Goal: Task Accomplishment & Management: Manage account settings

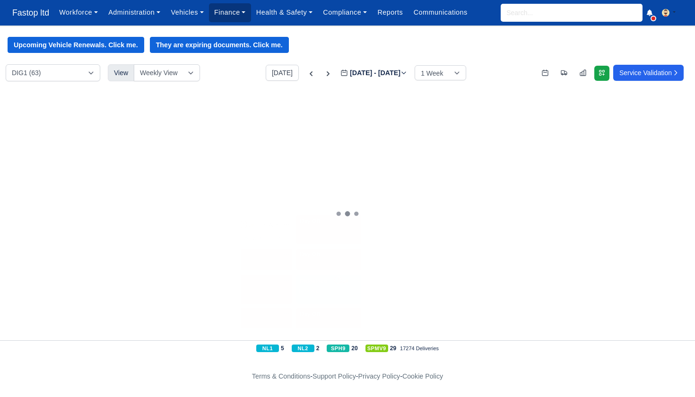
click at [241, 16] on link "Finance" at bounding box center [230, 12] width 42 height 18
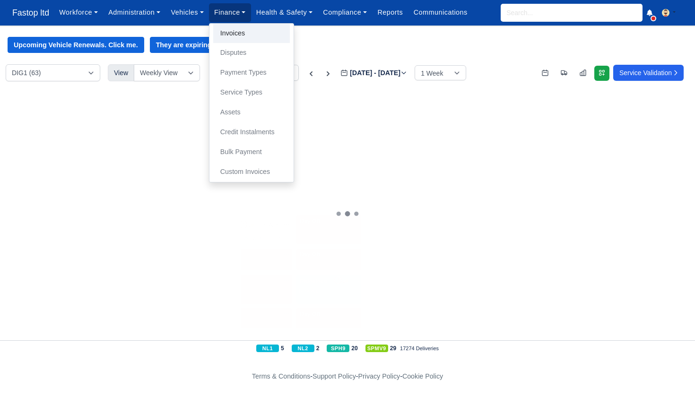
click at [253, 36] on link "Invoices" at bounding box center [251, 34] width 77 height 20
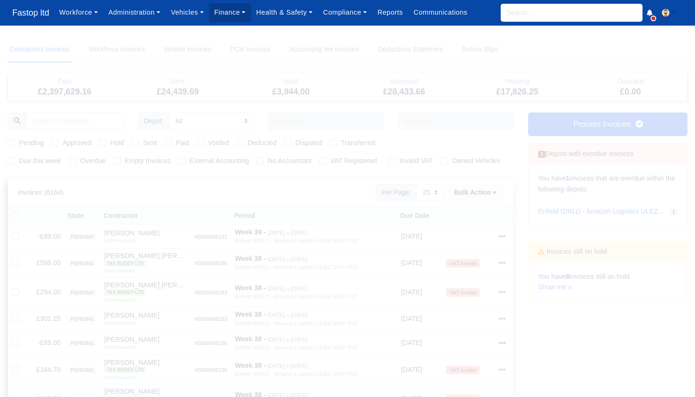
select select "25"
click at [390, 15] on link "Reports" at bounding box center [390, 12] width 36 height 18
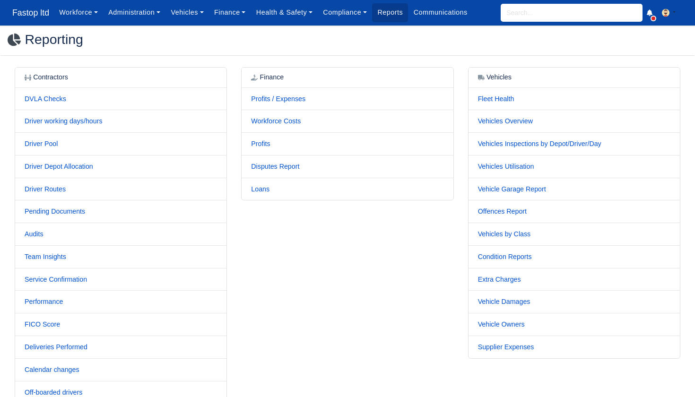
click at [270, 188] on td "Loans" at bounding box center [347, 189] width 211 height 22
click at [258, 187] on link "Loans" at bounding box center [260, 189] width 18 height 8
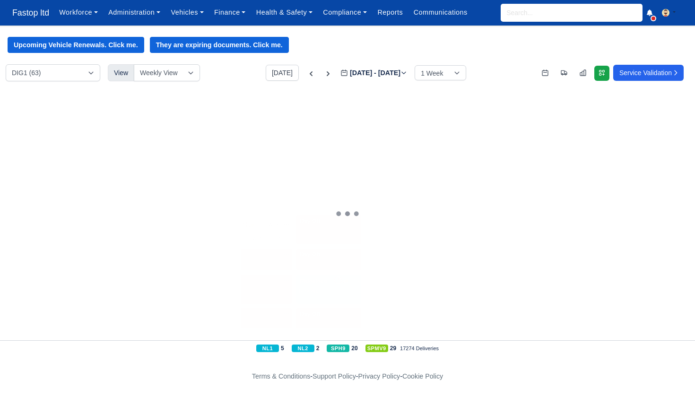
scroll to position [2, 0]
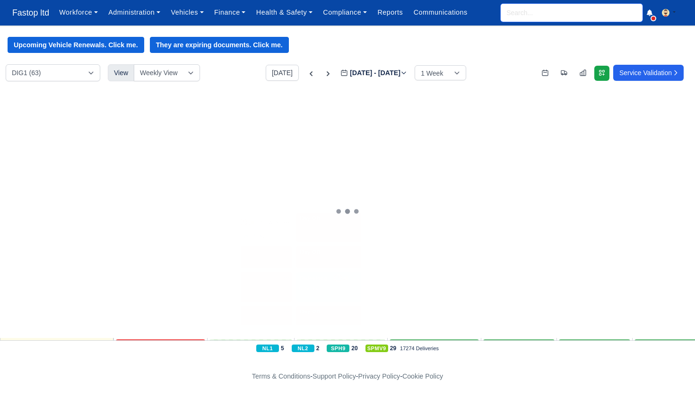
click at [521, 17] on input "search" at bounding box center [572, 13] width 142 height 18
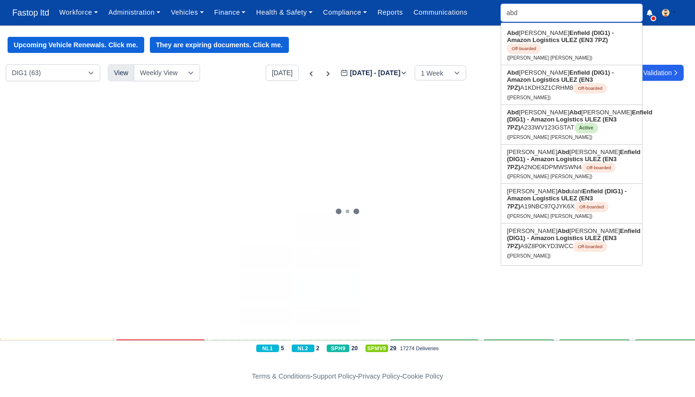
type input "abdu"
type input "abdul"
type input "abdul Karim Abdul Rahman"
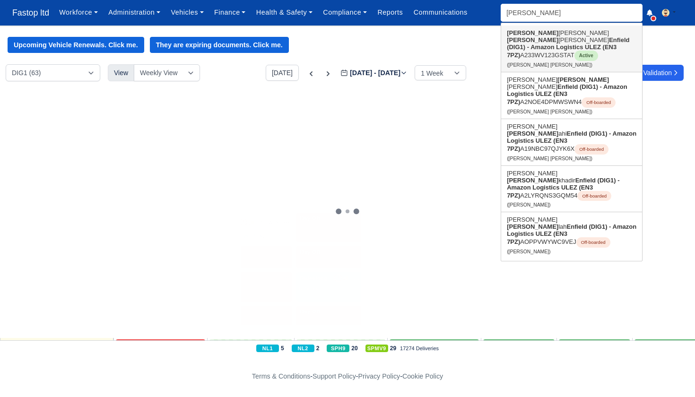
click at [530, 51] on link "Abdul Karim Abdul Rahman Enfield (DIG1) - Amazon Logistics ULEZ (EN3 7PZ) A233W…" at bounding box center [571, 49] width 141 height 46
type input "Abdul Karim Abdul Rahman"
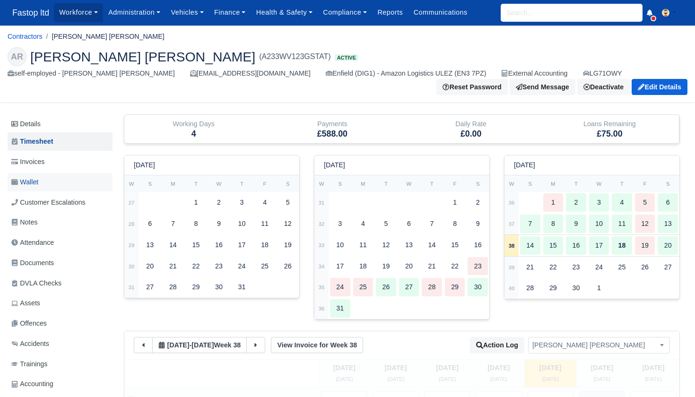
click at [37, 178] on span "Wallet" at bounding box center [24, 182] width 27 height 11
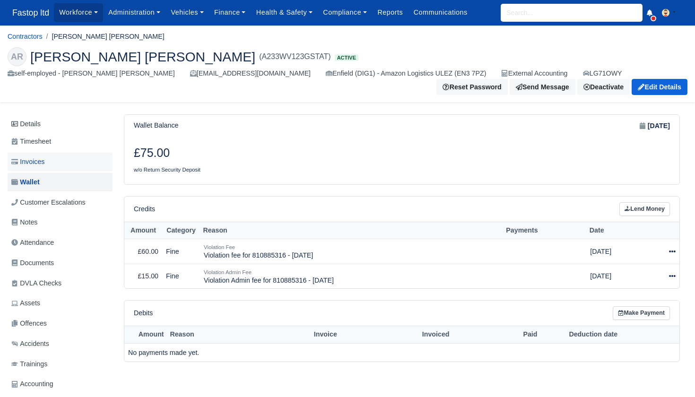
click at [39, 163] on span "Invoices" at bounding box center [27, 162] width 33 height 11
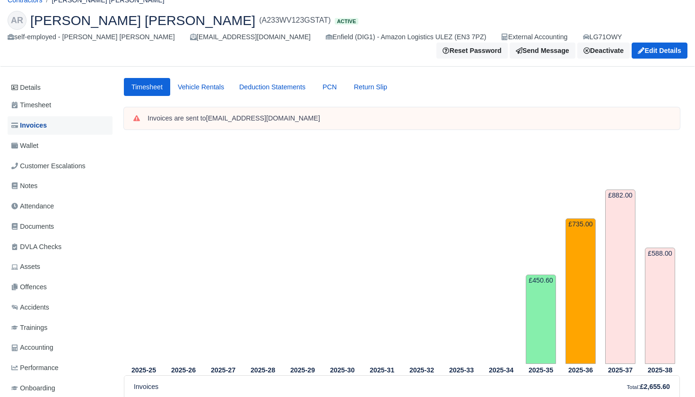
scroll to position [15, 0]
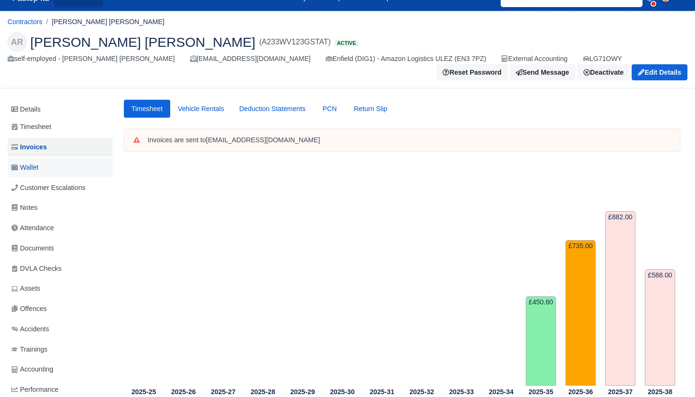
click at [47, 165] on link "Wallet" at bounding box center [60, 167] width 105 height 18
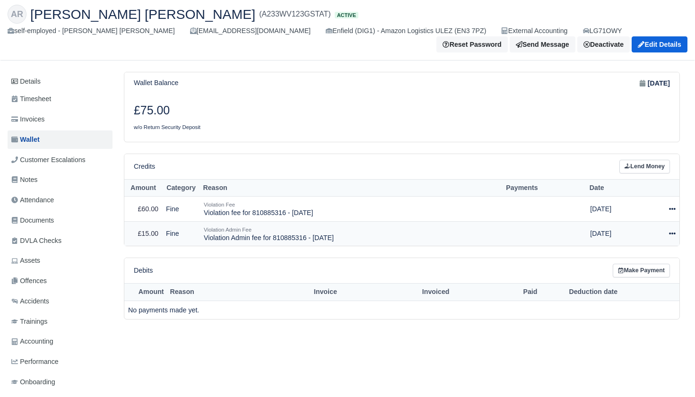
scroll to position [43, 0]
click at [671, 230] on icon at bounding box center [672, 233] width 7 height 7
click at [643, 256] on button "Make Payment" at bounding box center [630, 261] width 84 height 15
select select "2418"
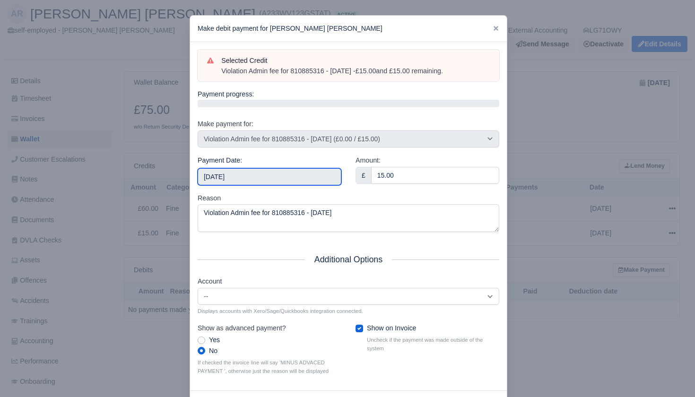
click at [327, 173] on input "2025-09-20" at bounding box center [270, 176] width 144 height 17
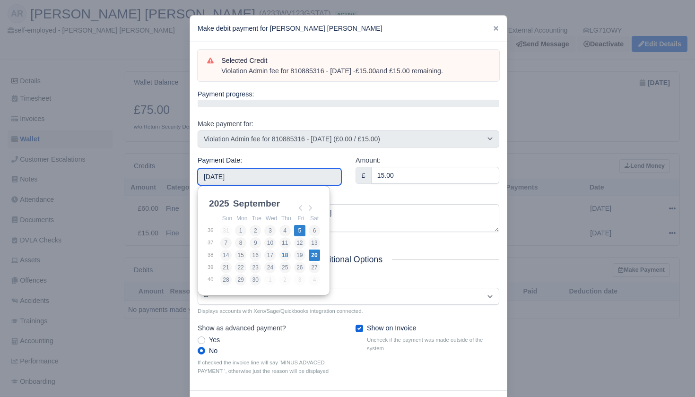
type input "2025-09-05"
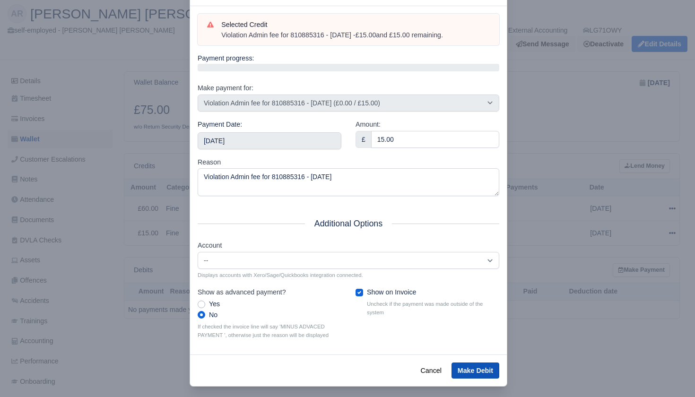
scroll to position [43, 0]
click at [467, 363] on button "Make Debit" at bounding box center [476, 371] width 48 height 16
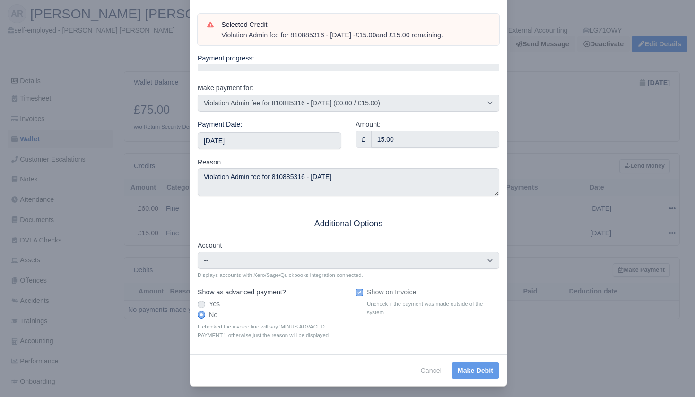
scroll to position [43, 0]
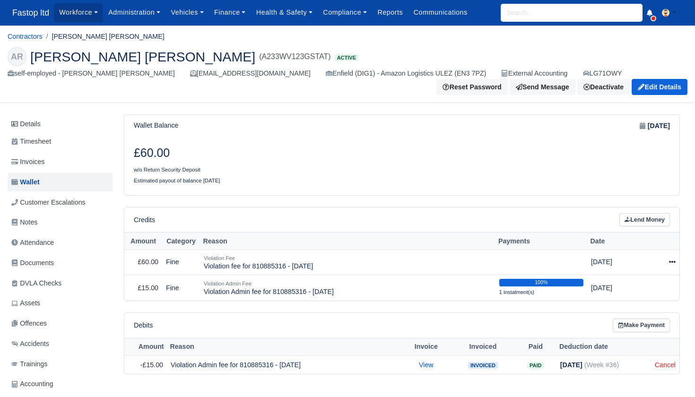
scroll to position [68, 0]
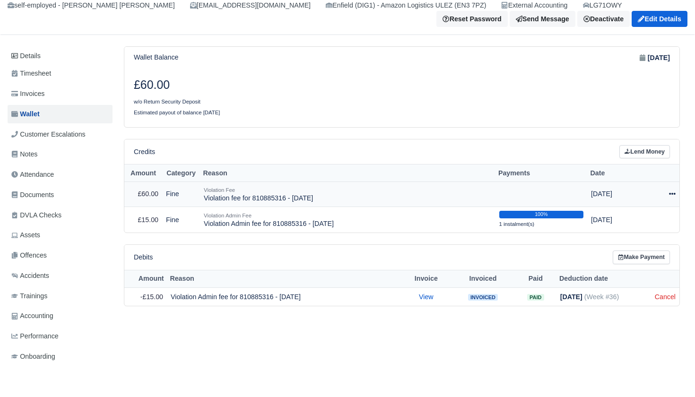
click at [673, 191] on icon at bounding box center [672, 194] width 7 height 7
click at [642, 216] on button "Make Payment" at bounding box center [630, 222] width 84 height 15
select select "2417"
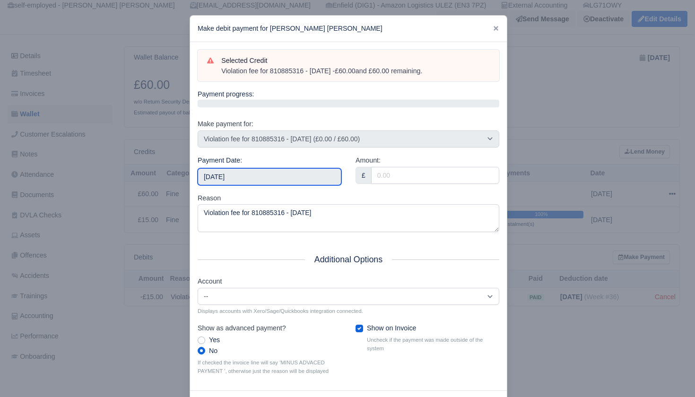
click at [305, 175] on input "[DATE]" at bounding box center [270, 176] width 144 height 17
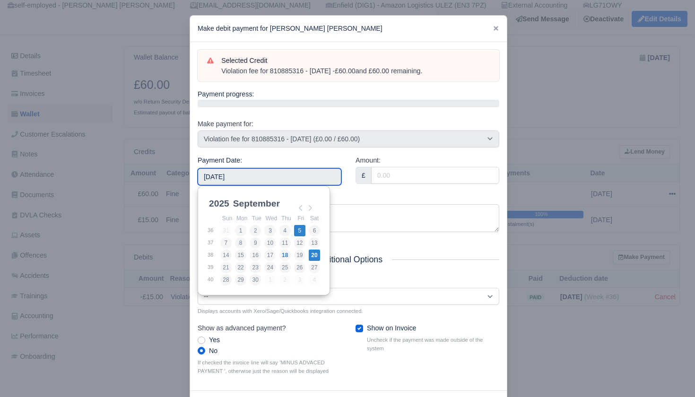
type input "[DATE]"
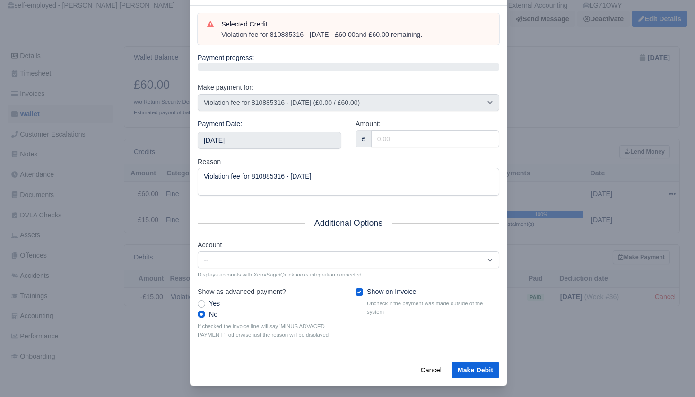
scroll to position [36, 0]
click at [471, 363] on button "Make Debit" at bounding box center [476, 371] width 48 height 16
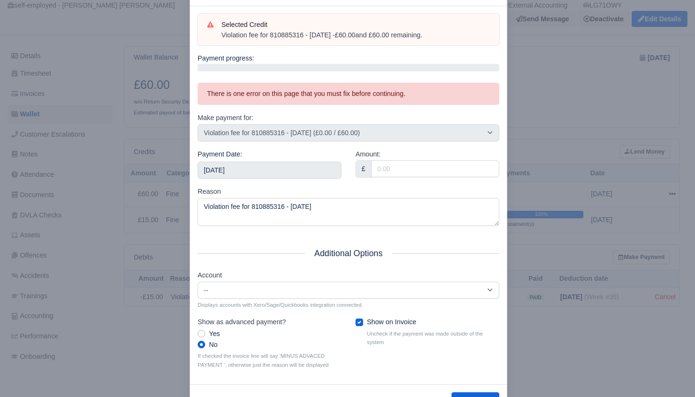
scroll to position [44, 0]
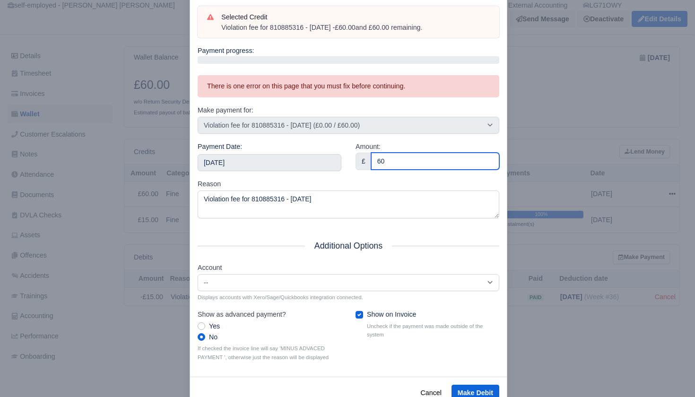
type input "60"
drag, startPoint x: 396, startPoint y: 181, endPoint x: 399, endPoint y: 186, distance: 5.9
click at [396, 181] on div "Reason Violation fee for 810885316 - [DATE]" at bounding box center [349, 199] width 302 height 40
click at [468, 387] on button "Make Debit" at bounding box center [476, 393] width 48 height 16
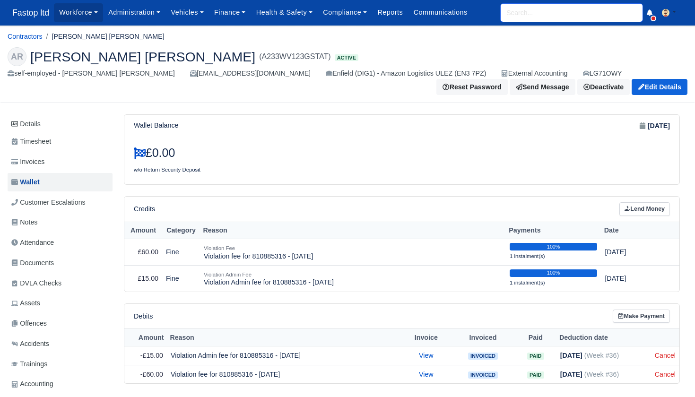
click at [514, 10] on input "search" at bounding box center [572, 13] width 142 height 18
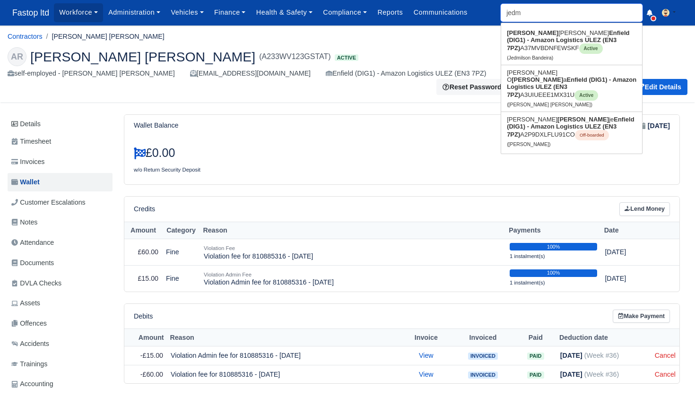
type input "jedmi"
type input "jedmilson Bandeira"
type input "jedmil"
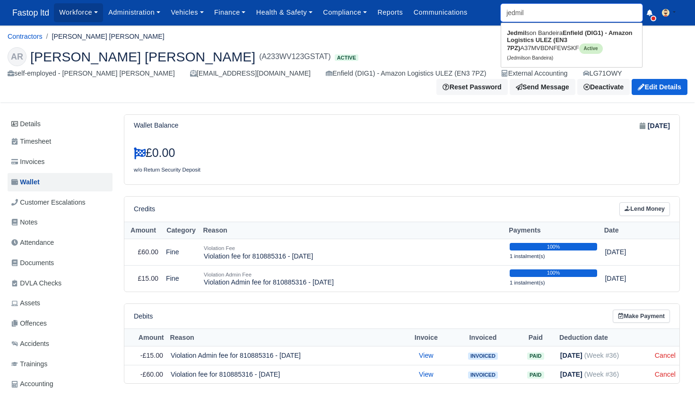
type input "jedmilson Bandeira"
click at [515, 38] on strong "Enfield (DIG1) - Amazon Logistics ULEZ (EN3 7PZ)" at bounding box center [569, 40] width 125 height 22
type input "Jedmilson Bandeira"
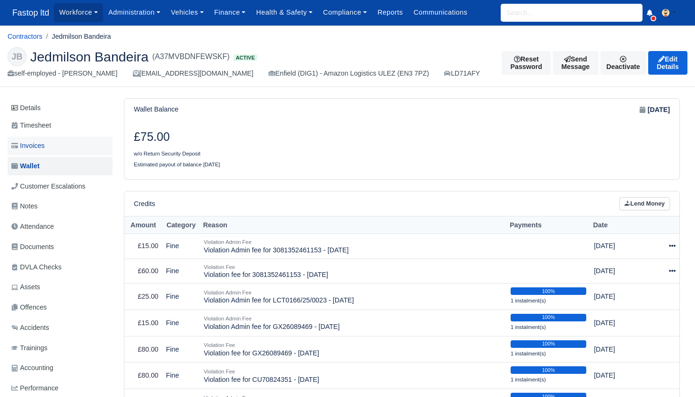
scroll to position [0, 0]
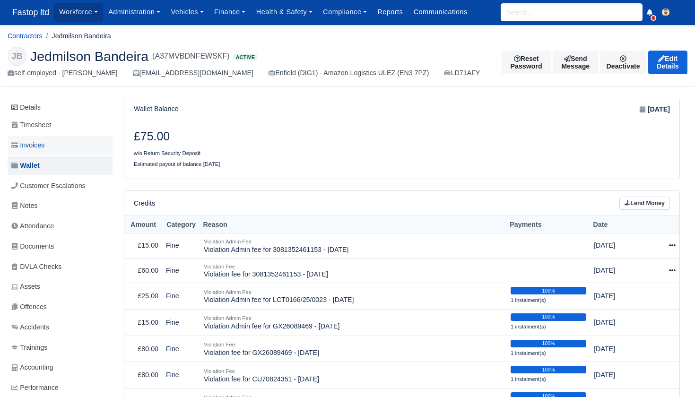
click at [40, 141] on span "Invoices" at bounding box center [27, 145] width 33 height 11
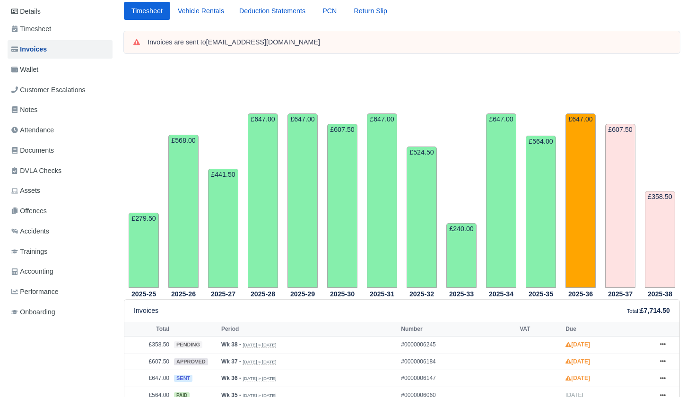
scroll to position [34, 0]
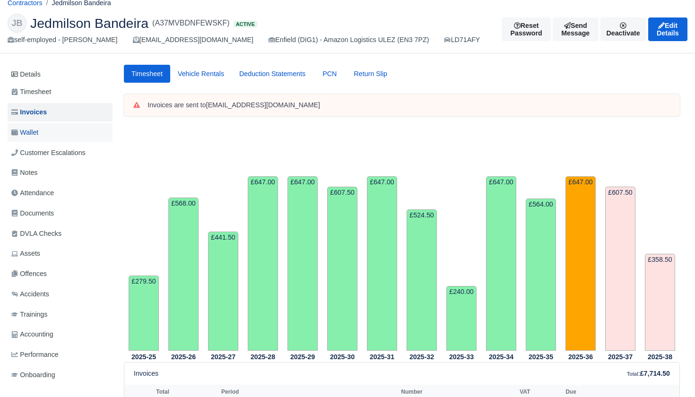
click at [37, 131] on span "Wallet" at bounding box center [24, 132] width 27 height 11
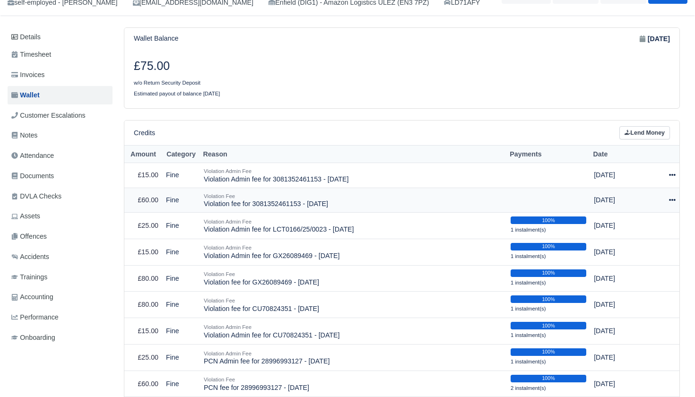
scroll to position [73, 0]
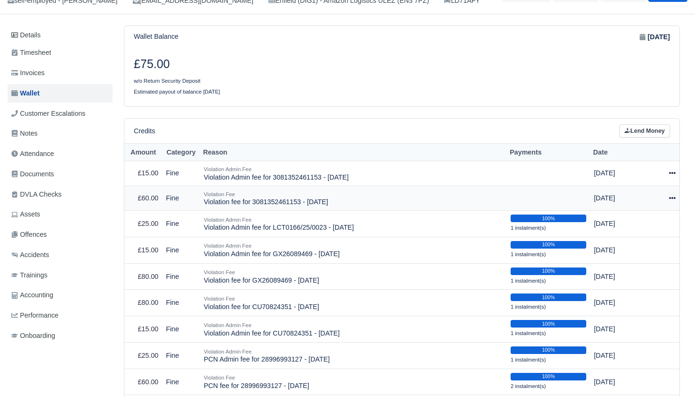
click at [672, 197] on icon at bounding box center [672, 198] width 7 height 7
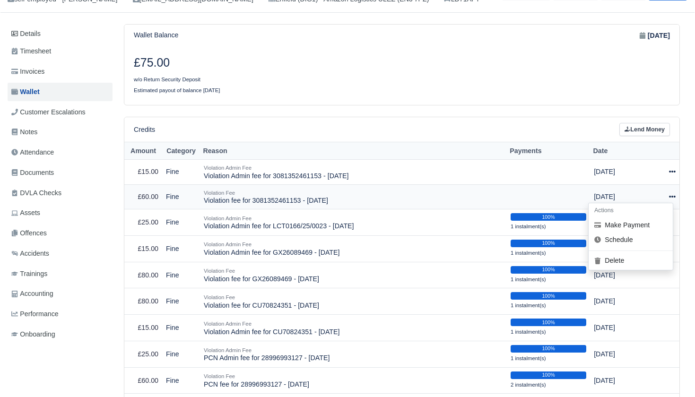
scroll to position [77, 0]
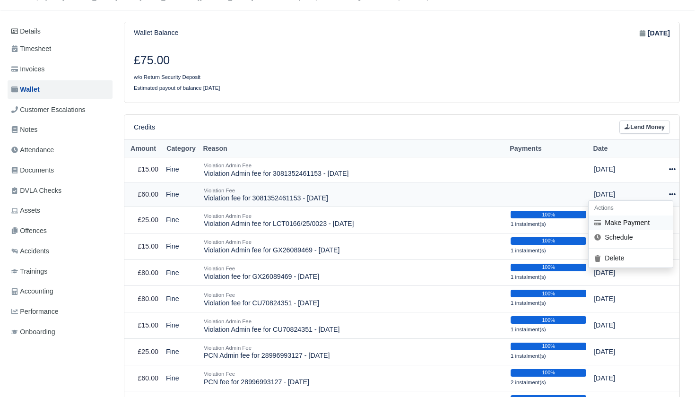
click at [654, 216] on button "Make Payment" at bounding box center [631, 223] width 84 height 15
select select "2421"
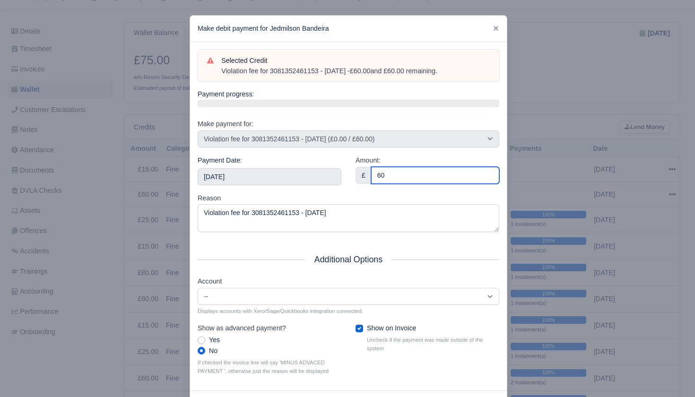
type input "60"
click at [342, 190] on div "Payment Date: 2025-09-20" at bounding box center [270, 174] width 158 height 38
click at [311, 183] on div "Payment Date: 2025-09-20" at bounding box center [270, 174] width 158 height 38
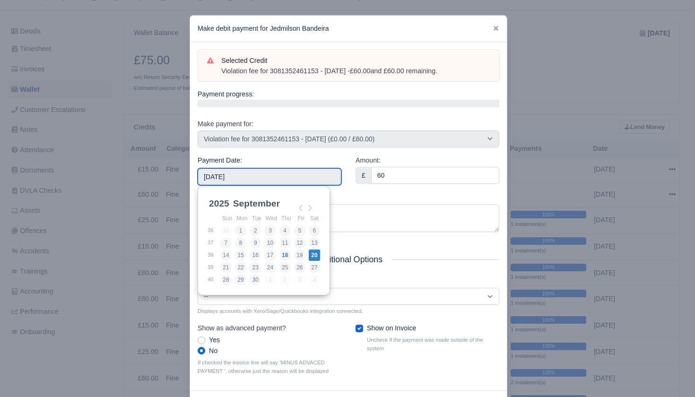
click at [312, 180] on input "2025-09-20" at bounding box center [270, 176] width 144 height 17
type input "2025-09-05"
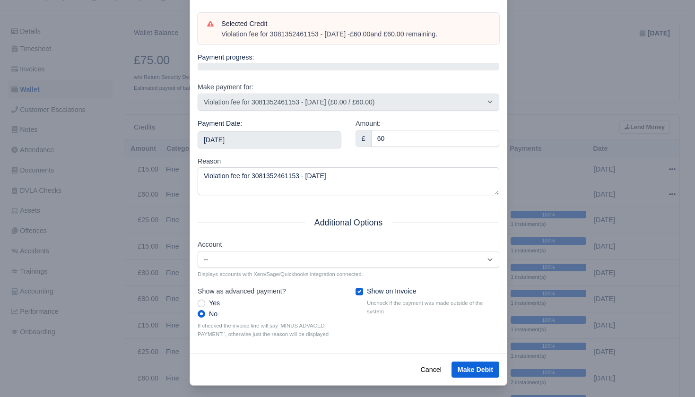
scroll to position [36, 0]
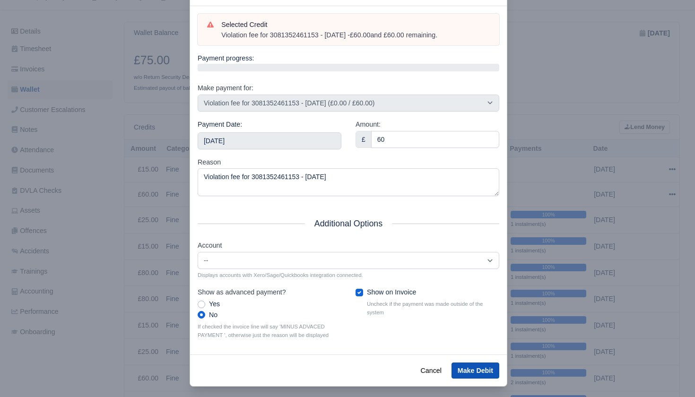
click at [472, 363] on button "Make Debit" at bounding box center [476, 371] width 48 height 16
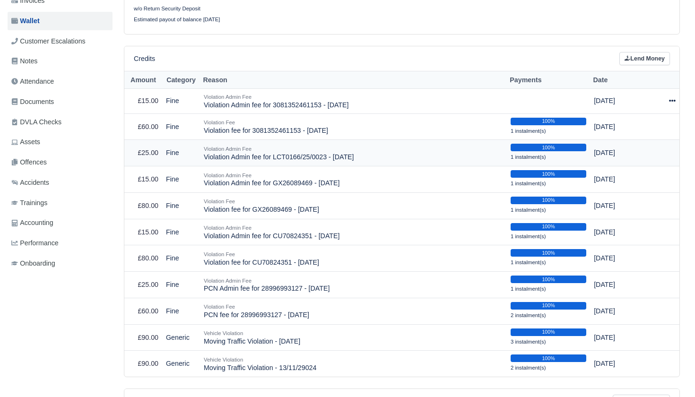
scroll to position [85, 0]
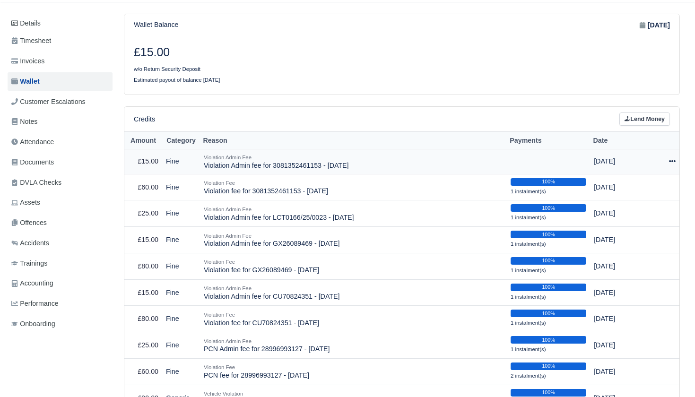
click at [669, 158] on icon at bounding box center [672, 161] width 7 height 7
drag, startPoint x: 644, startPoint y: 187, endPoint x: 637, endPoint y: 189, distance: 6.6
click at [644, 187] on button "Make Payment" at bounding box center [631, 190] width 84 height 15
select select "2422"
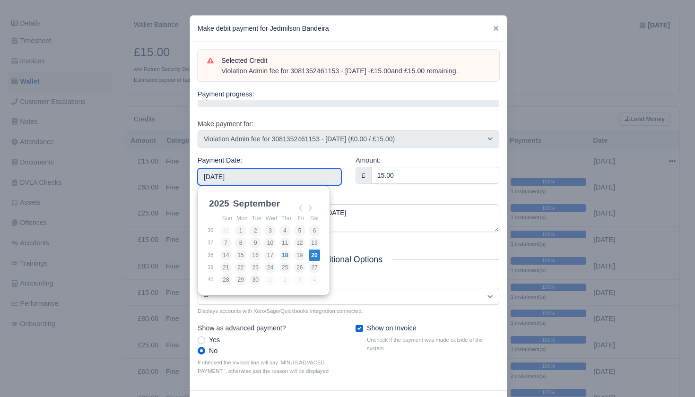
click at [266, 169] on input "2025-09-20" at bounding box center [270, 176] width 144 height 17
type input "2025-09-05"
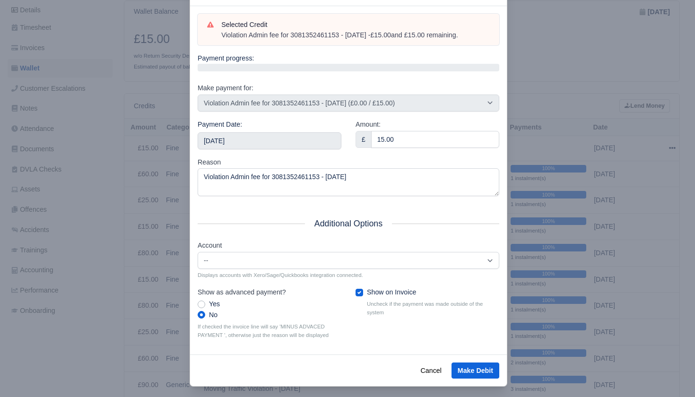
scroll to position [104, 0]
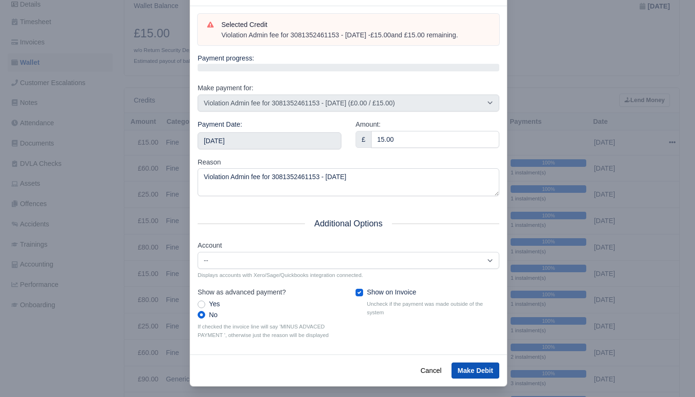
click at [474, 363] on button "Make Debit" at bounding box center [476, 371] width 48 height 16
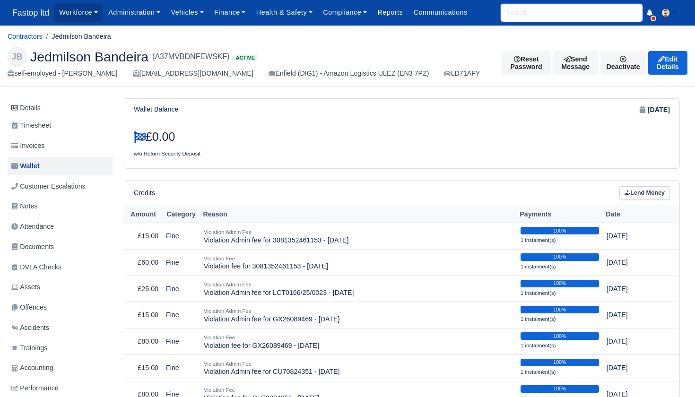
click at [524, 15] on input "search" at bounding box center [572, 13] width 142 height 18
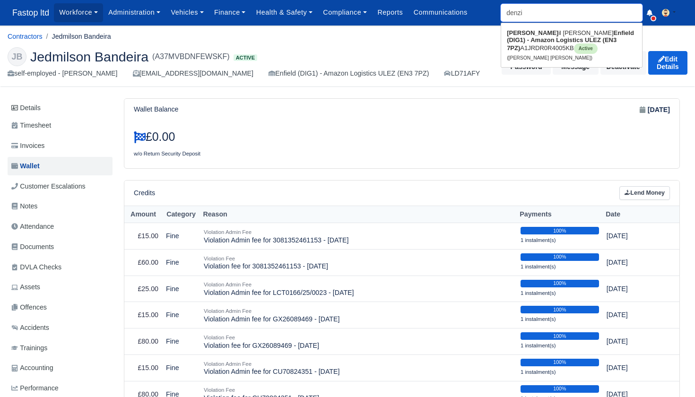
type input "[PERSON_NAME]"
type input "[PERSON_NAME] [PERSON_NAME]"
type input "[PERSON_NAME]"
drag, startPoint x: 524, startPoint y: 32, endPoint x: 525, endPoint y: 44, distance: 12.8
click at [525, 44] on link "[PERSON_NAME] [PERSON_NAME] Enfield (DIG1) - Amazon Logistics ULEZ (EN3 7PZ) A1…" at bounding box center [571, 45] width 141 height 39
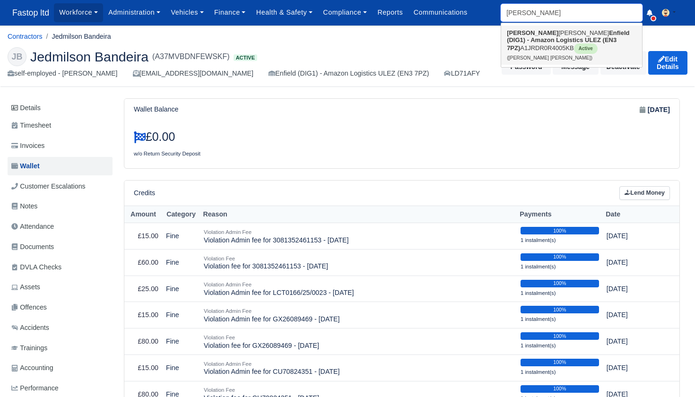
type input "[PERSON_NAME] [PERSON_NAME]"
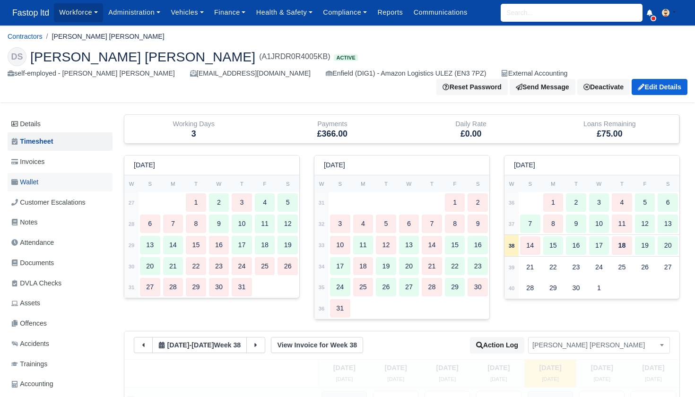
click at [38, 177] on span "Wallet" at bounding box center [24, 182] width 27 height 11
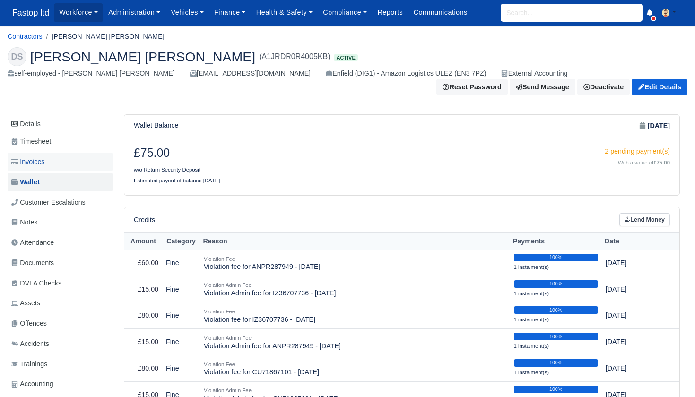
scroll to position [0, 0]
click at [43, 157] on span "Invoices" at bounding box center [27, 162] width 33 height 11
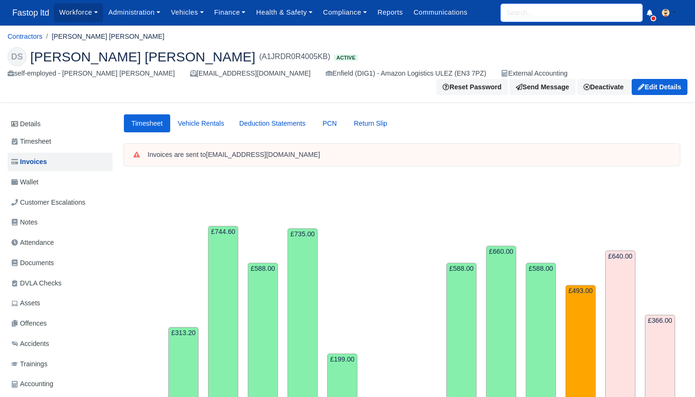
click at [527, 17] on input "search" at bounding box center [572, 13] width 142 height 18
type input "[PERSON_NAME]"
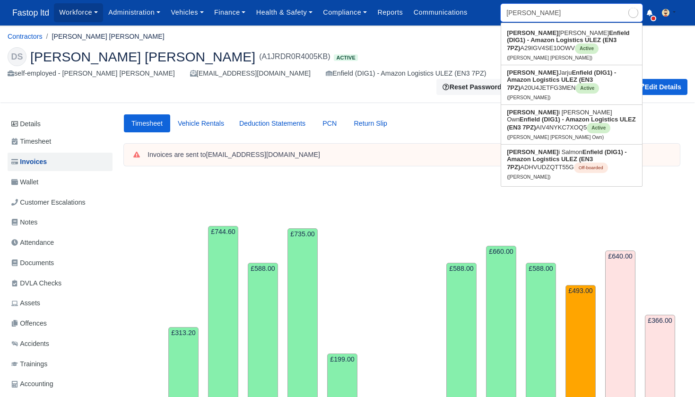
type input "[PERSON_NAME] [PERSON_NAME]"
type input "omari"
type input "[PERSON_NAME] [PERSON_NAME] Own"
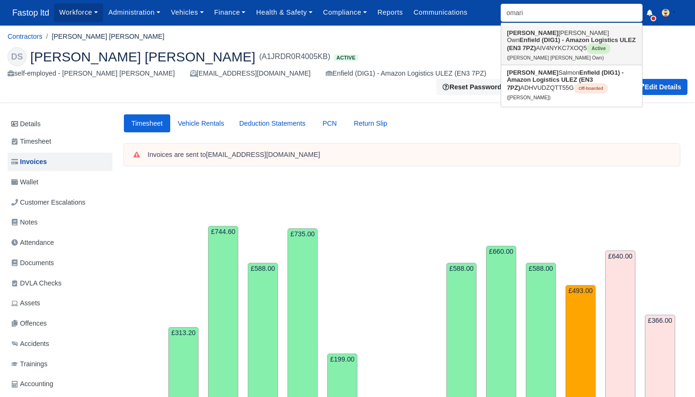
click at [524, 38] on strong "Enfield (DIG1) - Amazon Logistics ULEZ (EN3 7PZ)" at bounding box center [571, 43] width 129 height 15
type input "[PERSON_NAME] [PERSON_NAME] Own"
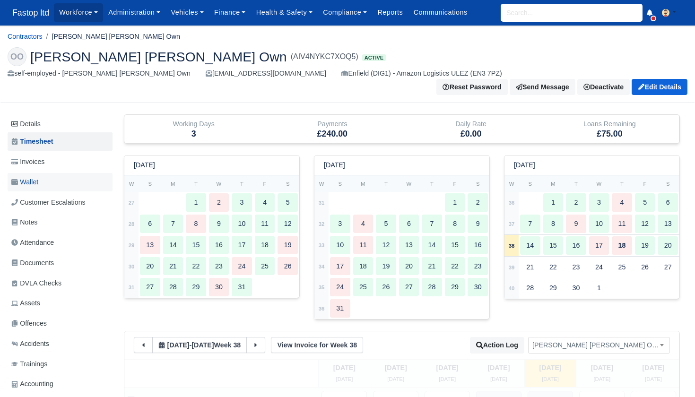
click at [38, 177] on span "Wallet" at bounding box center [24, 182] width 27 height 11
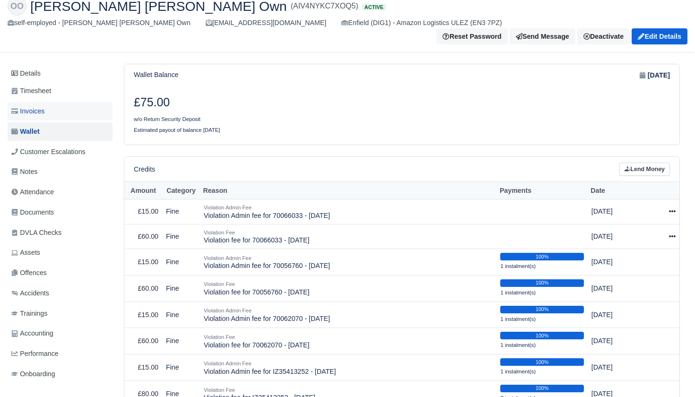
scroll to position [49, 0]
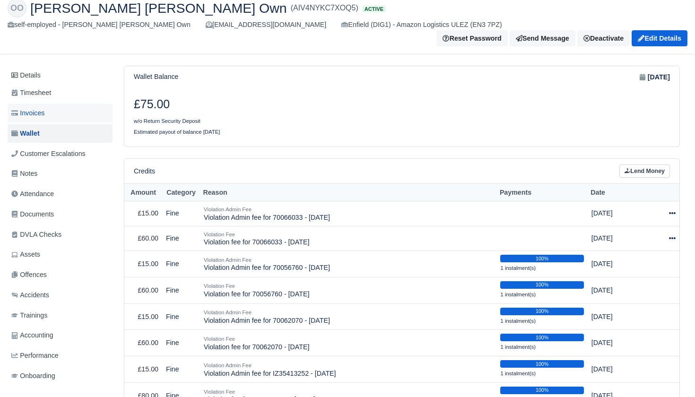
click at [41, 108] on span "Invoices" at bounding box center [27, 113] width 33 height 11
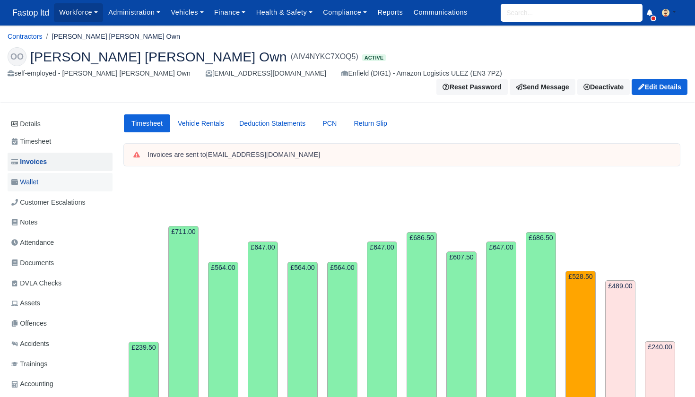
click at [36, 177] on span "Wallet" at bounding box center [24, 182] width 27 height 11
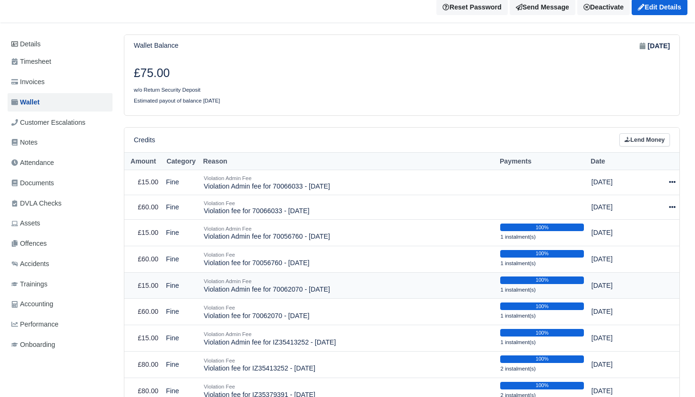
scroll to position [133, 0]
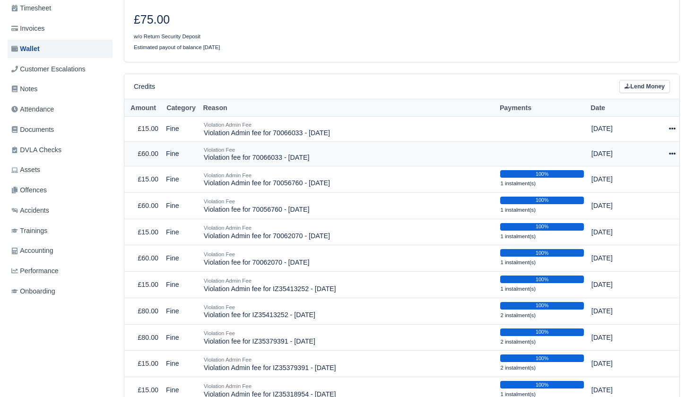
click at [670, 150] on icon at bounding box center [672, 153] width 7 height 7
click at [646, 175] on button "Make Payment" at bounding box center [630, 182] width 84 height 15
select select "2415"
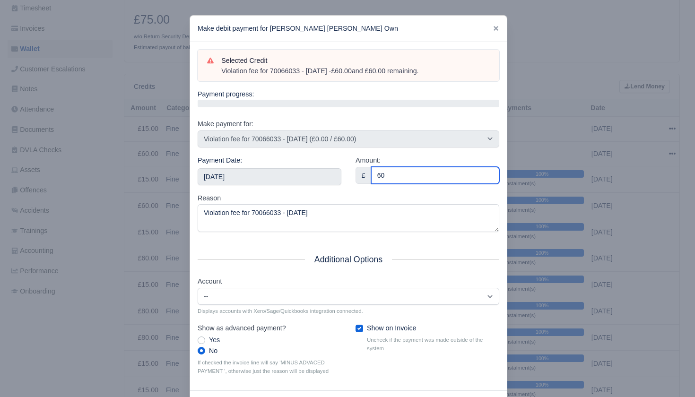
type input "60"
drag, startPoint x: 296, startPoint y: 189, endPoint x: 267, endPoint y: 180, distance: 30.2
click at [287, 190] on div "Payment Date: [DATE]" at bounding box center [270, 174] width 158 height 38
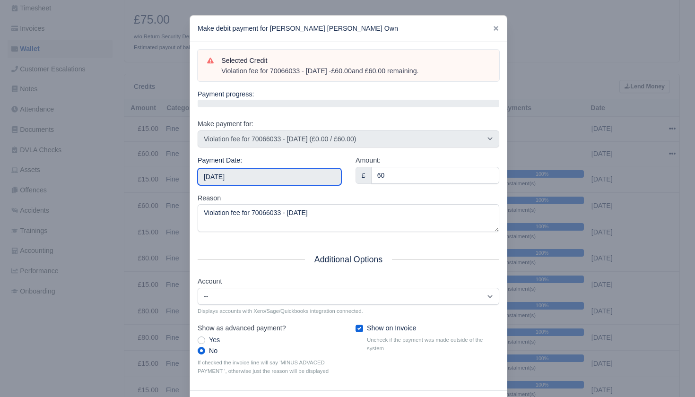
click at [265, 178] on input "[DATE]" at bounding box center [270, 176] width 144 height 17
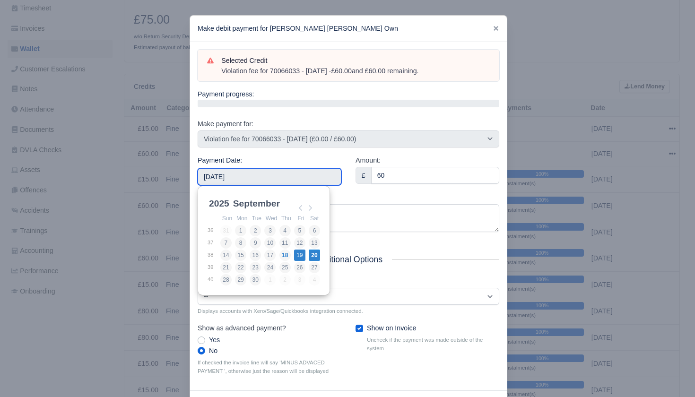
type input "[DATE]"
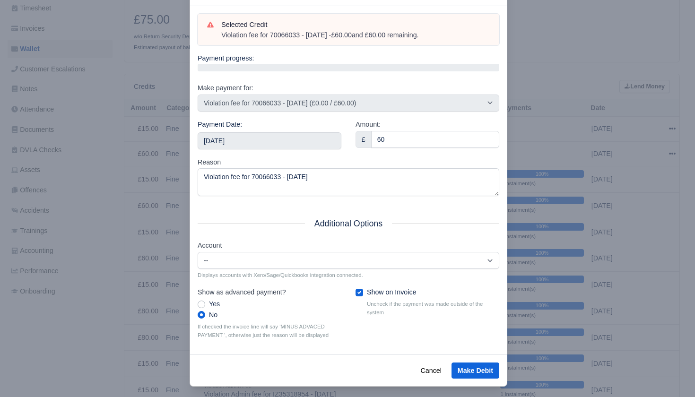
scroll to position [35, 0]
click at [472, 364] on button "Make Debit" at bounding box center [476, 371] width 48 height 16
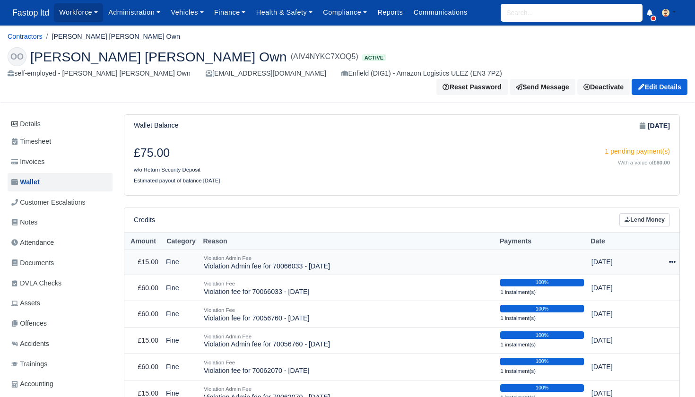
drag, startPoint x: 675, startPoint y: 243, endPoint x: 669, endPoint y: 248, distance: 8.4
click at [675, 259] on icon at bounding box center [672, 262] width 7 height 7
click at [636, 283] on button "Make Payment" at bounding box center [630, 290] width 84 height 15
select select "2416"
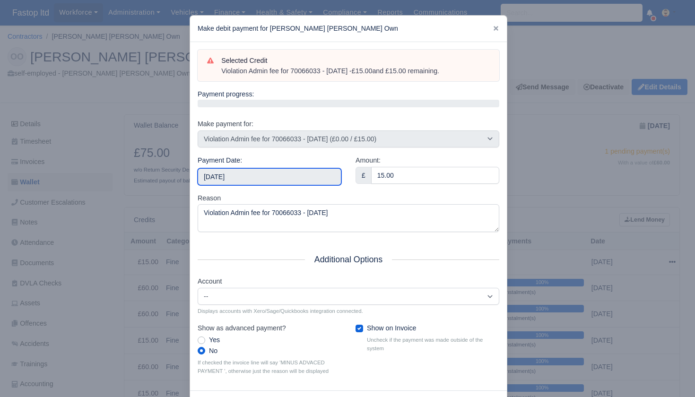
click at [275, 176] on input "2025-09-20" at bounding box center [270, 176] width 144 height 17
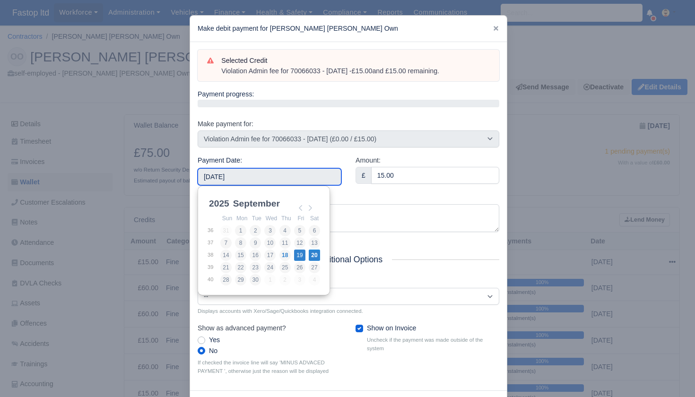
type input "2025-09-19"
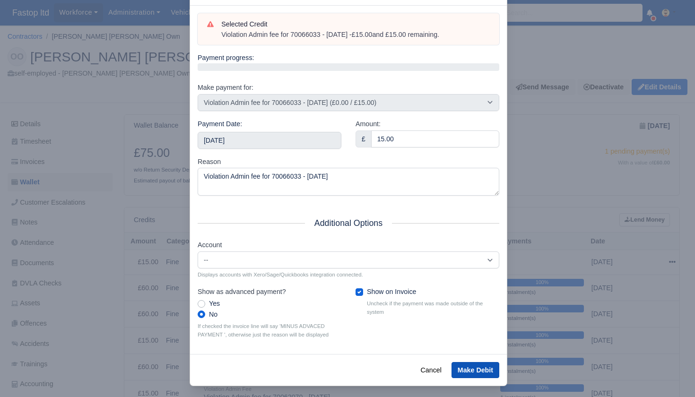
scroll to position [36, 0]
click at [468, 363] on button "Make Debit" at bounding box center [476, 371] width 48 height 16
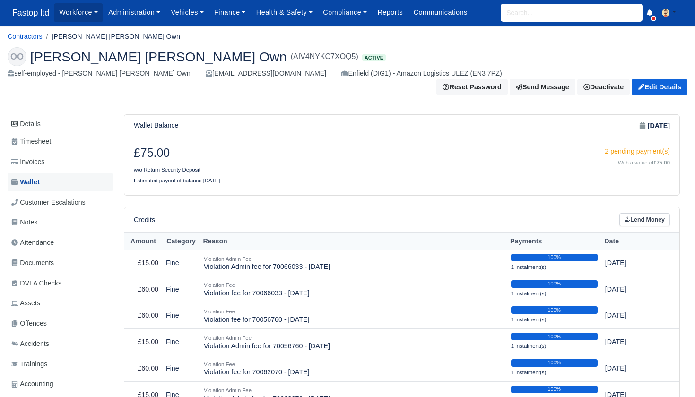
scroll to position [1, 0]
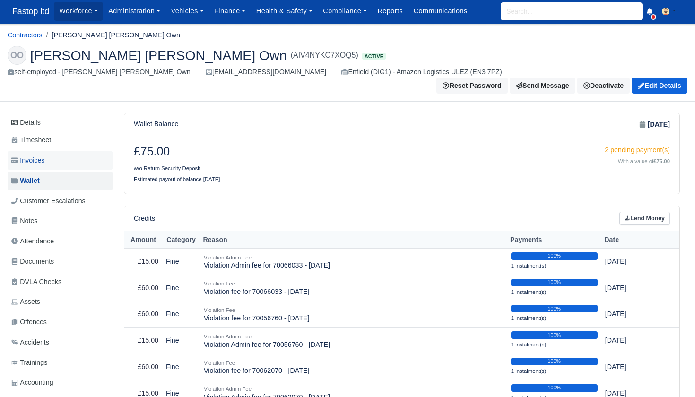
click at [44, 155] on span "Invoices" at bounding box center [27, 160] width 33 height 11
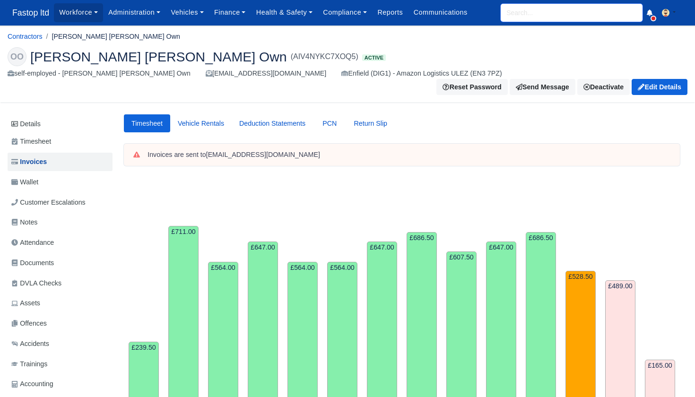
click at [525, 15] on input "search" at bounding box center [572, 13] width 142 height 18
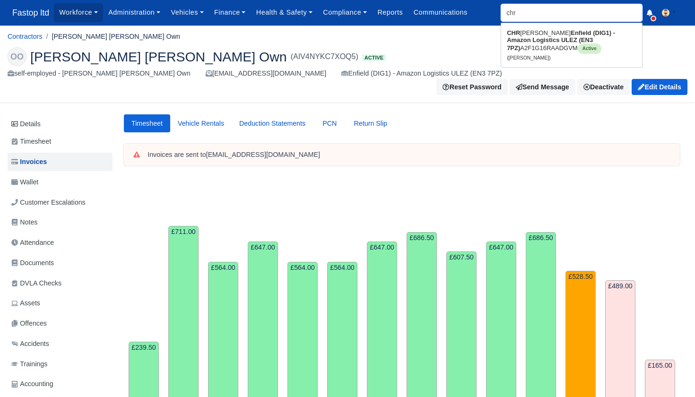
type input "chri"
type input "[DEMOGRAPHIC_DATA][PERSON_NAME]"
type input "[DEMOGRAPHIC_DATA]"
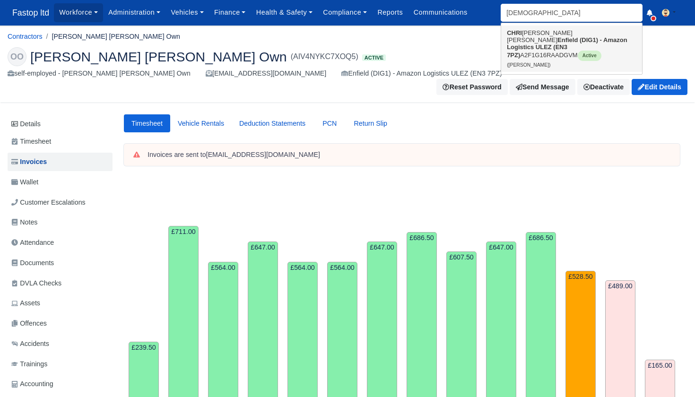
drag, startPoint x: 530, startPoint y: 28, endPoint x: 534, endPoint y: 42, distance: 13.8
click at [534, 42] on strong "Enfield (DIG1) - Amazon Logistics ULEZ (EN3 7PZ)" at bounding box center [567, 47] width 121 height 22
type input "[PERSON_NAME]"
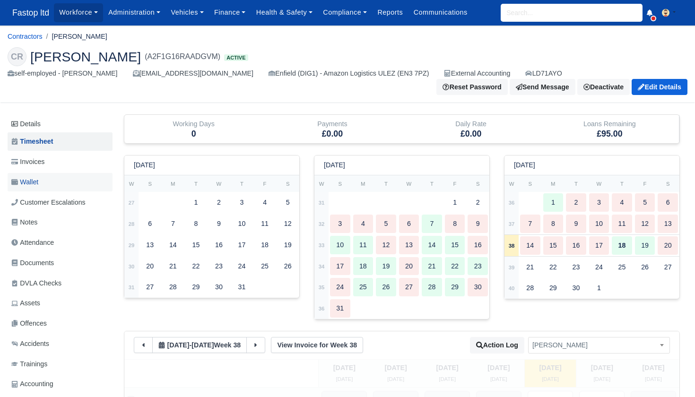
scroll to position [1, 0]
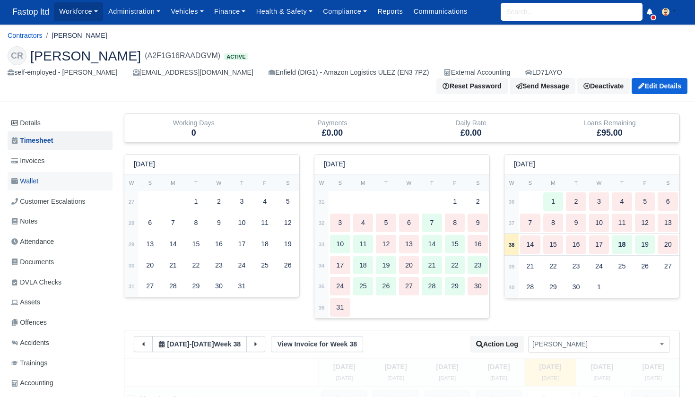
click at [45, 183] on link "Wallet" at bounding box center [60, 181] width 105 height 18
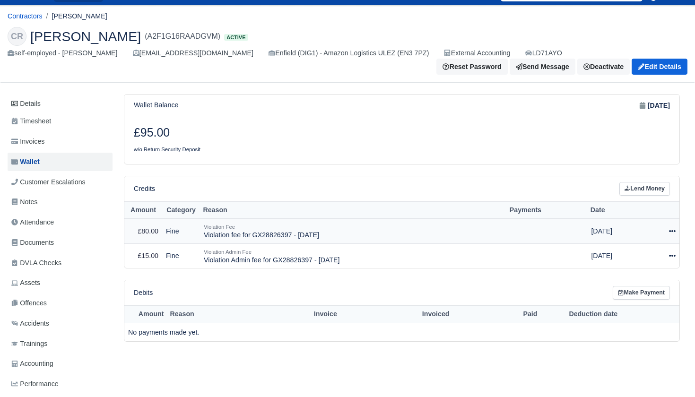
scroll to position [19, 0]
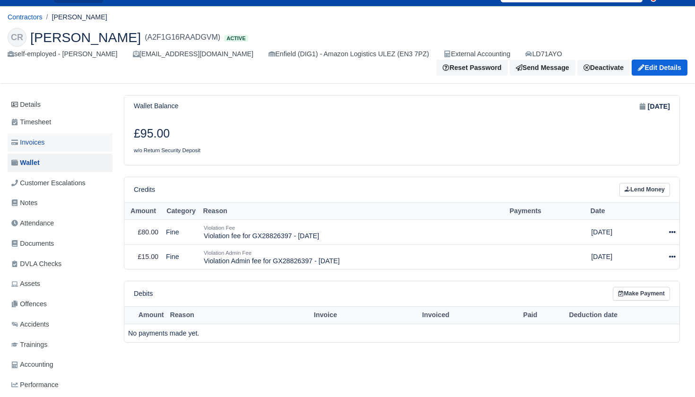
click at [41, 145] on span "Invoices" at bounding box center [27, 142] width 33 height 11
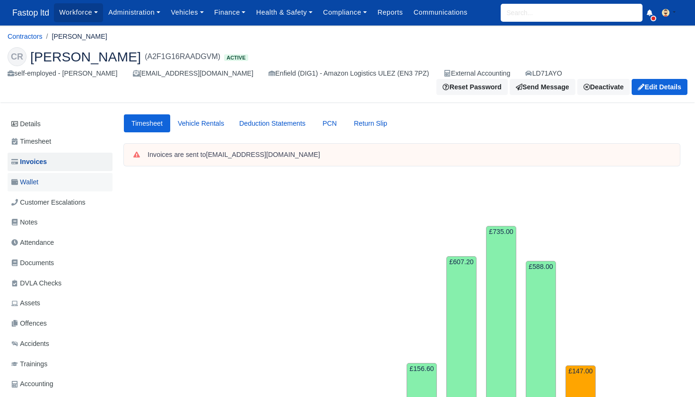
click at [28, 180] on span "Wallet" at bounding box center [24, 182] width 27 height 11
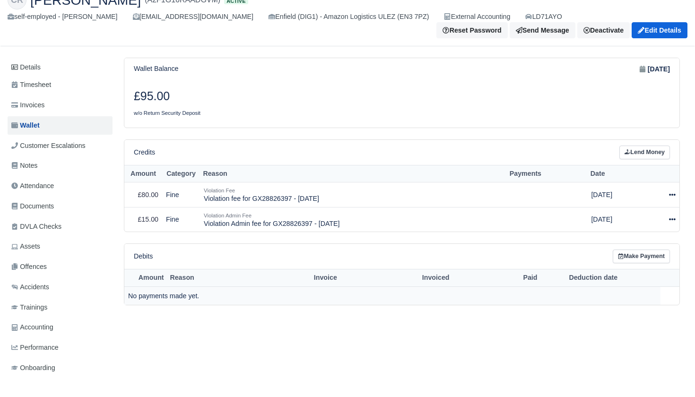
scroll to position [57, 0]
click at [672, 191] on icon at bounding box center [672, 194] width 7 height 7
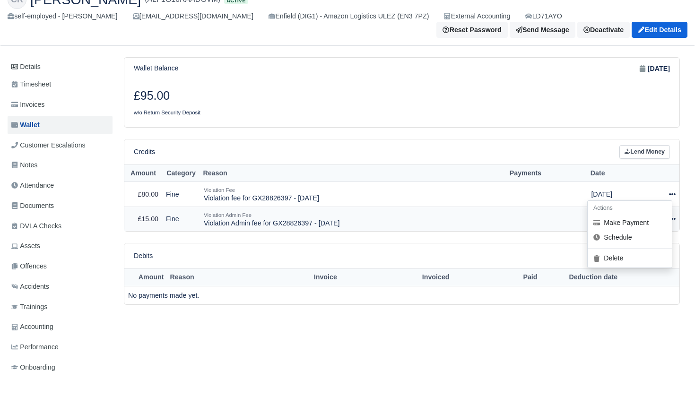
click at [652, 222] on button "Make Payment" at bounding box center [630, 223] width 84 height 15
select select "2423"
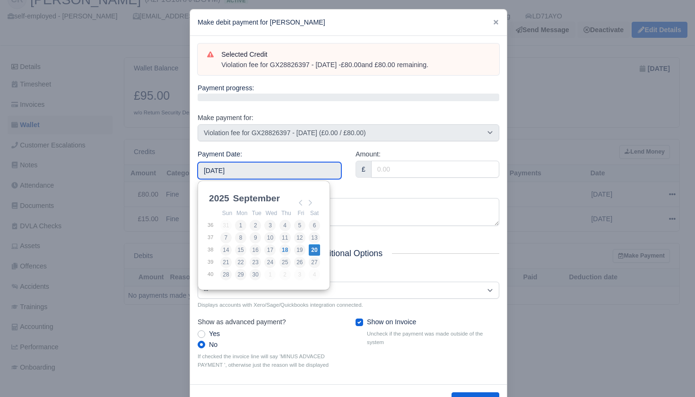
click at [333, 168] on input "[DATE]" at bounding box center [270, 170] width 144 height 17
type input "[DATE]"
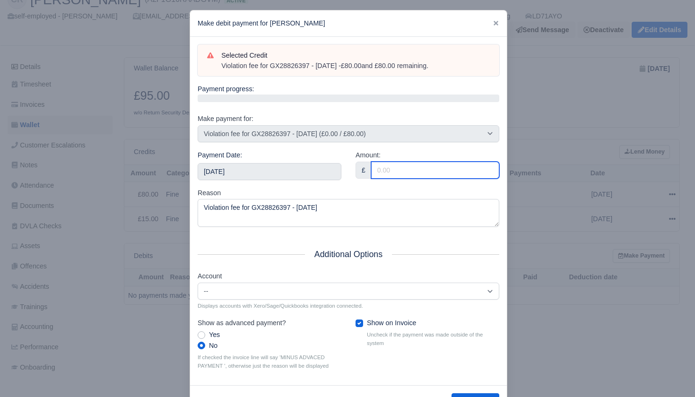
scroll to position [5, 0]
type input "80"
click at [363, 189] on div "Reason Violation fee for GX28826397 - [DATE]" at bounding box center [349, 208] width 302 height 40
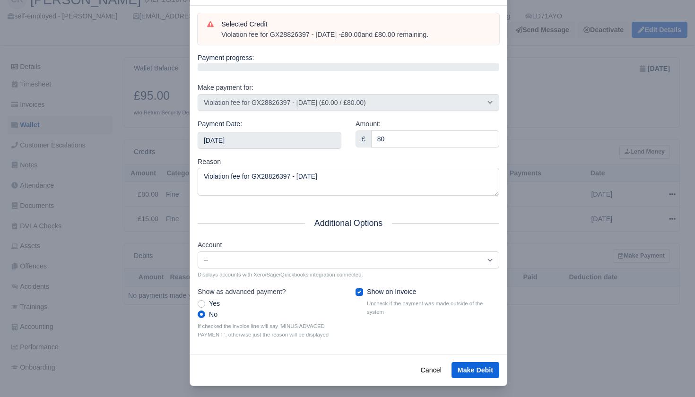
scroll to position [36, 0]
click at [470, 364] on button "Make Debit" at bounding box center [476, 371] width 48 height 16
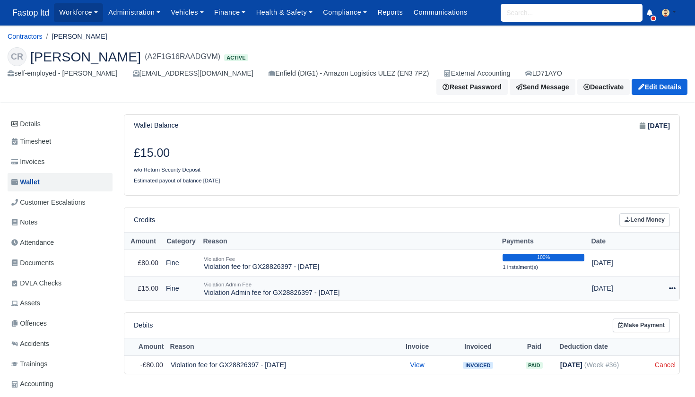
click at [671, 285] on icon at bounding box center [672, 288] width 7 height 7
click at [629, 313] on button "Make Payment" at bounding box center [630, 317] width 84 height 15
select select "2424"
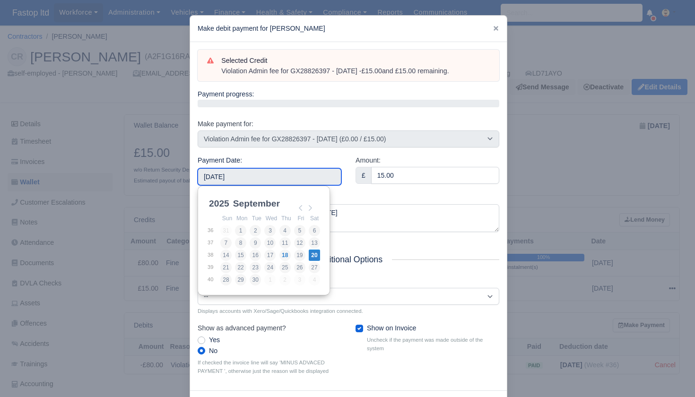
click at [284, 176] on input "[DATE]" at bounding box center [270, 176] width 144 height 17
type input "[DATE]"
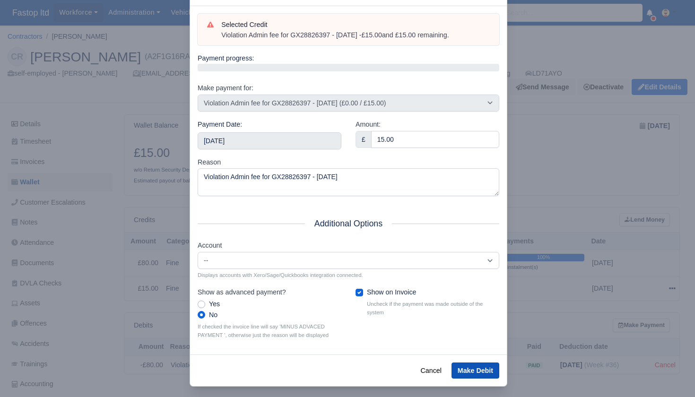
scroll to position [0, 0]
click at [481, 364] on button "Make Debit" at bounding box center [476, 371] width 48 height 16
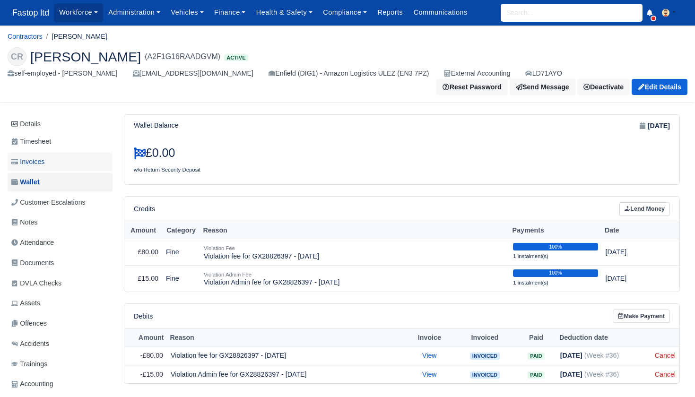
click at [33, 160] on span "Invoices" at bounding box center [27, 162] width 33 height 11
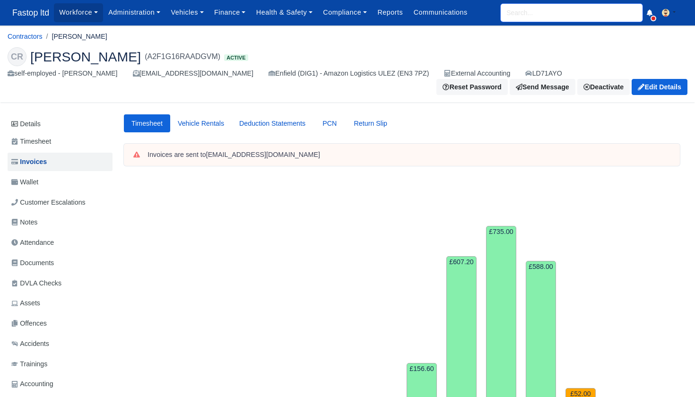
click at [521, 10] on input "search" at bounding box center [572, 13] width 142 height 18
type input "mat"
type input "[PERSON_NAME] [PERSON_NAME]"
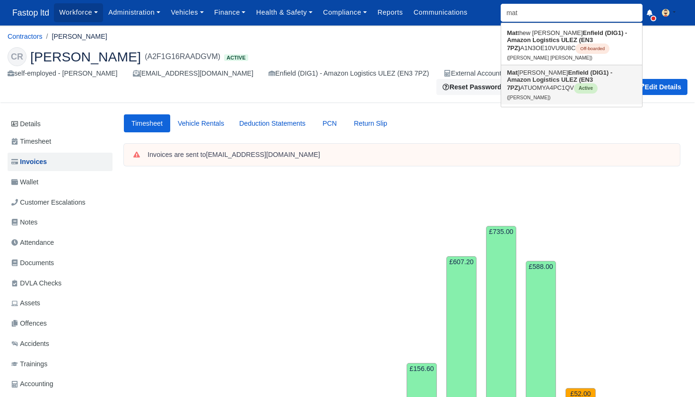
click at [545, 78] on strong "Enfield (DIG1) - Amazon Logistics ULEZ (EN3 7PZ)" at bounding box center [559, 80] width 105 height 22
type input "[PERSON_NAME]"
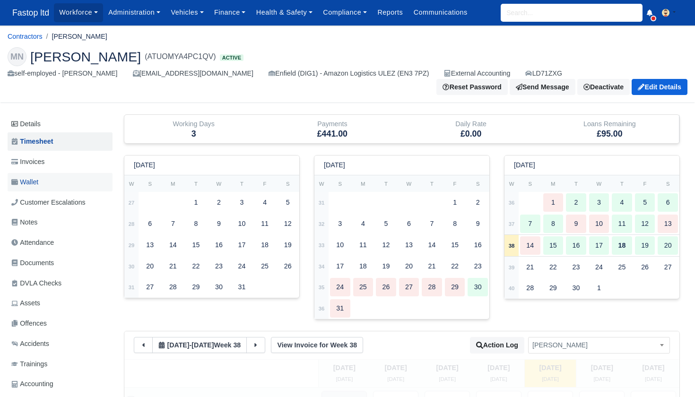
click at [38, 177] on span "Wallet" at bounding box center [24, 182] width 27 height 11
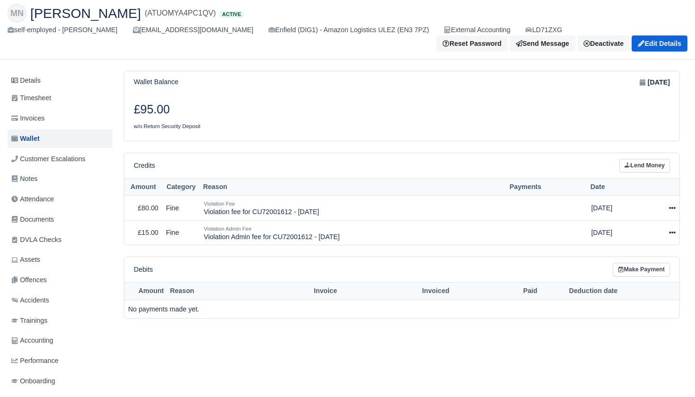
scroll to position [44, 0]
click at [44, 113] on span "Invoices" at bounding box center [27, 118] width 33 height 11
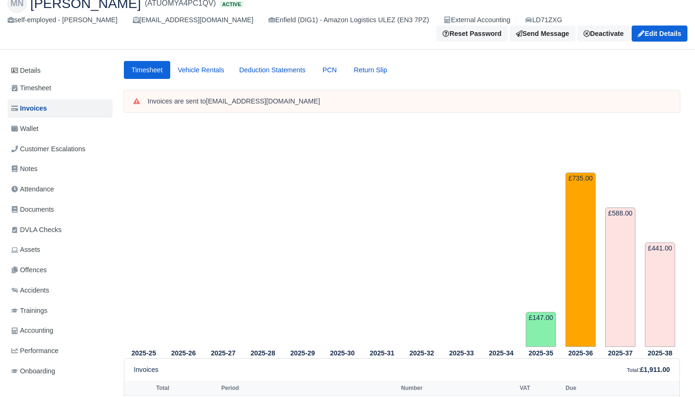
scroll to position [32, 0]
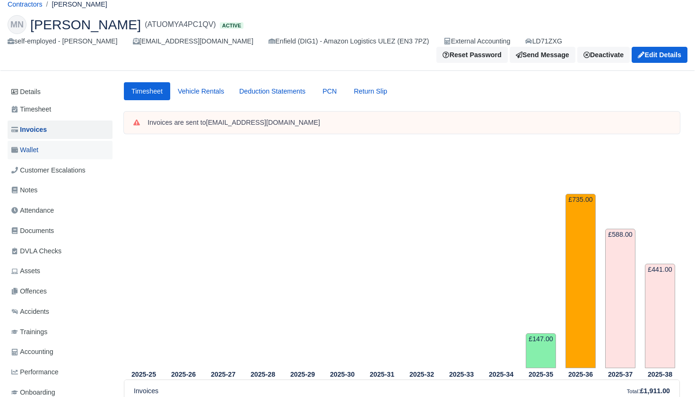
click at [41, 141] on link "Wallet" at bounding box center [60, 150] width 105 height 18
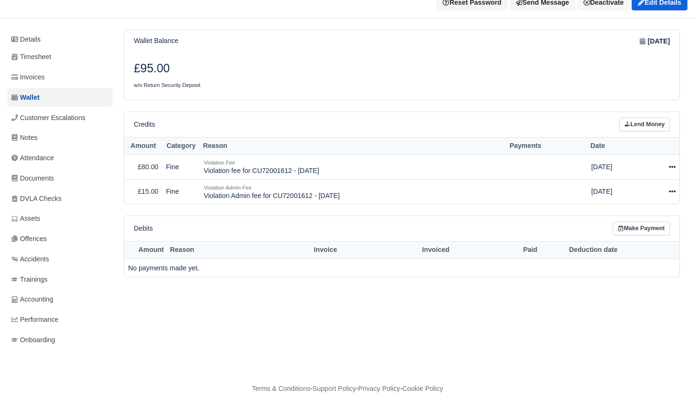
scroll to position [84, 0]
click at [670, 189] on icon at bounding box center [672, 192] width 7 height 7
click at [645, 213] on button "Make Payment" at bounding box center [630, 220] width 84 height 15
select select "2402"
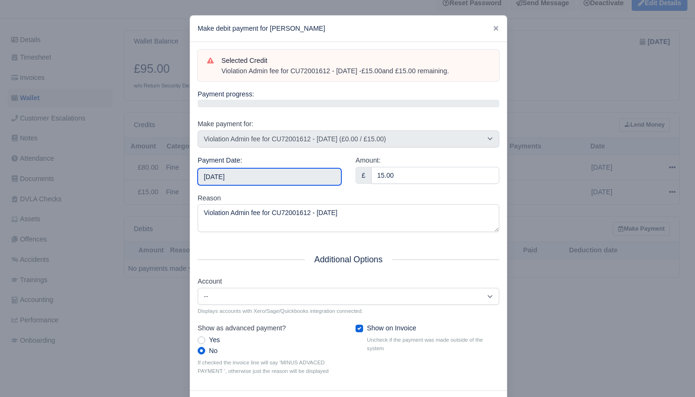
drag, startPoint x: 290, startPoint y: 168, endPoint x: 292, endPoint y: 174, distance: 6.4
click at [290, 168] on input "[DATE]" at bounding box center [270, 176] width 144 height 17
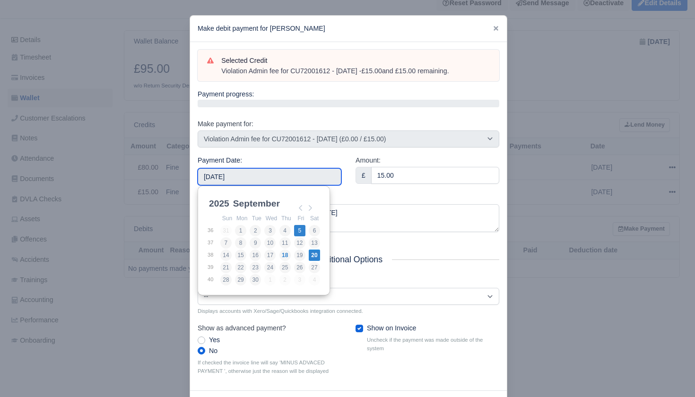
type input "[DATE]"
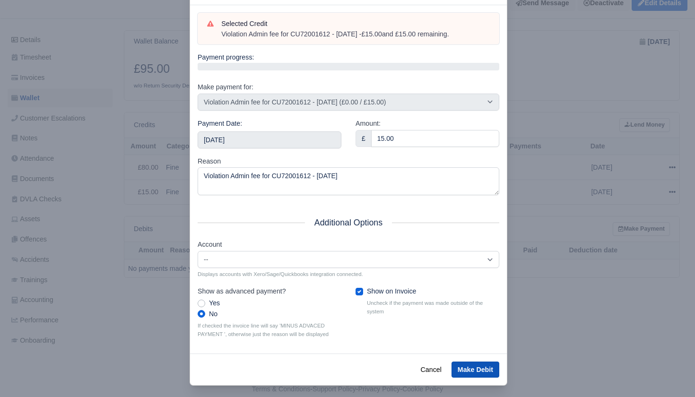
scroll to position [36, 0]
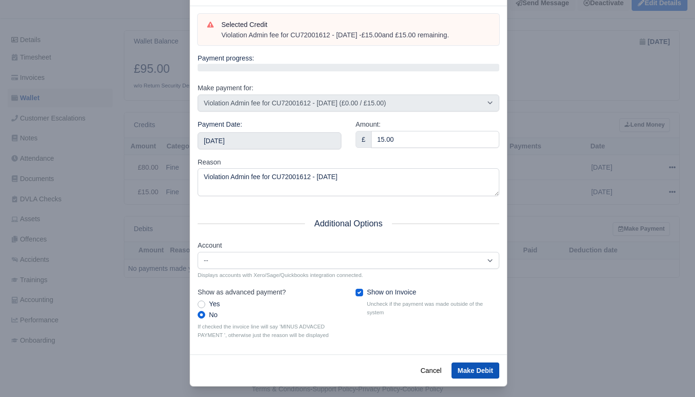
click at [472, 367] on button "Make Debit" at bounding box center [476, 371] width 48 height 16
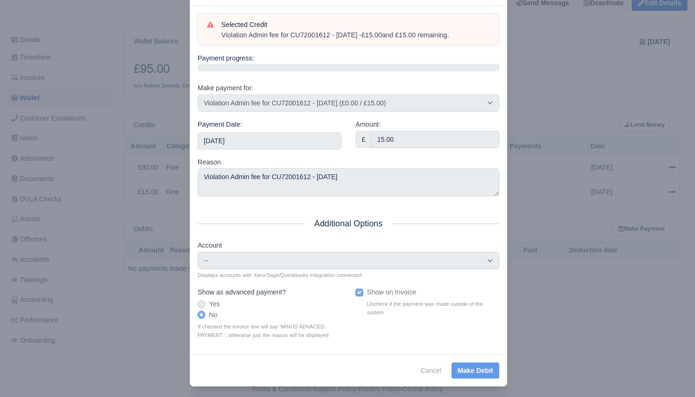
scroll to position [84, 0]
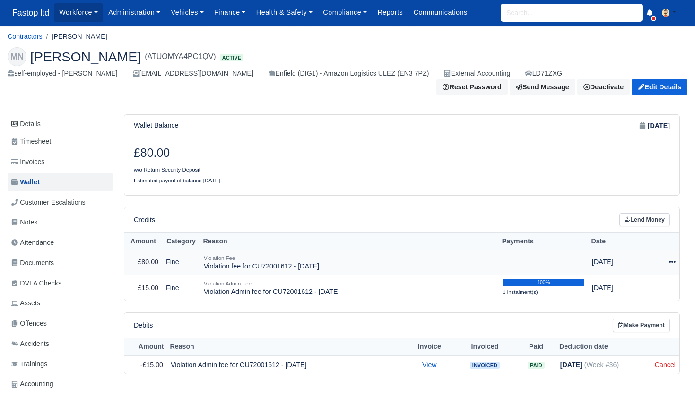
click at [671, 259] on icon at bounding box center [672, 262] width 7 height 7
click at [653, 283] on button "Make Payment" at bounding box center [630, 290] width 84 height 15
select select "2401"
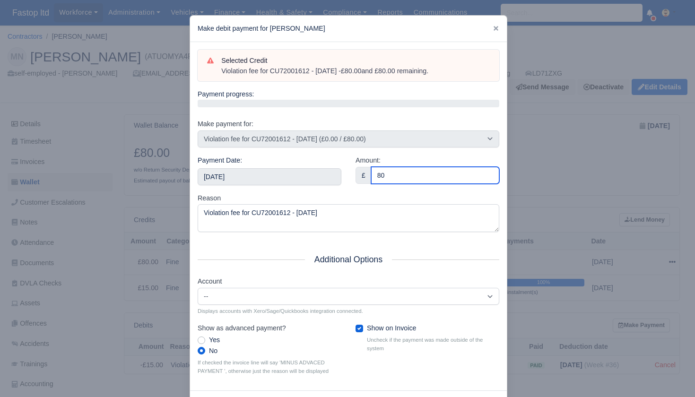
type input "80"
click at [330, 198] on div "Reason Violation fee for CU72001612 - [DATE]" at bounding box center [349, 213] width 302 height 40
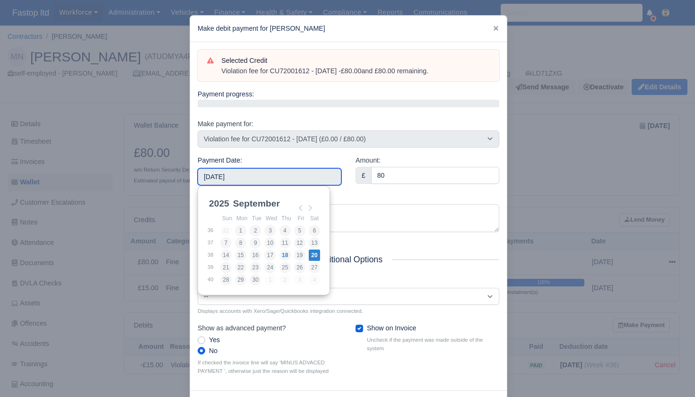
drag, startPoint x: 302, startPoint y: 174, endPoint x: 300, endPoint y: 180, distance: 6.9
click at [302, 174] on input "[DATE]" at bounding box center [270, 176] width 144 height 17
type input "[DATE]"
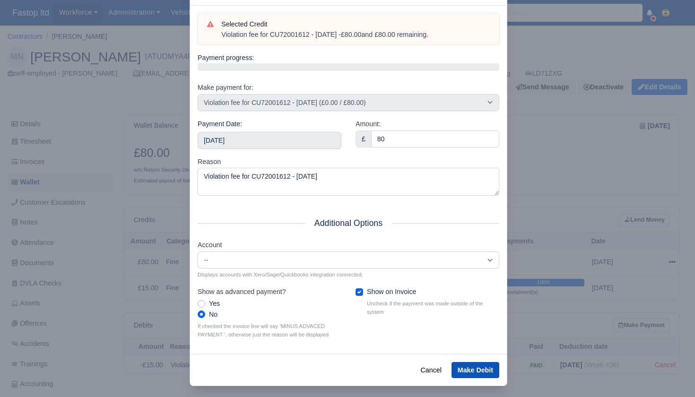
scroll to position [36, 0]
click at [473, 368] on button "Make Debit" at bounding box center [476, 371] width 48 height 16
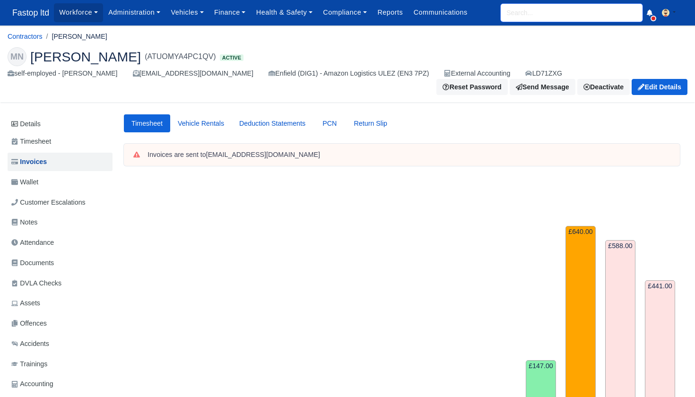
click at [549, 7] on input "search" at bounding box center [572, 13] width 142 height 18
type input "adnan"
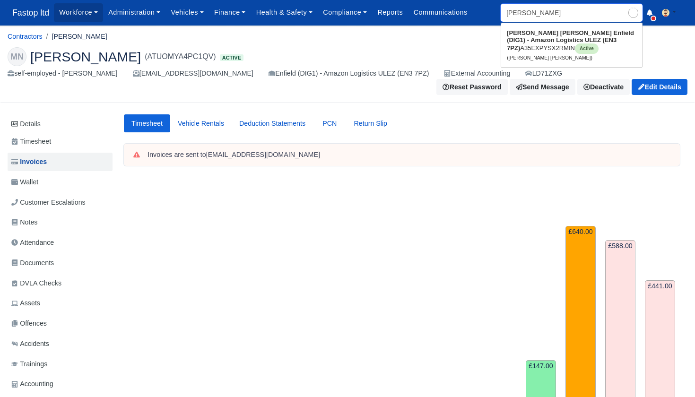
type input "adnan Adnan"
click at [552, 40] on strong "Enfield (DIG1) - Amazon Logistics ULEZ (EN3 7PZ)" at bounding box center [570, 40] width 127 height 22
type input "[PERSON_NAME] [PERSON_NAME]"
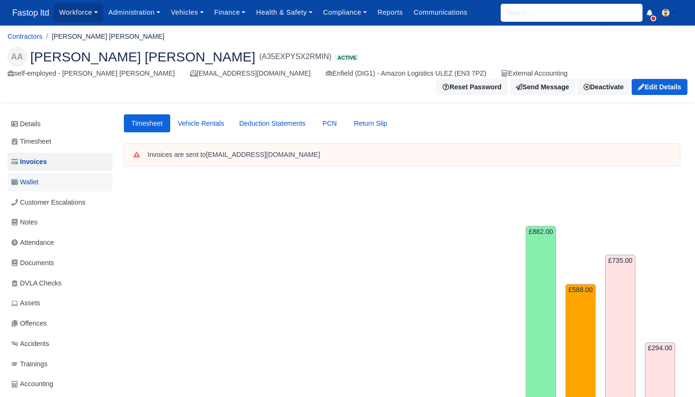
scroll to position [2, 0]
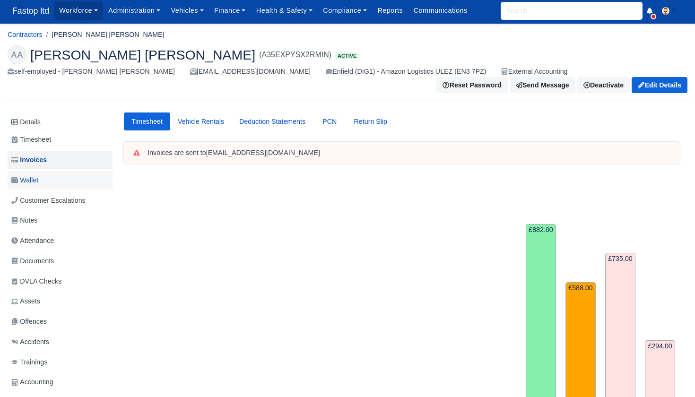
click at [38, 175] on span "Wallet" at bounding box center [24, 180] width 27 height 11
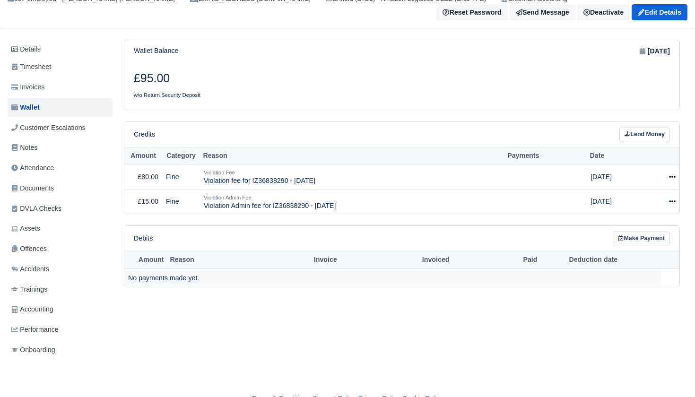
scroll to position [78, 0]
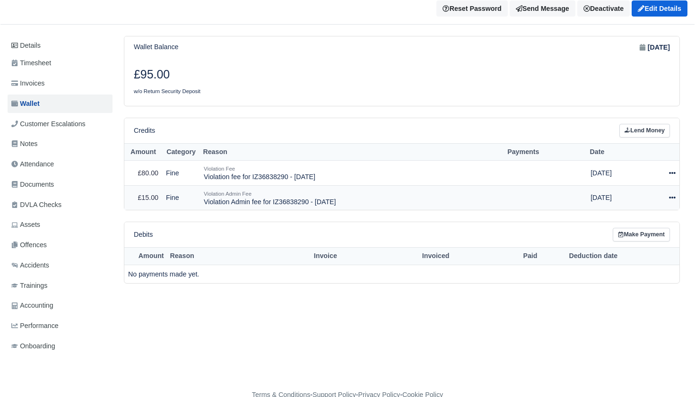
click at [676, 194] on icon at bounding box center [672, 197] width 7 height 7
click at [649, 219] on button "Make Payment" at bounding box center [630, 226] width 84 height 15
select select "2396"
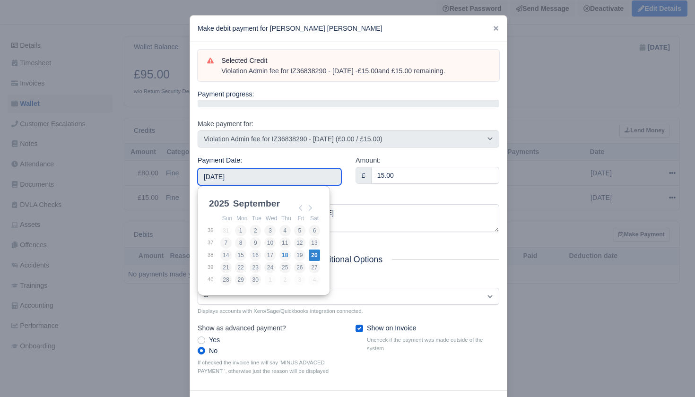
click at [269, 174] on input "2025-09-20" at bounding box center [270, 176] width 144 height 17
type input "2025-09-12"
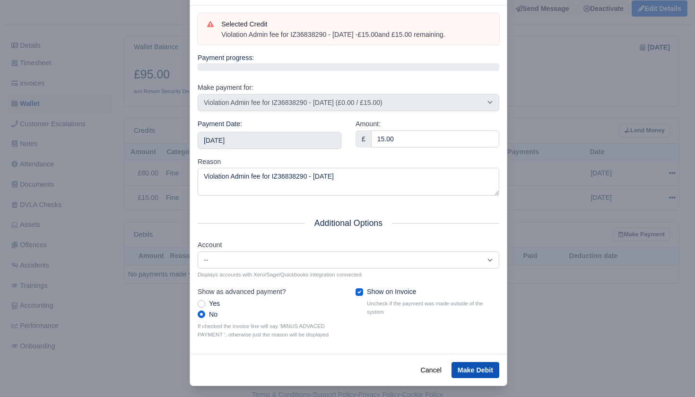
scroll to position [36, 0]
click at [471, 363] on button "Make Debit" at bounding box center [476, 371] width 48 height 16
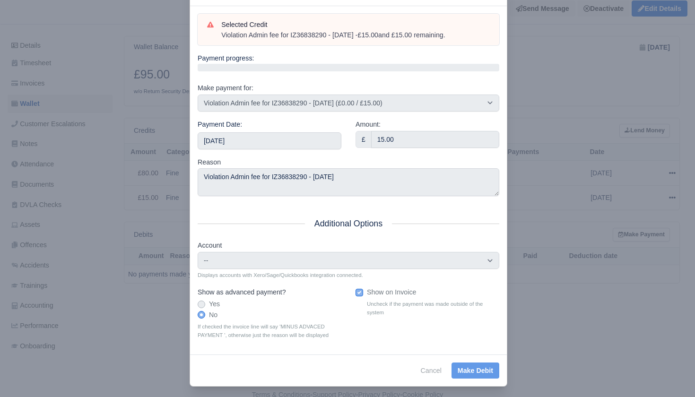
scroll to position [78, 0]
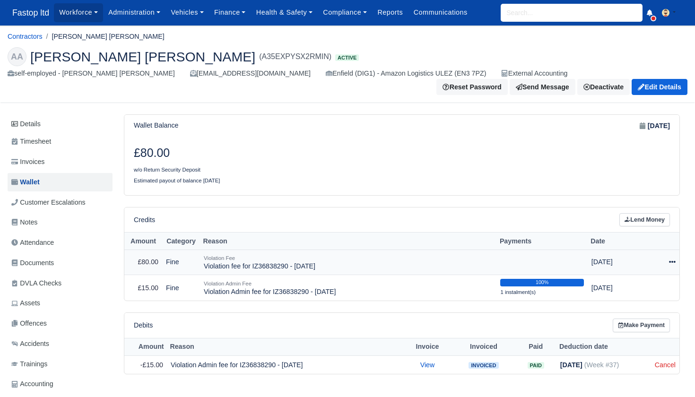
drag, startPoint x: 672, startPoint y: 253, endPoint x: 663, endPoint y: 268, distance: 17.2
click at [672, 259] on icon at bounding box center [672, 262] width 7 height 7
click at [646, 283] on button "Make Payment" at bounding box center [630, 290] width 84 height 15
select select "2395"
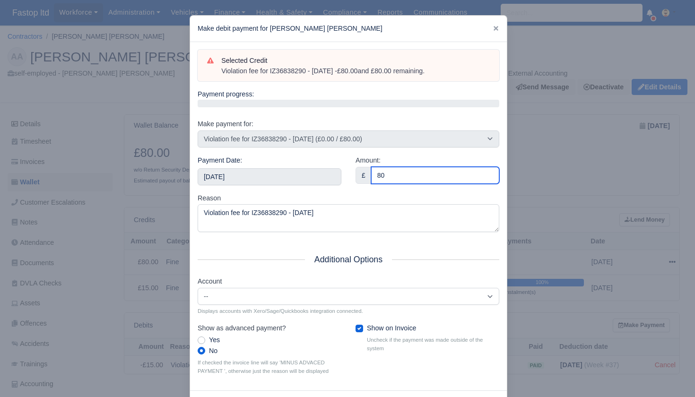
type input "80"
drag, startPoint x: 357, startPoint y: 188, endPoint x: 334, endPoint y: 183, distance: 23.7
click at [357, 188] on div "Amount: £ 80" at bounding box center [428, 174] width 158 height 38
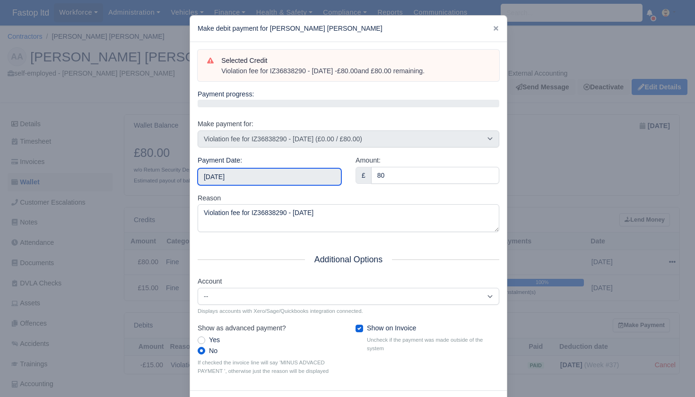
click at [301, 170] on input "[DATE]" at bounding box center [270, 176] width 144 height 17
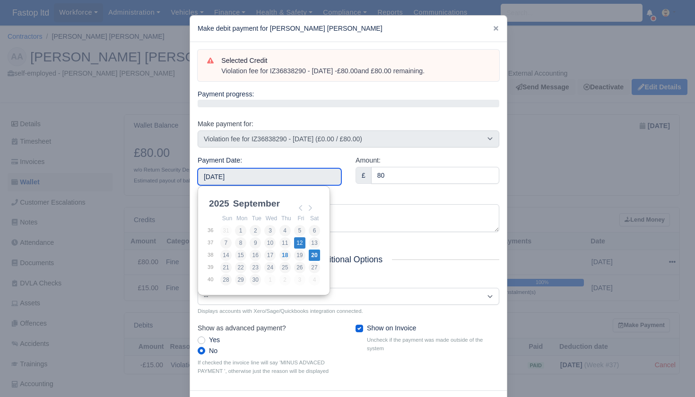
type input "[DATE]"
drag, startPoint x: 303, startPoint y: 243, endPoint x: 313, endPoint y: 240, distance: 10.8
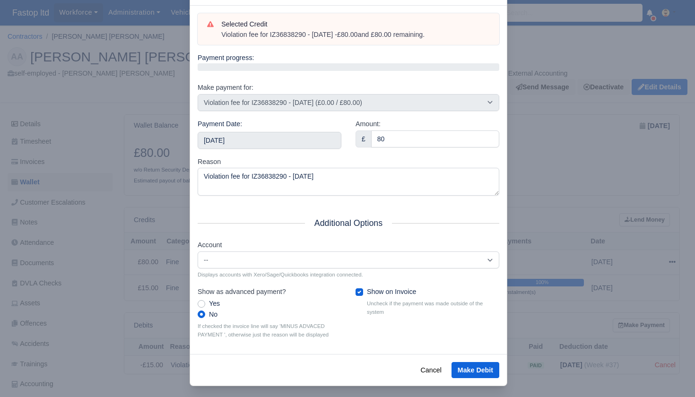
scroll to position [36, 0]
click at [481, 366] on button "Make Debit" at bounding box center [476, 371] width 48 height 16
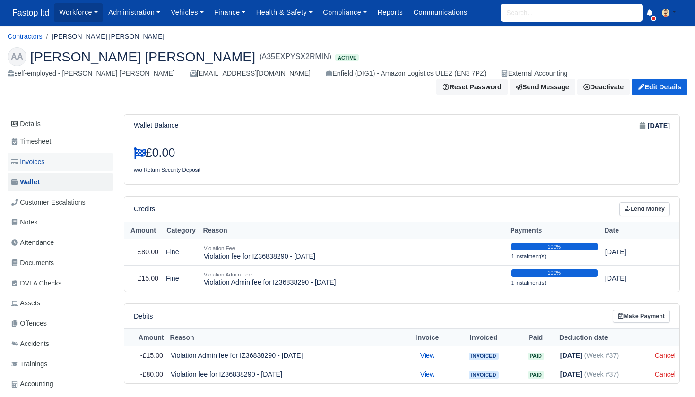
click at [44, 157] on span "Invoices" at bounding box center [27, 162] width 33 height 11
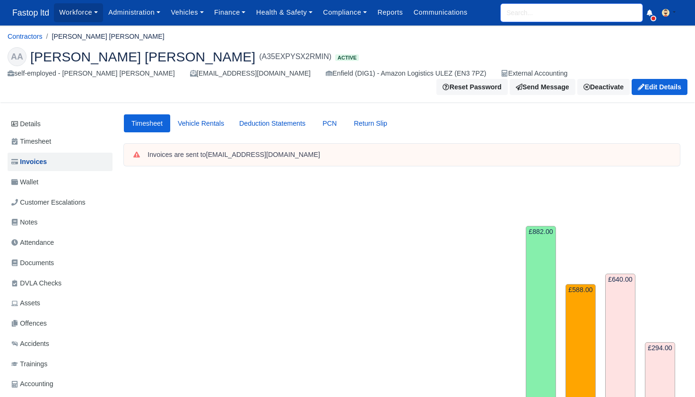
click at [519, 16] on input "search" at bounding box center [572, 13] width 142 height 18
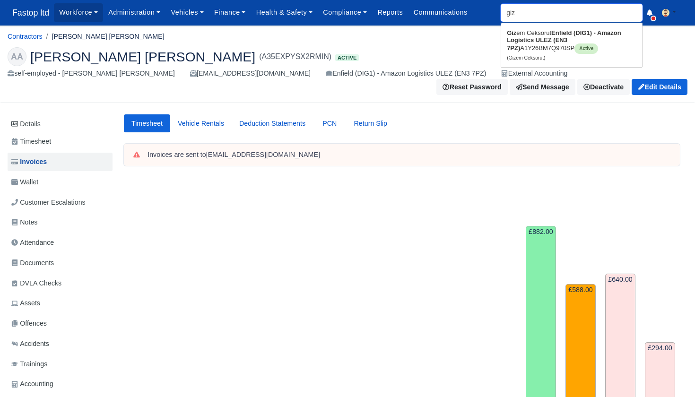
type input "gize"
type input "[PERSON_NAME]"
type input "gizem"
type input "[PERSON_NAME]"
click at [516, 45] on link "Gizem Ceksorut Enfield (DIG1) - Amazon Logistics ULEZ (EN3 7PZ) A1Y26BM7Q970SP …" at bounding box center [571, 45] width 141 height 39
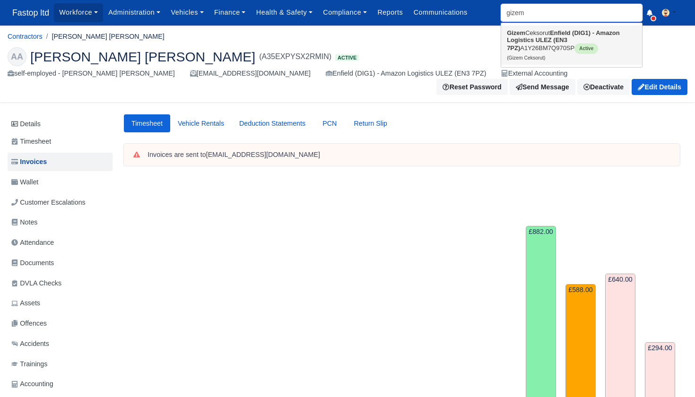
type input "Gizem Ceksorut"
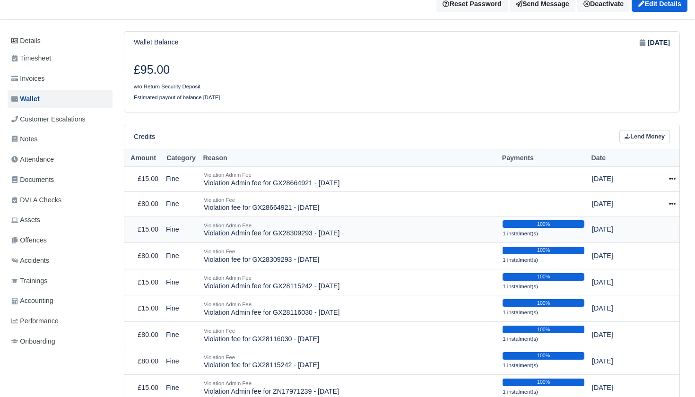
scroll to position [79, 0]
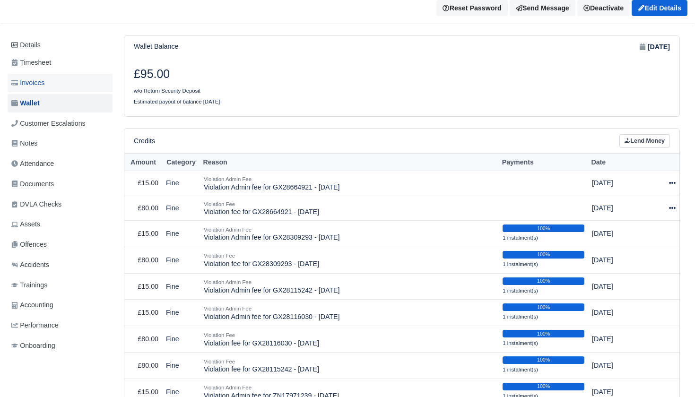
click at [39, 78] on span "Invoices" at bounding box center [27, 83] width 33 height 11
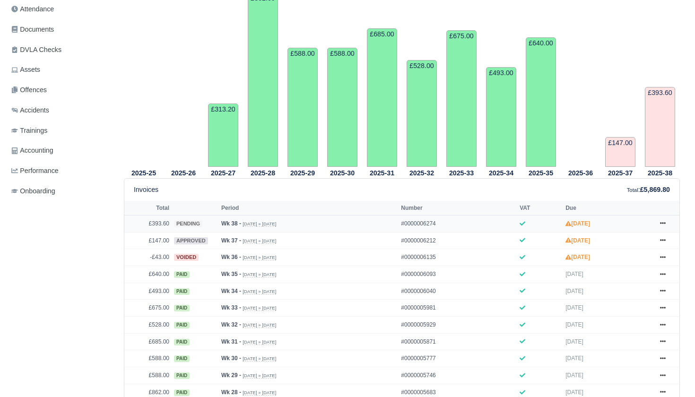
scroll to position [259, 0]
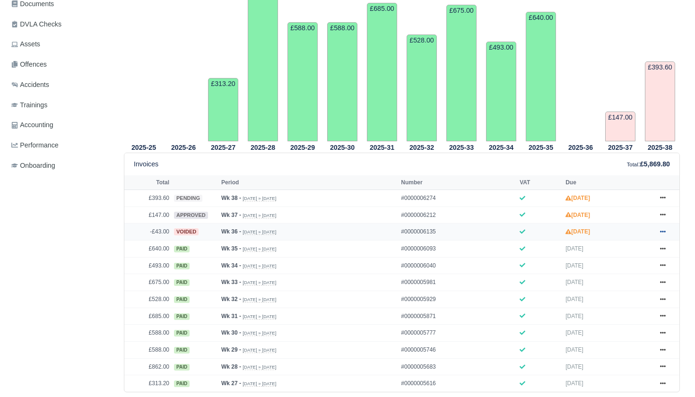
click at [664, 235] on icon at bounding box center [663, 232] width 6 height 6
click at [639, 258] on link "Show Invoice" at bounding box center [627, 249] width 84 height 20
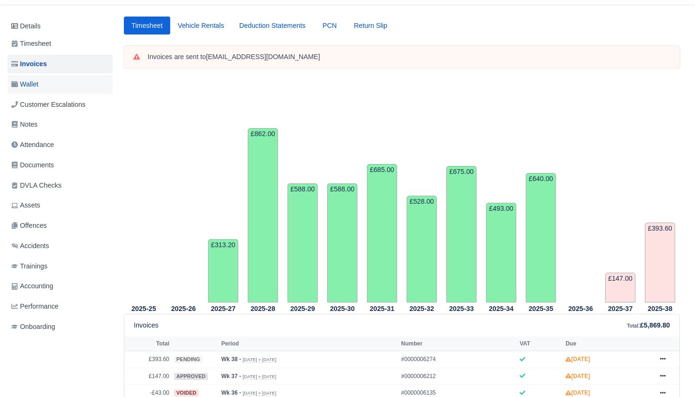
scroll to position [97, 0]
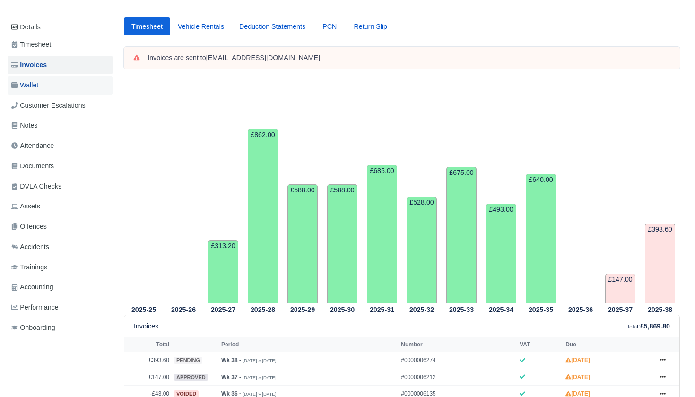
click at [36, 80] on span "Wallet" at bounding box center [24, 85] width 27 height 11
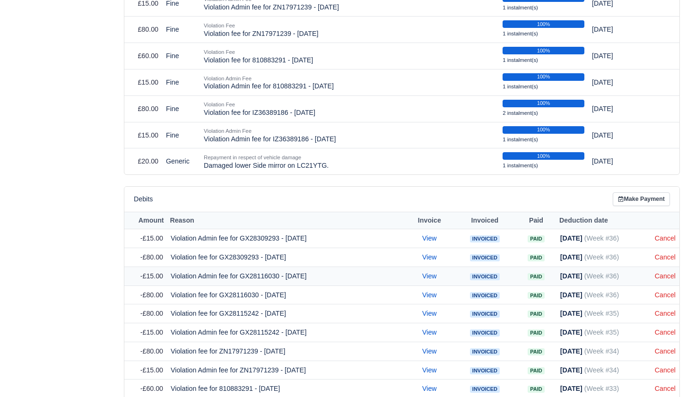
scroll to position [468, 0]
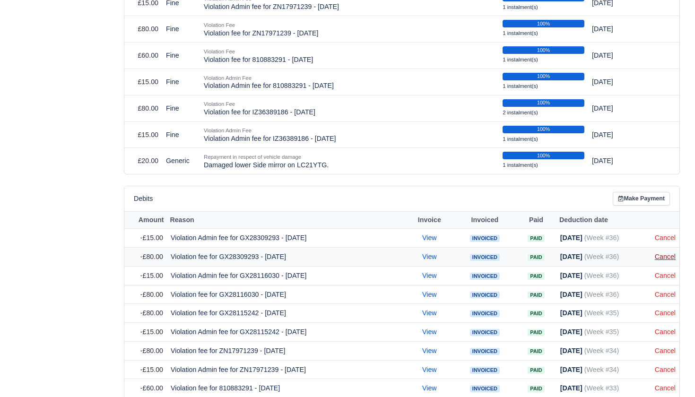
click at [664, 253] on link "Cancel" at bounding box center [665, 257] width 21 height 8
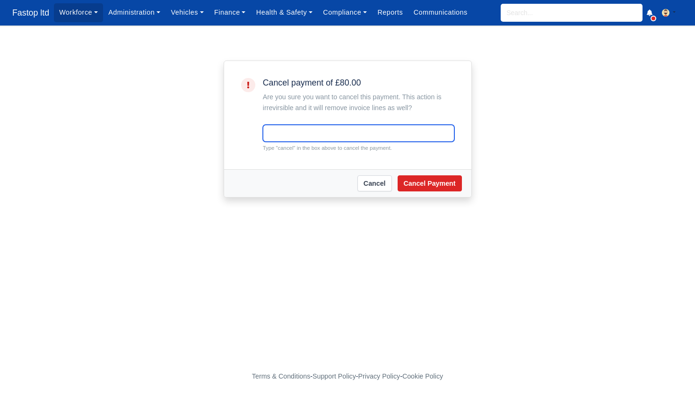
click at [325, 138] on input "text" at bounding box center [359, 133] width 192 height 17
type input "cancel"
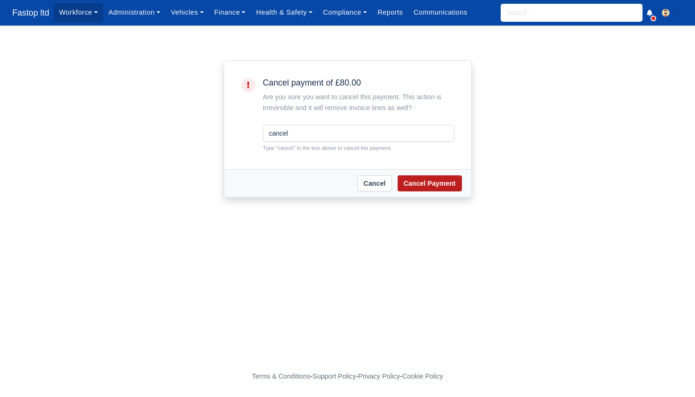
click at [427, 178] on button "Cancel Payment" at bounding box center [430, 183] width 64 height 16
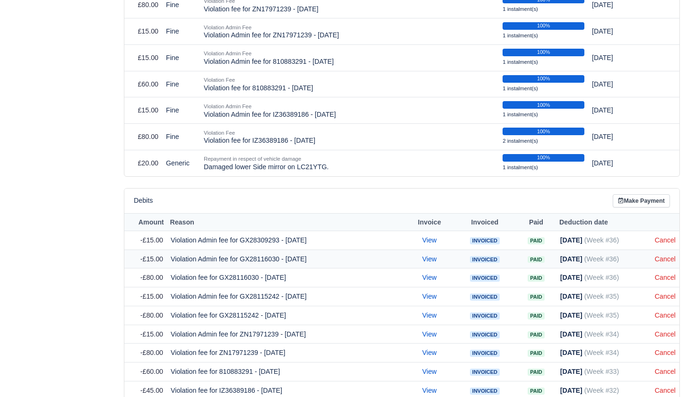
scroll to position [485, 0]
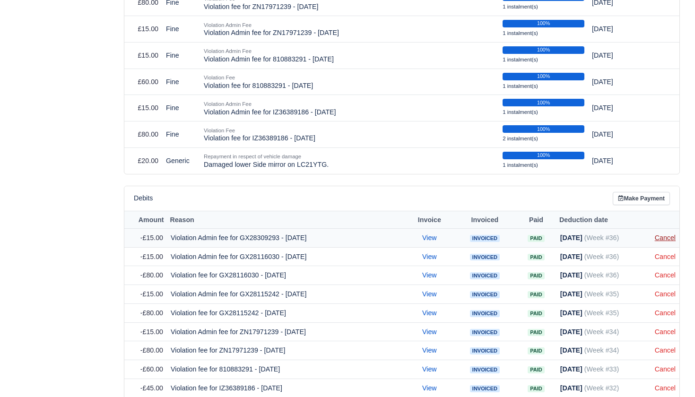
click at [667, 234] on link "Cancel" at bounding box center [665, 238] width 21 height 8
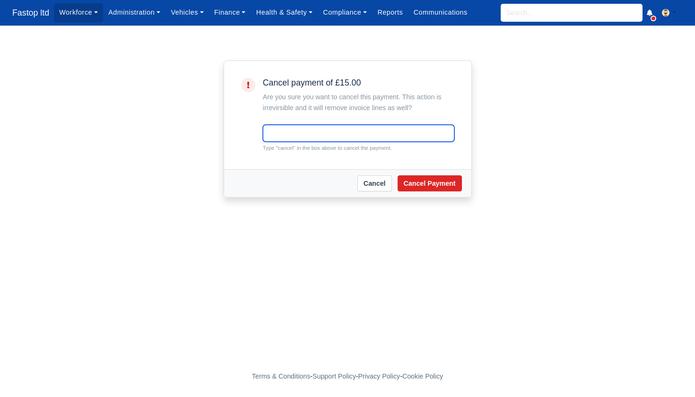
click at [292, 128] on input "text" at bounding box center [359, 133] width 192 height 17
type input "cancel"
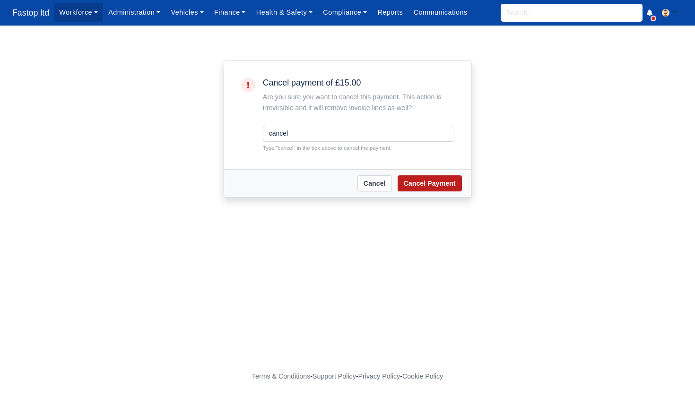
click at [420, 180] on button "Cancel Payment" at bounding box center [430, 183] width 64 height 16
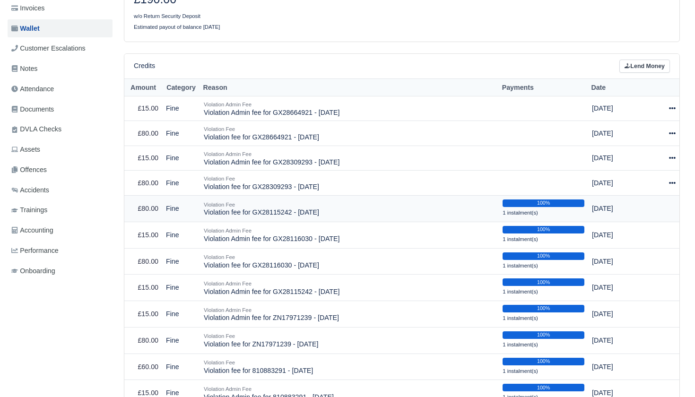
scroll to position [169, 0]
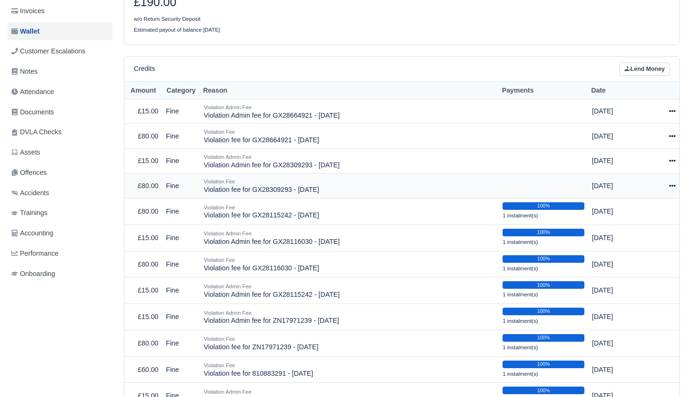
click at [675, 183] on icon at bounding box center [672, 186] width 7 height 7
click at [649, 207] on button "Make Payment" at bounding box center [630, 214] width 84 height 15
select select "2338"
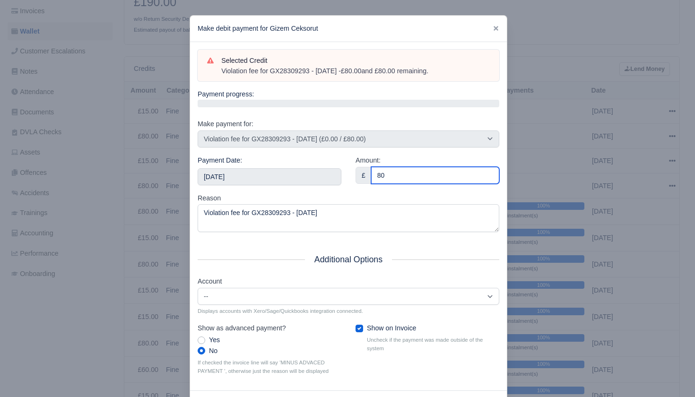
type input "80"
click at [364, 193] on div "Reason Violation fee for GX28309293 - 11/08/2025" at bounding box center [349, 213] width 302 height 40
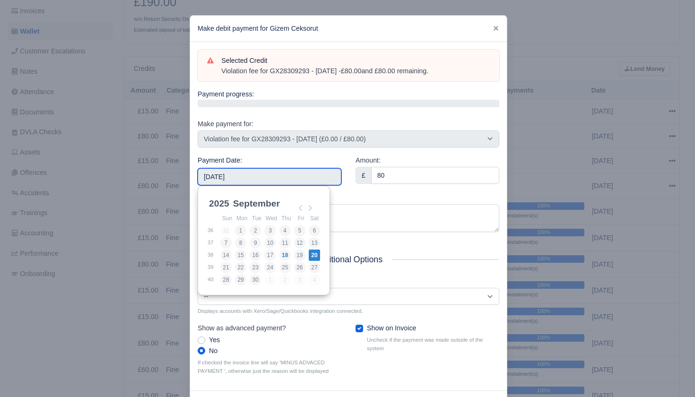
click at [274, 175] on input "[DATE]" at bounding box center [270, 176] width 144 height 17
type input "[DATE]"
drag, startPoint x: 298, startPoint y: 243, endPoint x: 320, endPoint y: 242, distance: 21.8
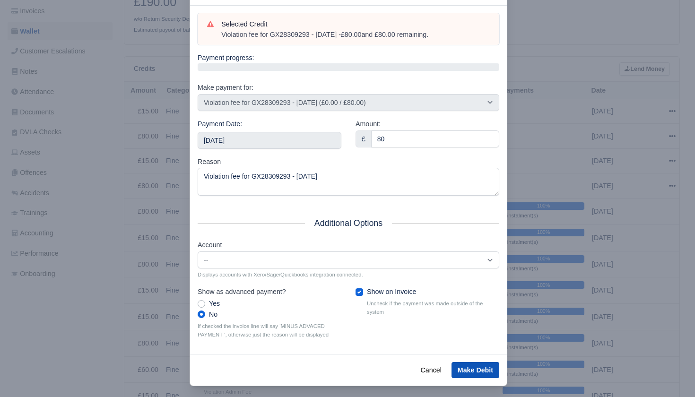
scroll to position [36, 0]
click at [475, 363] on button "Make Debit" at bounding box center [476, 371] width 48 height 16
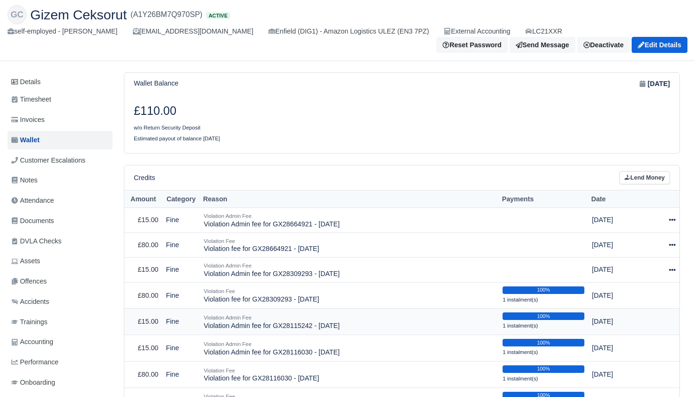
scroll to position [93, 0]
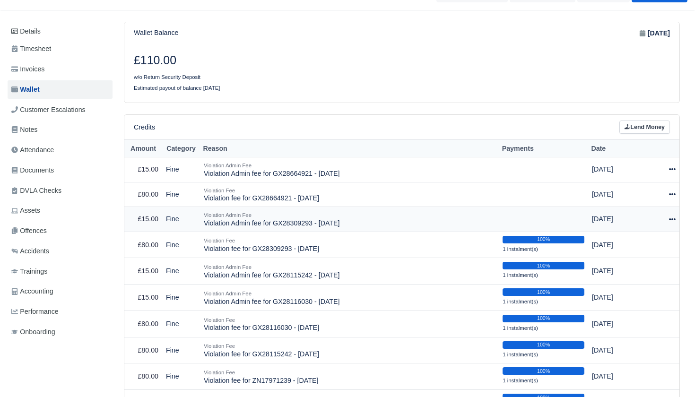
click at [668, 214] on div at bounding box center [665, 219] width 22 height 11
click at [642, 240] on button "Make Payment" at bounding box center [630, 247] width 84 height 15
select select "2339"
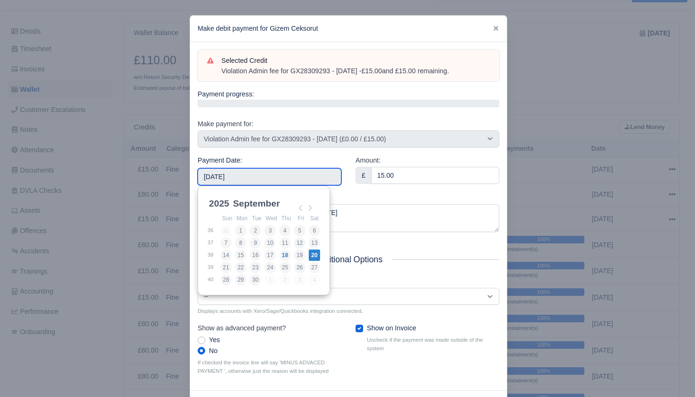
click at [293, 176] on input "2025-09-20" at bounding box center [270, 176] width 144 height 17
type input "2025-09-12"
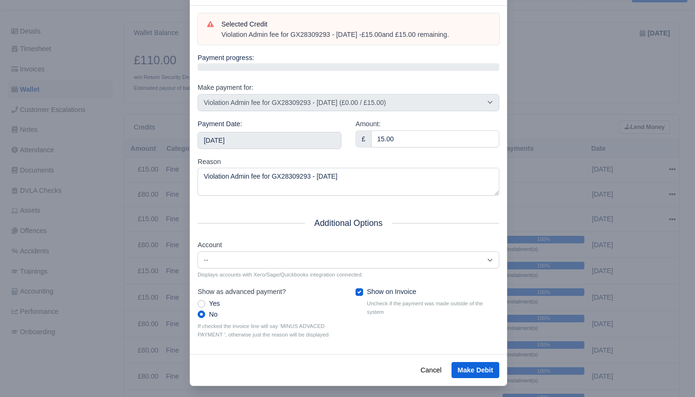
scroll to position [36, 0]
click at [474, 363] on button "Make Debit" at bounding box center [476, 371] width 48 height 16
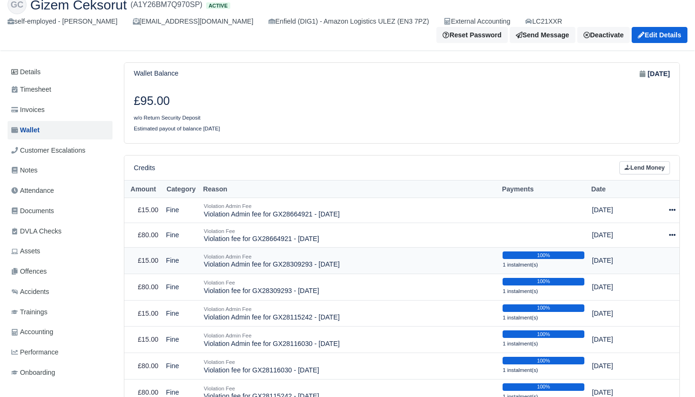
scroll to position [52, 0]
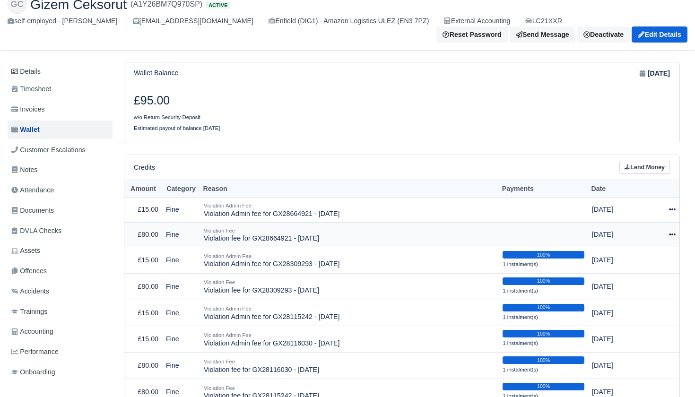
click at [670, 231] on icon at bounding box center [672, 234] width 7 height 7
click at [644, 256] on button "Make Payment" at bounding box center [630, 263] width 84 height 15
select select "2413"
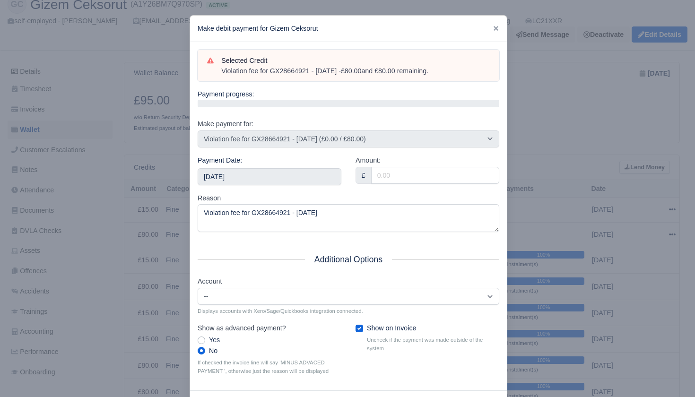
scroll to position [5, 0]
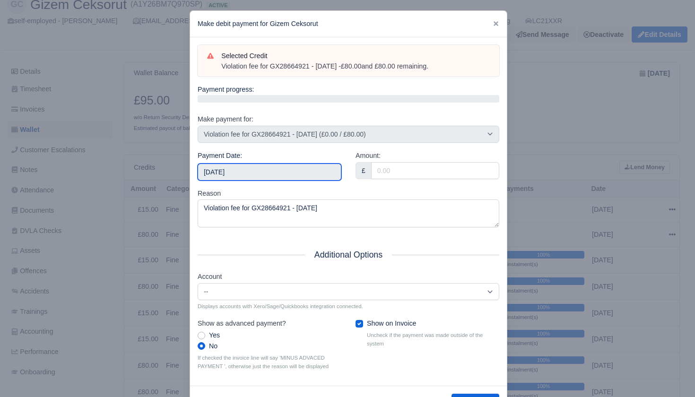
click at [281, 174] on input "[DATE]" at bounding box center [270, 172] width 144 height 17
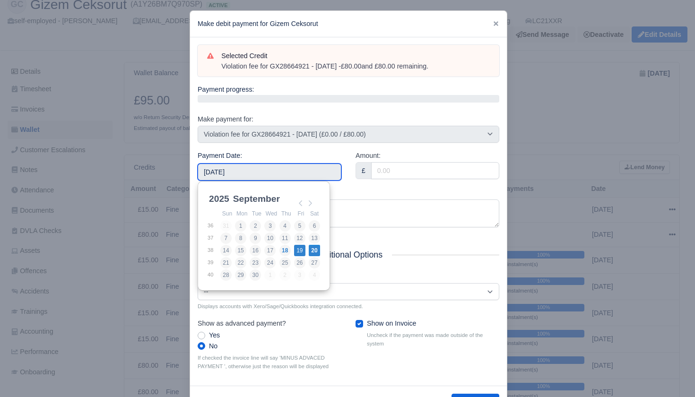
type input "2025-09-19"
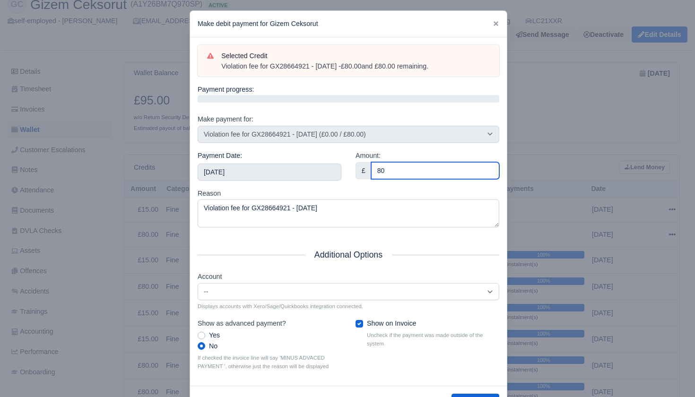
type input "80"
click at [384, 189] on div "Reason Violation fee for GX28664921 - 25/08/2025" at bounding box center [349, 208] width 302 height 40
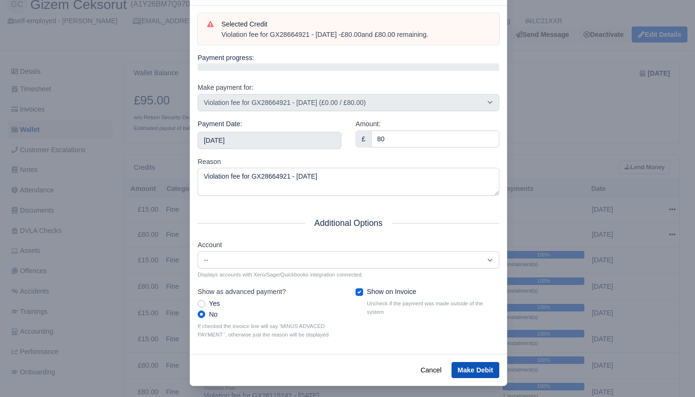
scroll to position [36, 0]
click at [480, 367] on button "Make Debit" at bounding box center [476, 371] width 48 height 16
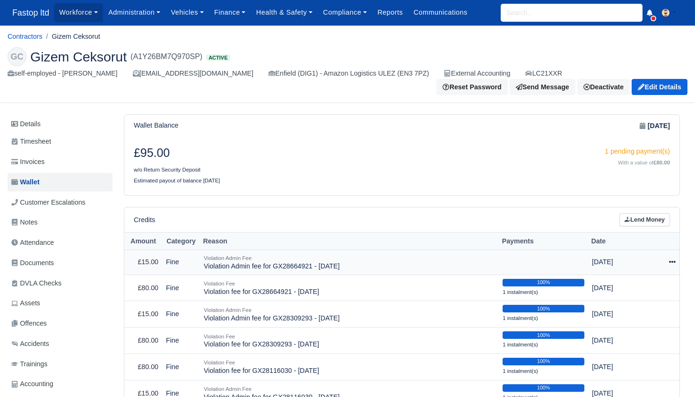
click at [672, 259] on icon at bounding box center [672, 262] width 7 height 7
click at [650, 283] on button "Make Payment" at bounding box center [630, 290] width 84 height 15
select select "2414"
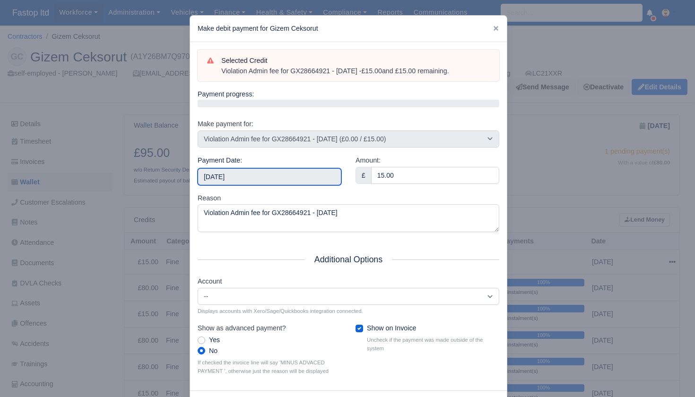
click at [270, 177] on input "2025-09-20" at bounding box center [270, 176] width 144 height 17
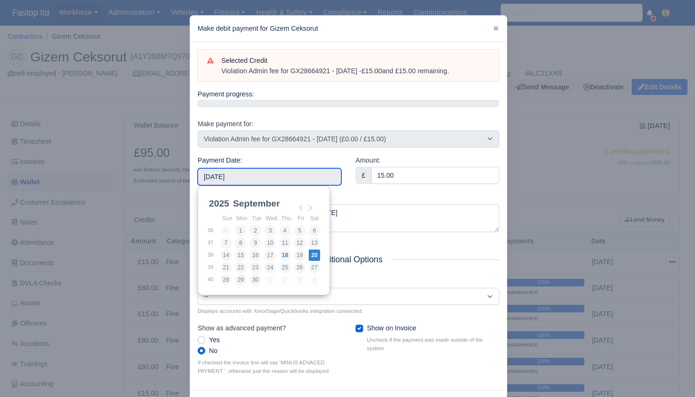
type input "2025-09-19"
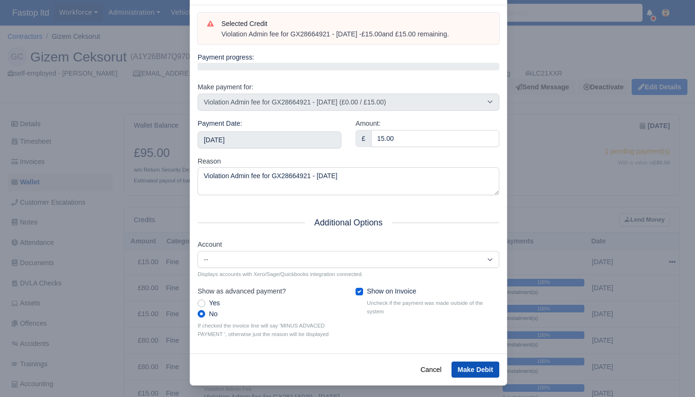
scroll to position [36, 0]
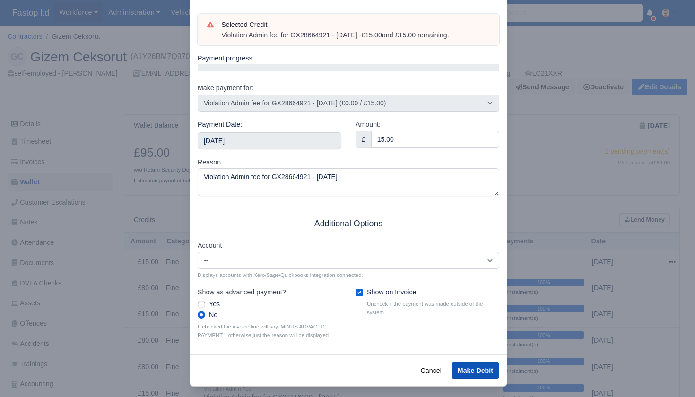
click at [473, 363] on button "Make Debit" at bounding box center [476, 371] width 48 height 16
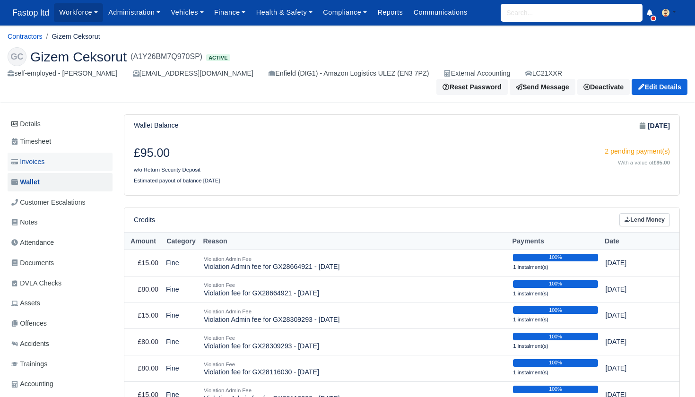
click at [38, 157] on span "Invoices" at bounding box center [27, 162] width 33 height 11
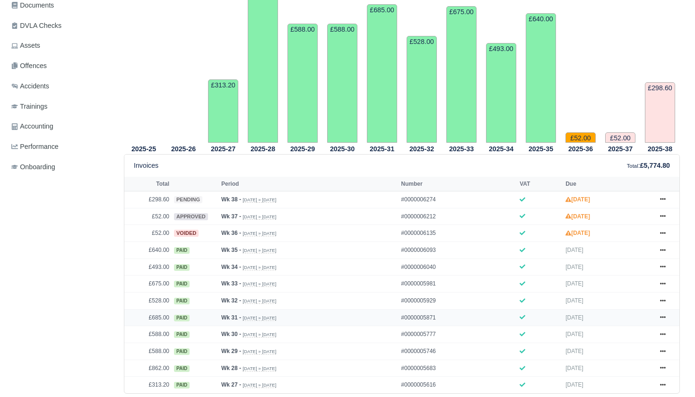
scroll to position [258, 0]
click at [663, 234] on icon at bounding box center [663, 233] width 6 height 2
click at [638, 257] on link "Show Invoice" at bounding box center [627, 250] width 84 height 20
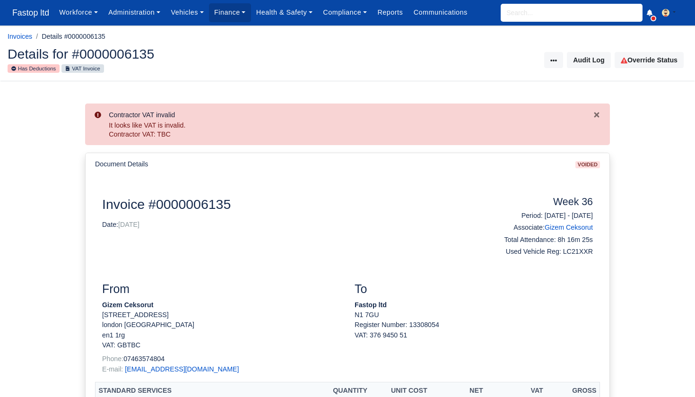
scroll to position [11, 0]
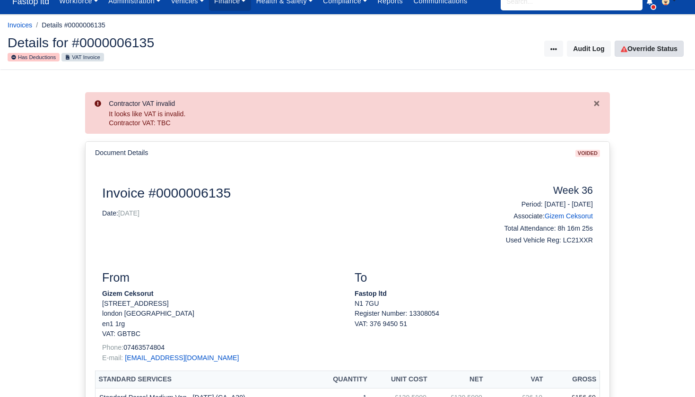
click at [636, 52] on link "Override Status" at bounding box center [649, 49] width 69 height 16
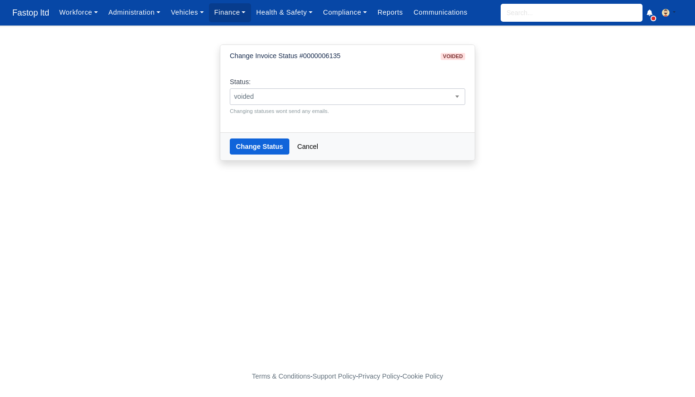
drag, startPoint x: 367, startPoint y: 93, endPoint x: 364, endPoint y: 103, distance: 10.5
click at [367, 93] on span "voided" at bounding box center [347, 97] width 235 height 12
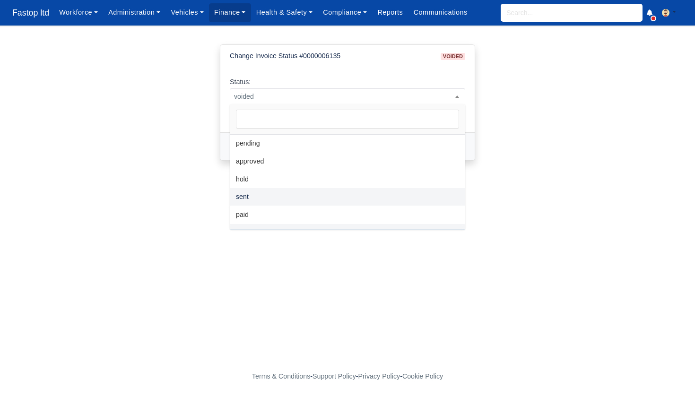
select select "sent"
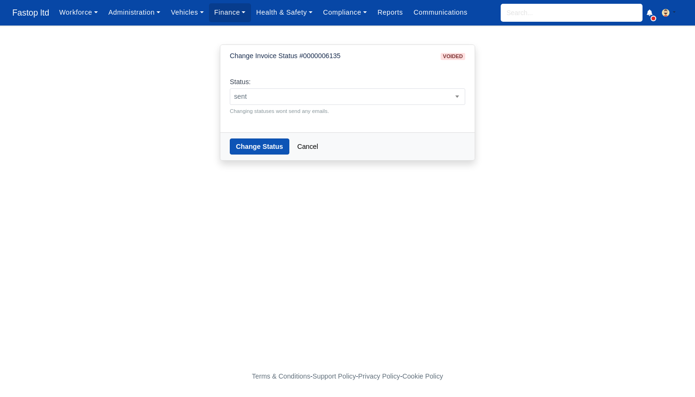
click at [249, 148] on button "Change Status" at bounding box center [260, 147] width 60 height 16
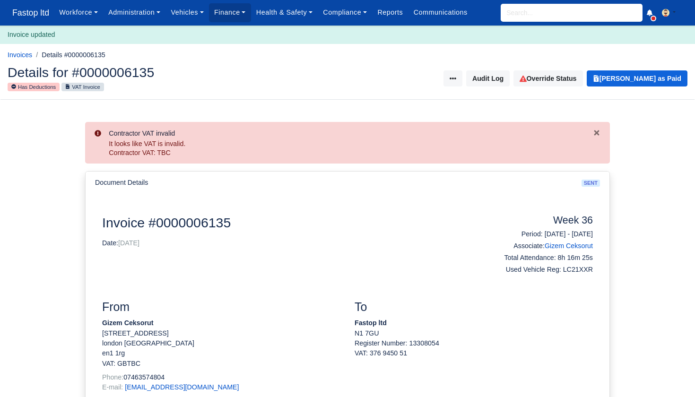
click at [523, 20] on input "search" at bounding box center [572, 13] width 142 height 18
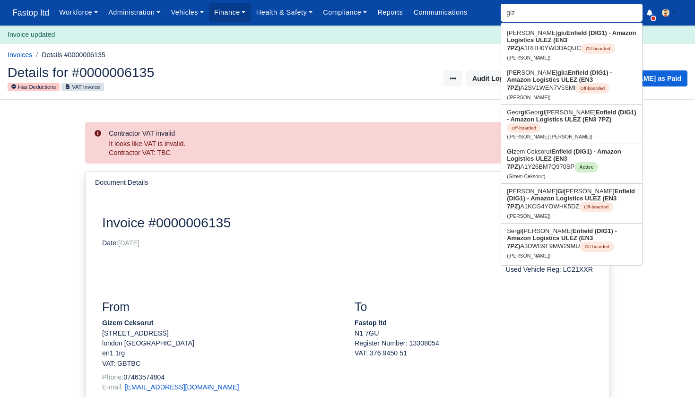
type input "gize"
type input "[PERSON_NAME]"
type input "gizem"
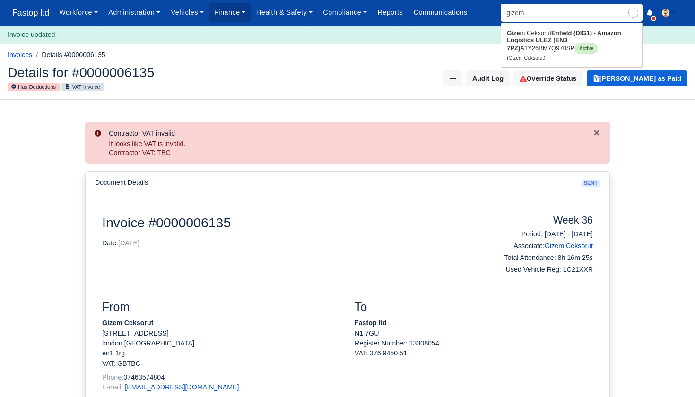
type input "[PERSON_NAME]"
click at [520, 35] on strong "Gizem" at bounding box center [516, 32] width 18 height 7
type input "Gizem Ceksorut"
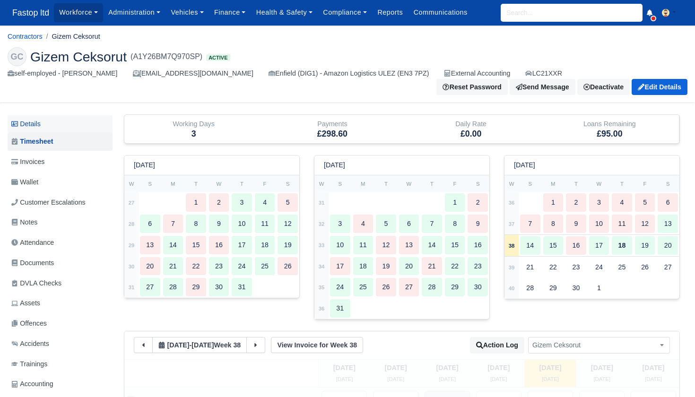
click at [38, 115] on link "Details" at bounding box center [60, 123] width 105 height 17
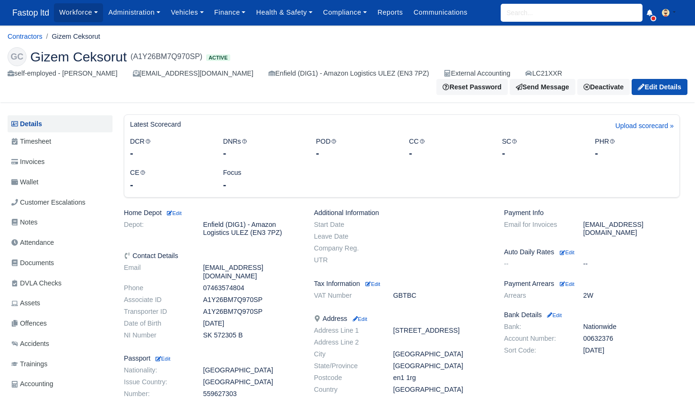
click at [663, 79] on link "Edit Details" at bounding box center [660, 87] width 56 height 16
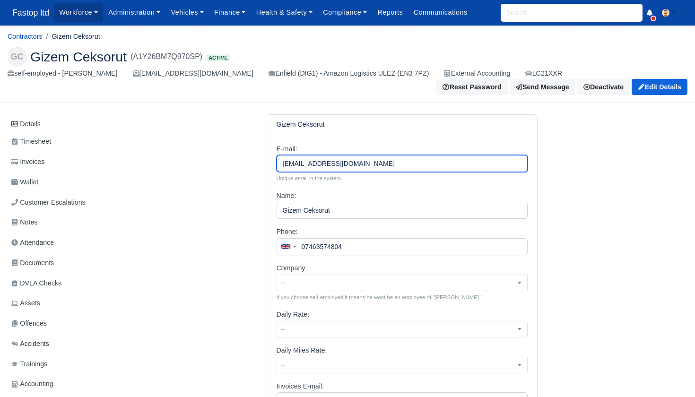
drag, startPoint x: 310, startPoint y: 155, endPoint x: 315, endPoint y: 159, distance: 7.4
type input "[EMAIL_ADDRESS][DOMAIN_NAME]"
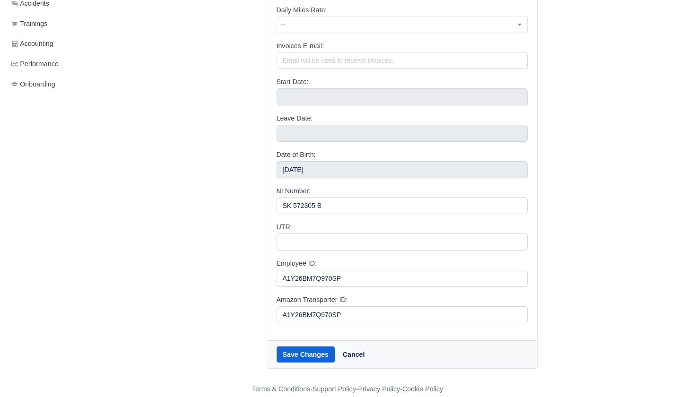
scroll to position [340, 0]
type input "0746357480400"
click at [296, 347] on button "Save Changes" at bounding box center [306, 355] width 58 height 16
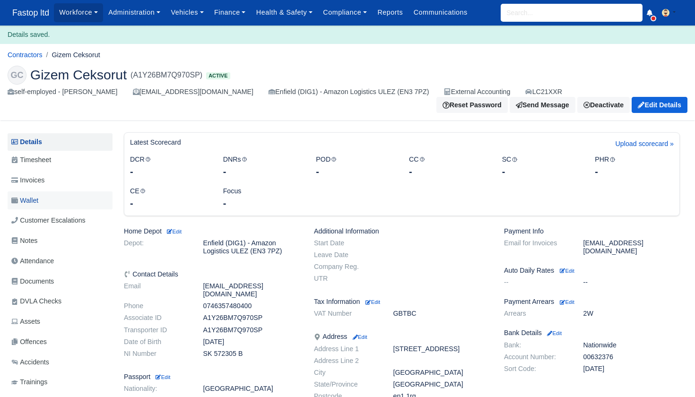
click at [35, 197] on span "Wallet" at bounding box center [24, 200] width 27 height 11
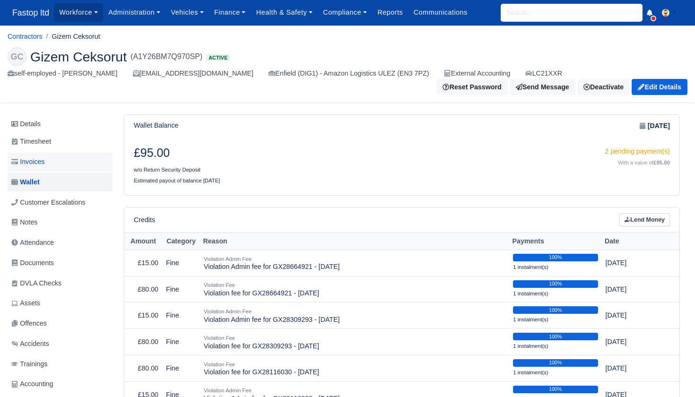
click at [31, 157] on span "Invoices" at bounding box center [27, 162] width 33 height 11
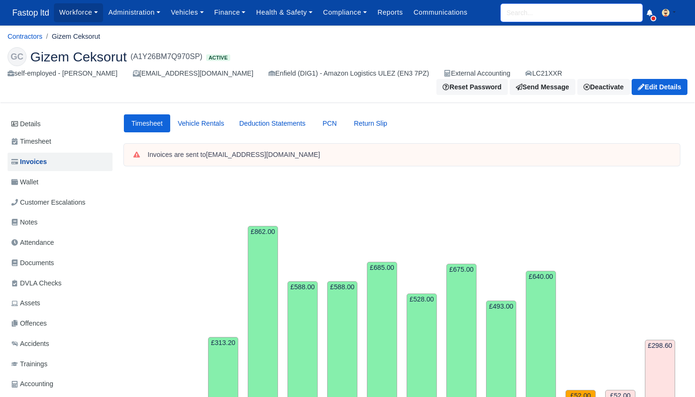
click at [527, 20] on input "search" at bounding box center [572, 13] width 142 height 18
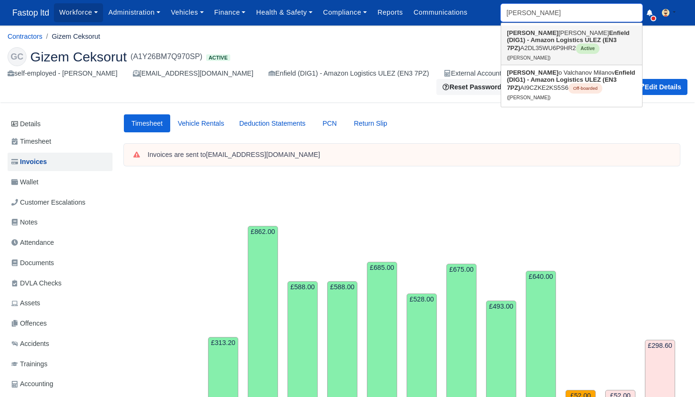
type input "[PERSON_NAME]"
drag, startPoint x: 532, startPoint y: 30, endPoint x: 540, endPoint y: 49, distance: 20.4
click at [538, 44] on strong "Enfield (DIG1) - Amazon Logistics ULEZ (EN3 7PZ)" at bounding box center [568, 40] width 122 height 22
type input "[PERSON_NAME]"
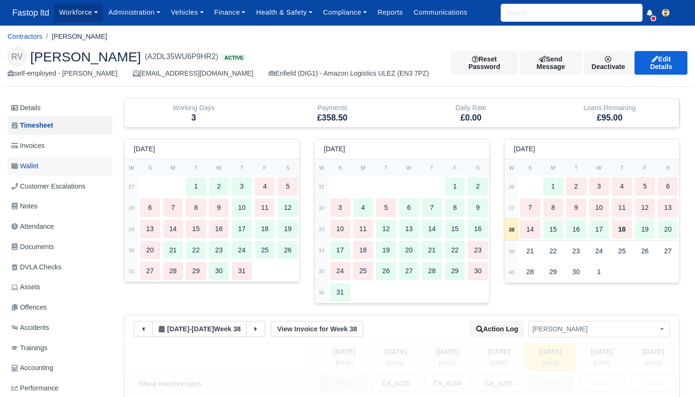
click at [38, 166] on span "Wallet" at bounding box center [24, 166] width 27 height 11
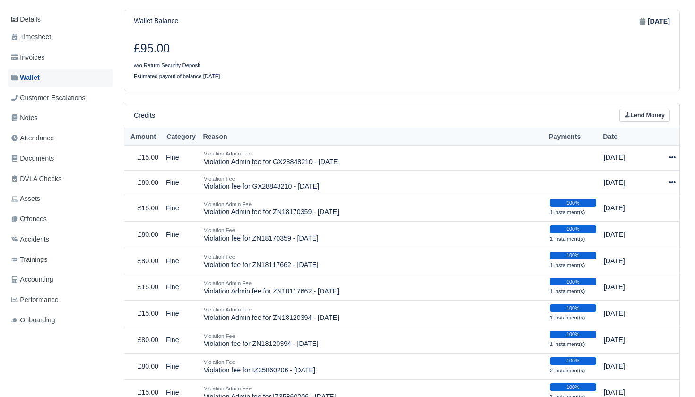
scroll to position [88, 0]
click at [36, 57] on span "Invoices" at bounding box center [27, 57] width 33 height 11
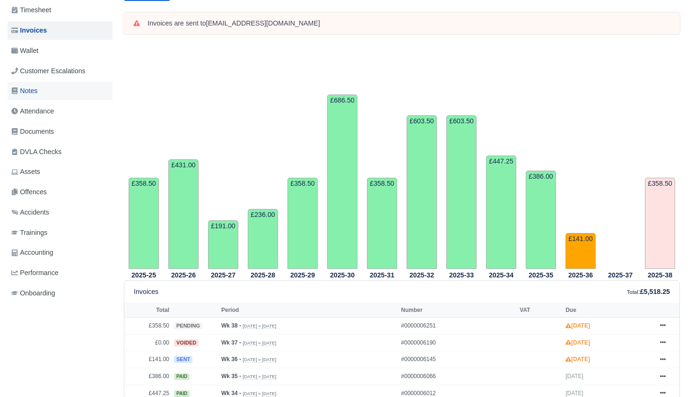
scroll to position [115, 0]
click at [42, 51] on link "Wallet" at bounding box center [60, 51] width 105 height 18
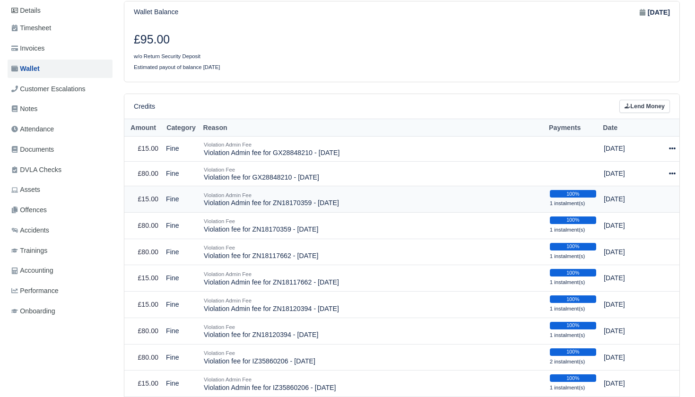
scroll to position [60, 0]
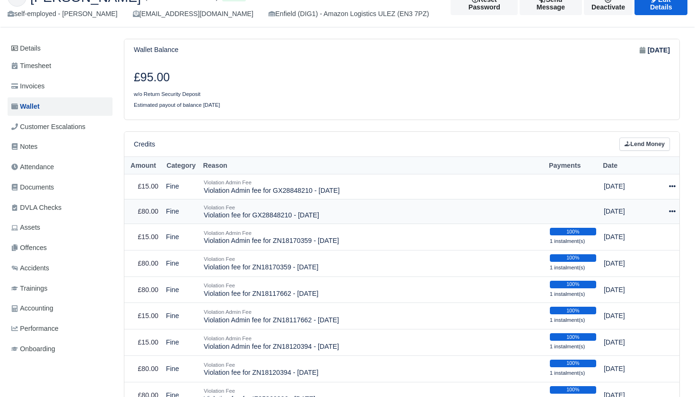
click at [675, 208] on icon at bounding box center [672, 211] width 7 height 7
click at [652, 233] on button "Make Payment" at bounding box center [629, 240] width 84 height 15
select select "2409"
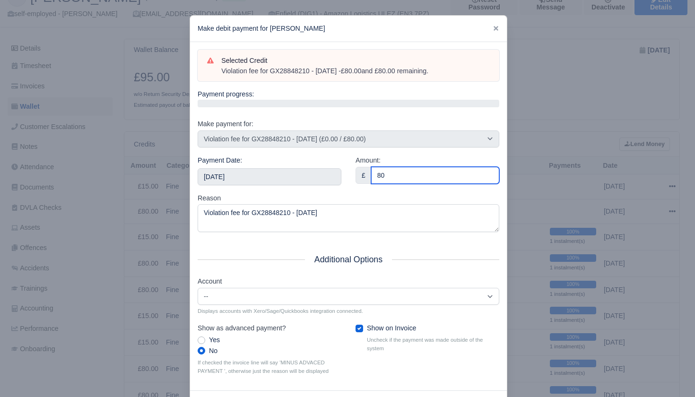
type input "80"
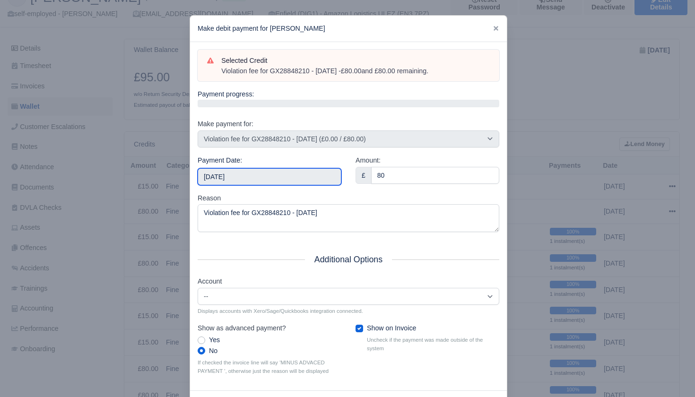
click at [294, 179] on input "[DATE]" at bounding box center [270, 176] width 144 height 17
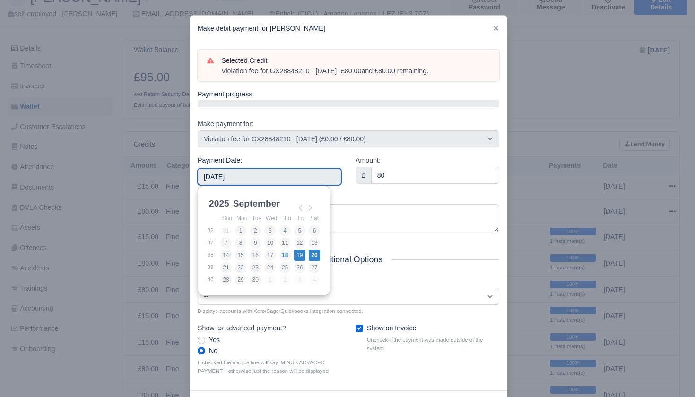
type input "[DATE]"
drag, startPoint x: 303, startPoint y: 257, endPoint x: 312, endPoint y: 255, distance: 9.6
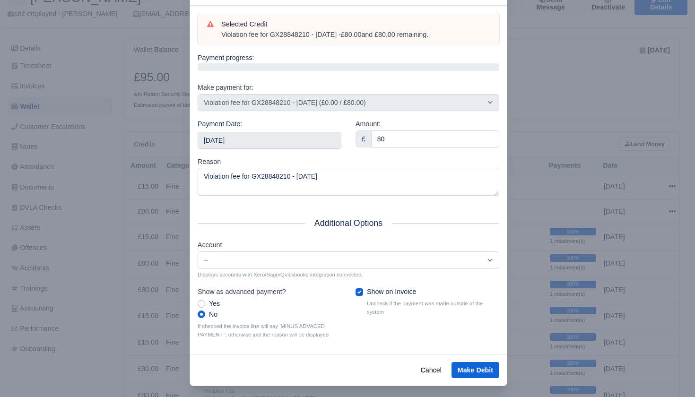
scroll to position [36, 0]
click at [473, 363] on button "Make Debit" at bounding box center [476, 371] width 48 height 16
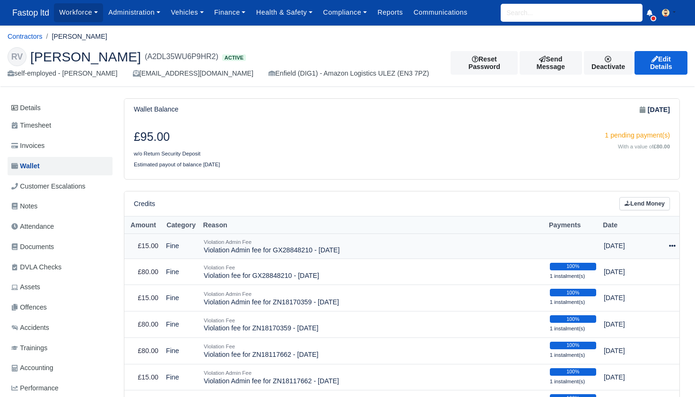
click at [672, 245] on icon at bounding box center [672, 246] width 7 height 2
click at [645, 268] on button "Make Payment" at bounding box center [629, 274] width 84 height 15
select select "2410"
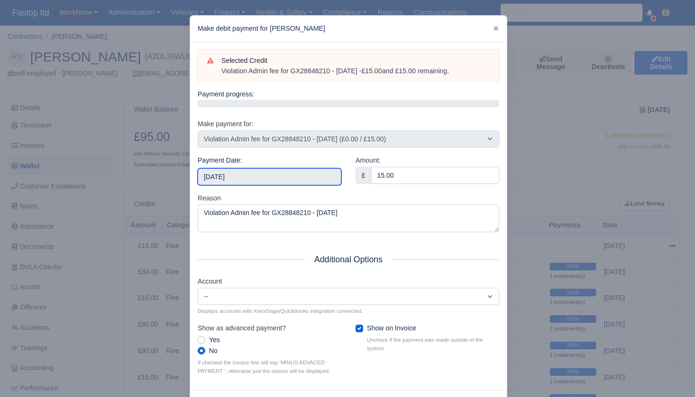
click at [290, 176] on input "[DATE]" at bounding box center [270, 176] width 144 height 17
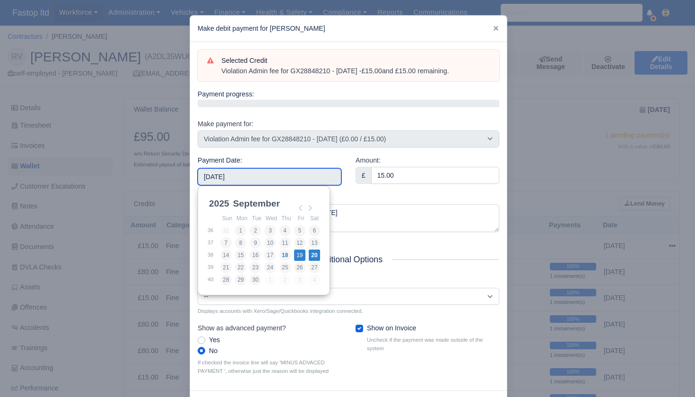
type input "[DATE]"
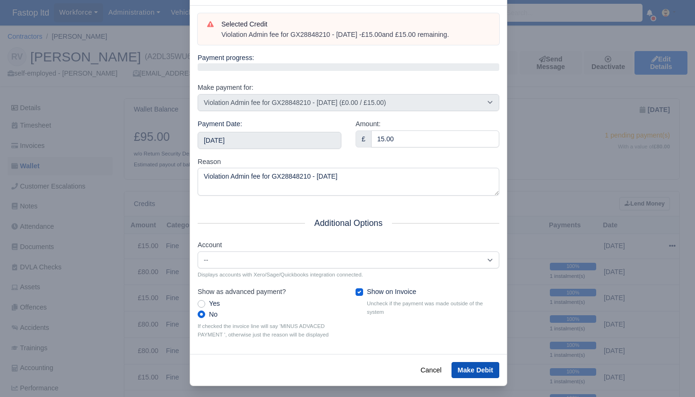
scroll to position [36, 0]
click at [472, 363] on button "Make Debit" at bounding box center [476, 371] width 48 height 16
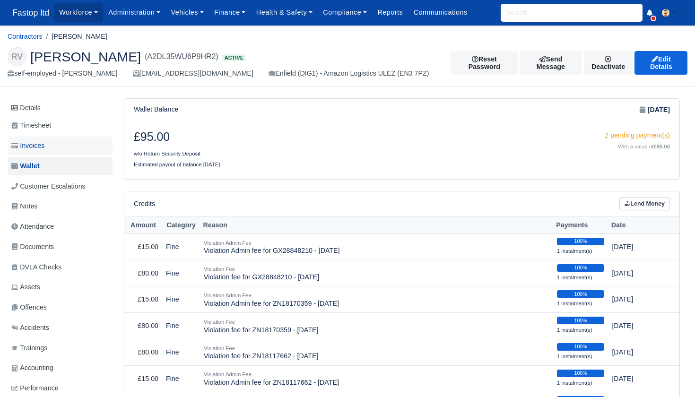
click at [32, 140] on span "Invoices" at bounding box center [27, 145] width 33 height 11
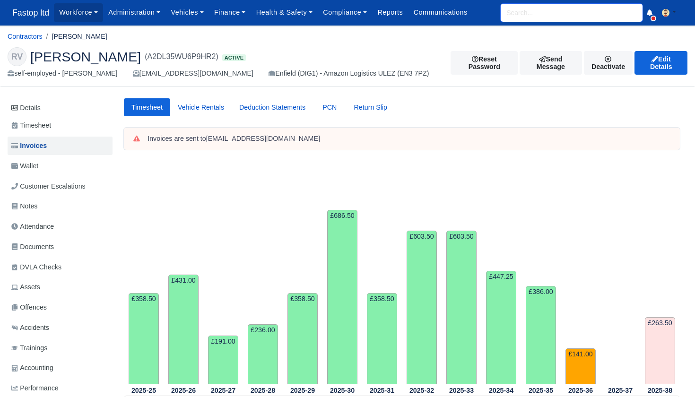
click at [520, 19] on input "search" at bounding box center [572, 13] width 142 height 18
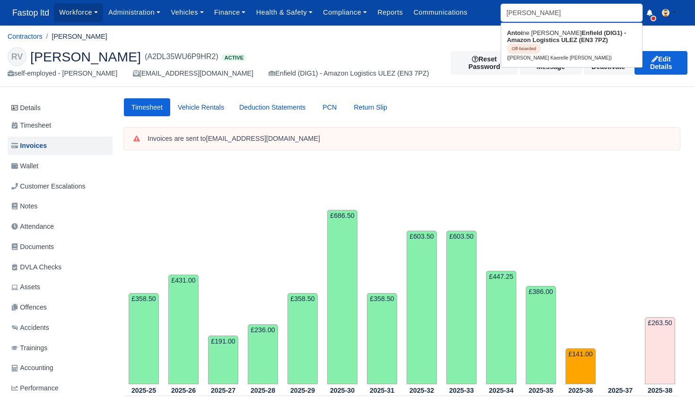
type input "antoin"
type input "antoine Kaerelle Hamilton"
type input "antoini"
type input "ant"
type input "antoine Kaerelle Hamilton"
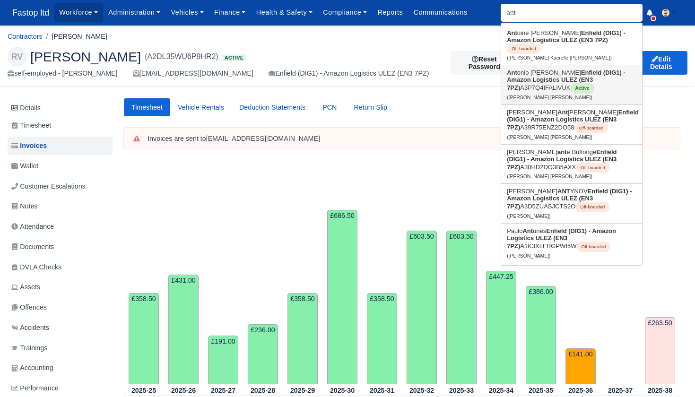
click at [529, 78] on strong "Enfield (DIG1) - Amazon Logistics ULEZ (EN3 7PZ)" at bounding box center [566, 80] width 119 height 22
type input "[PERSON_NAME] [PERSON_NAME]"
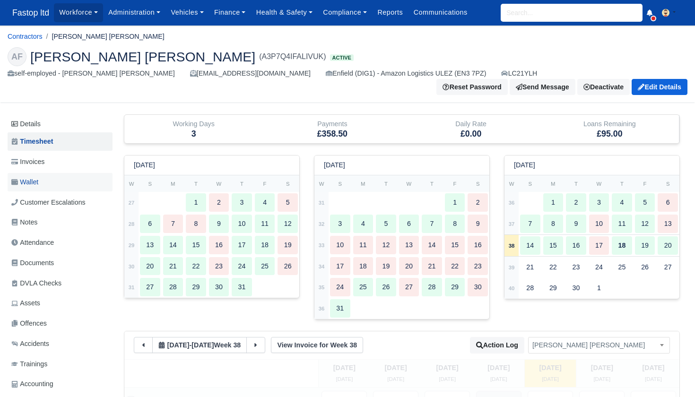
scroll to position [2, 0]
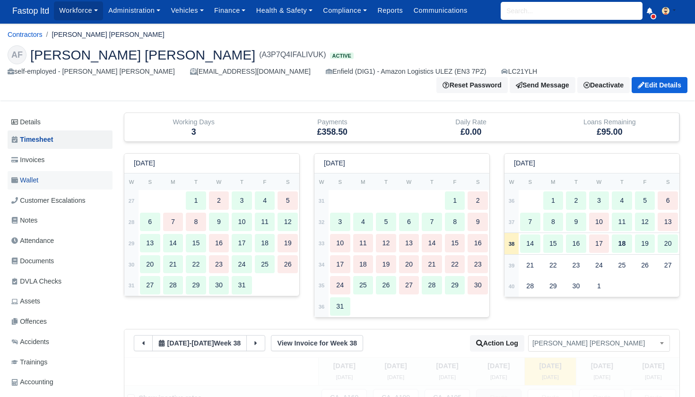
click at [38, 181] on span "Wallet" at bounding box center [24, 180] width 27 height 11
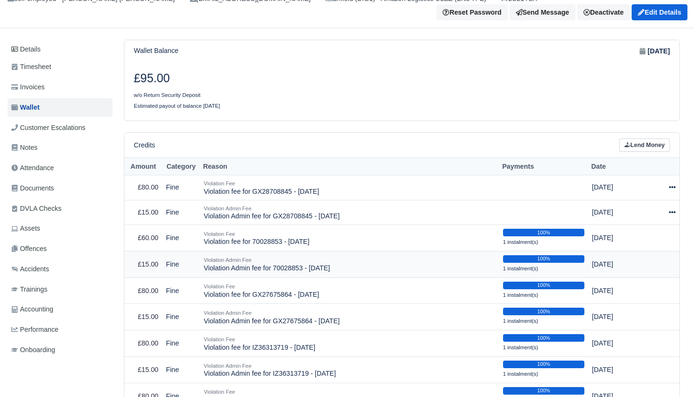
scroll to position [77, 0]
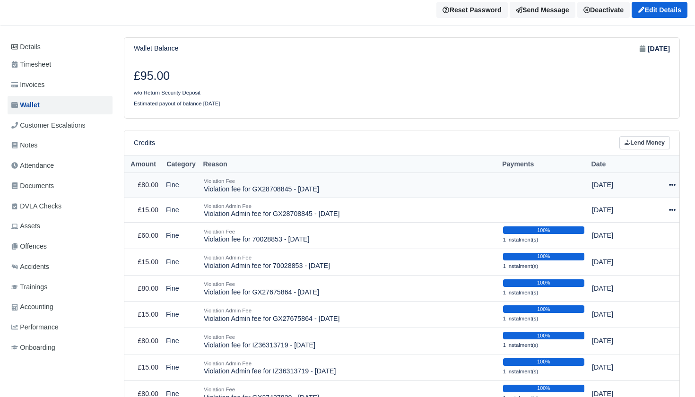
click at [671, 182] on icon at bounding box center [672, 185] width 7 height 7
click at [647, 208] on button "Make Payment" at bounding box center [630, 213] width 84 height 15
select select "2407"
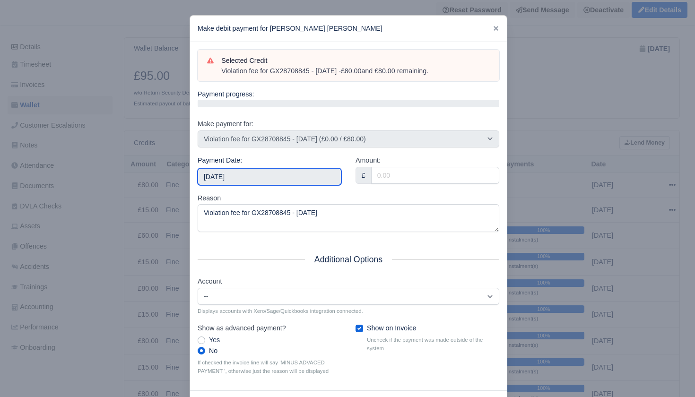
click at [263, 178] on input "[DATE]" at bounding box center [270, 176] width 144 height 17
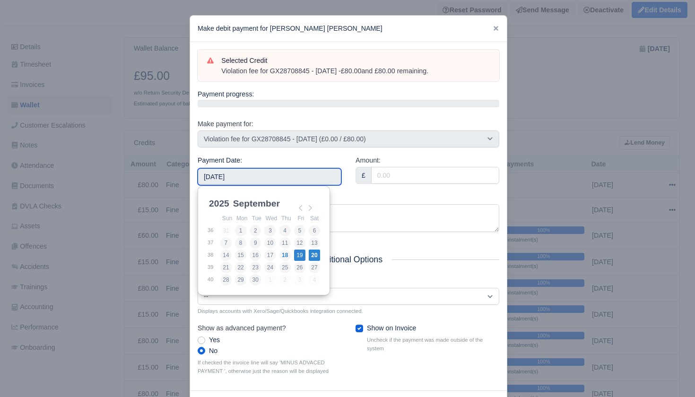
type input "[DATE]"
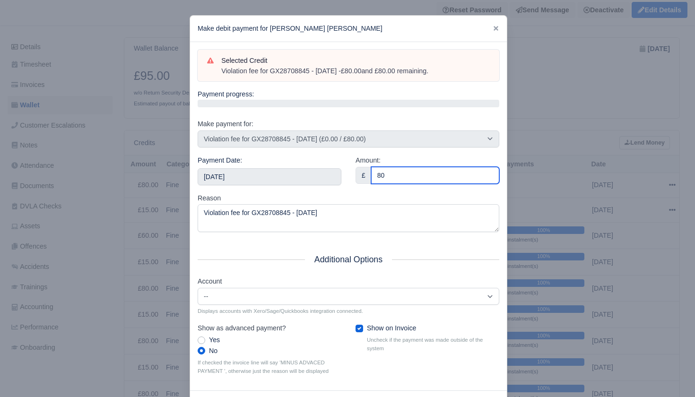
type input "80"
click at [356, 183] on div "Amount: £ 80" at bounding box center [428, 174] width 158 height 38
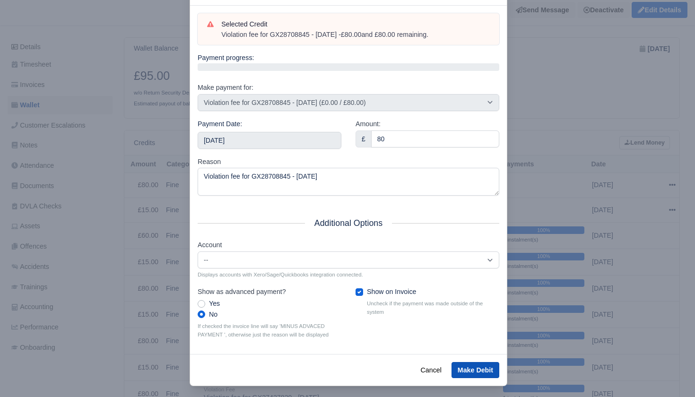
scroll to position [36, 0]
click at [478, 365] on button "Make Debit" at bounding box center [476, 371] width 48 height 16
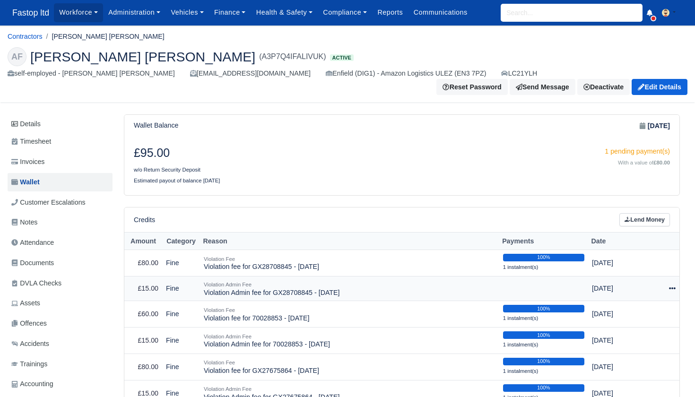
click at [674, 287] on icon at bounding box center [672, 288] width 7 height 7
click at [643, 310] on button "Make Payment" at bounding box center [630, 317] width 84 height 15
select select "2408"
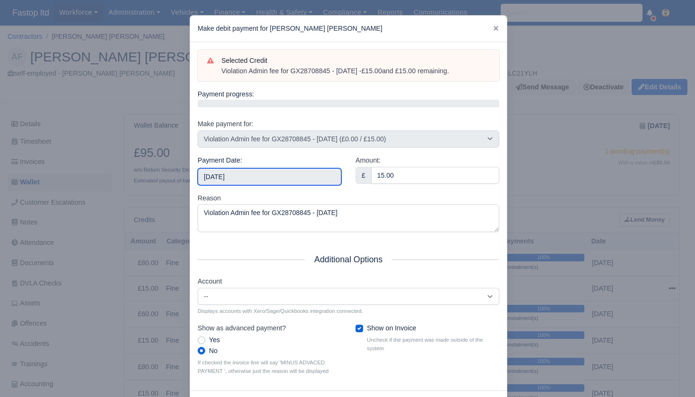
click at [270, 174] on input "2025-09-20" at bounding box center [270, 176] width 144 height 17
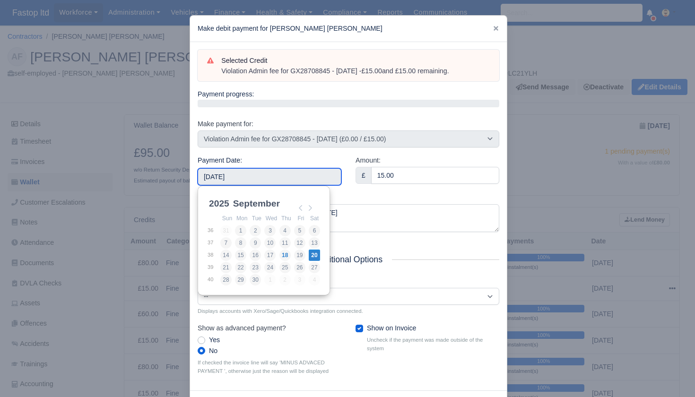
type input "2025-09-19"
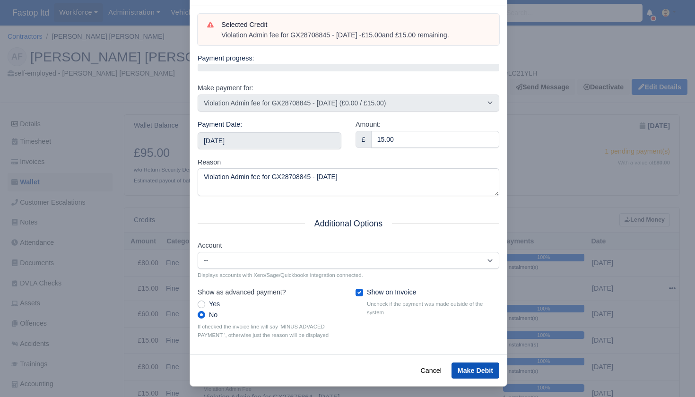
scroll to position [0, 0]
click at [470, 364] on button "Make Debit" at bounding box center [476, 371] width 48 height 16
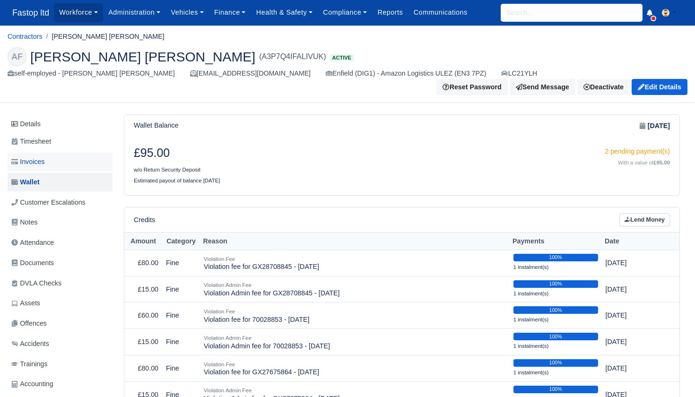
click at [30, 165] on span "Invoices" at bounding box center [27, 162] width 33 height 11
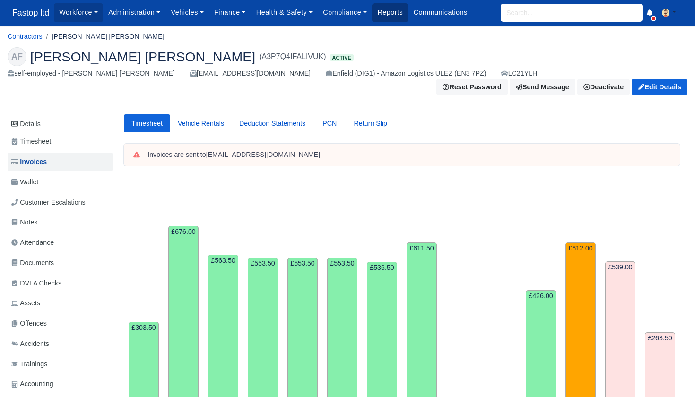
click at [406, 15] on link "Reports" at bounding box center [390, 12] width 36 height 18
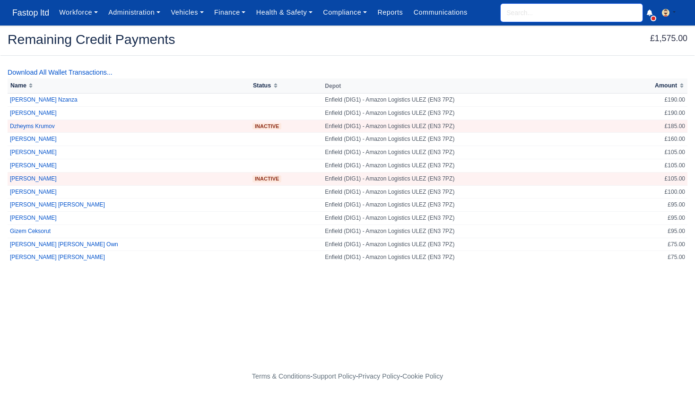
click at [552, 11] on input "search" at bounding box center [572, 13] width 142 height 18
type input "iker"
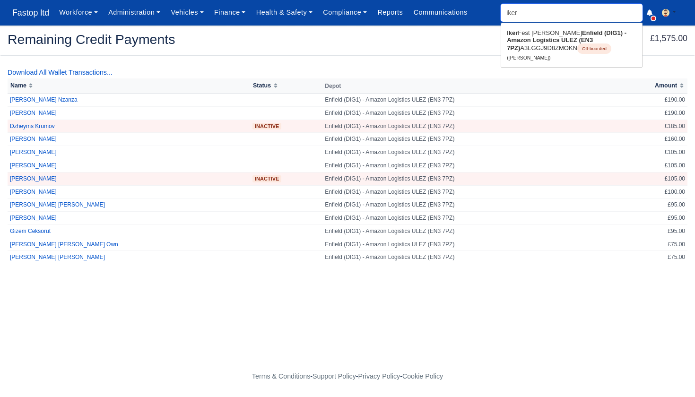
type input "iker [PERSON_NAME]"
click at [550, 37] on strong "Enfield (DIG1) - Amazon Logistics ULEZ (EN3 7PZ)" at bounding box center [567, 40] width 120 height 22
type input "[PERSON_NAME]"
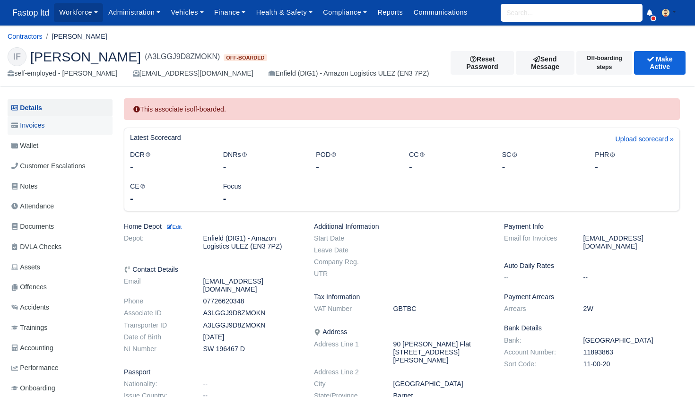
click at [37, 123] on span "Invoices" at bounding box center [27, 125] width 33 height 11
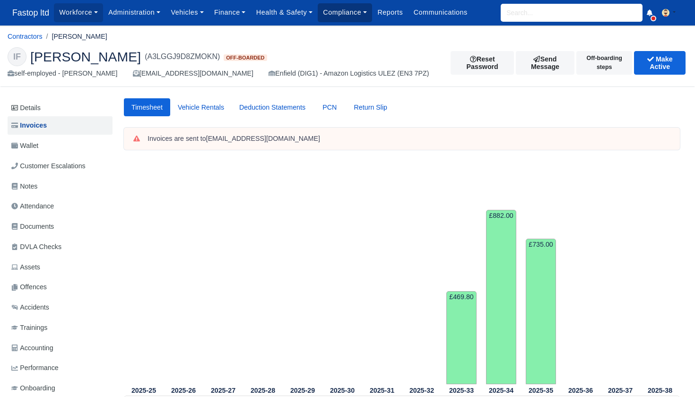
click at [356, 12] on link "Compliance" at bounding box center [345, 12] width 54 height 18
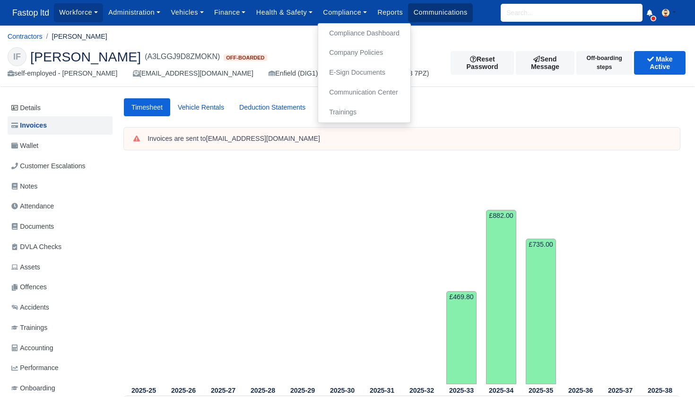
click at [437, 11] on link "Communications" at bounding box center [440, 12] width 65 height 18
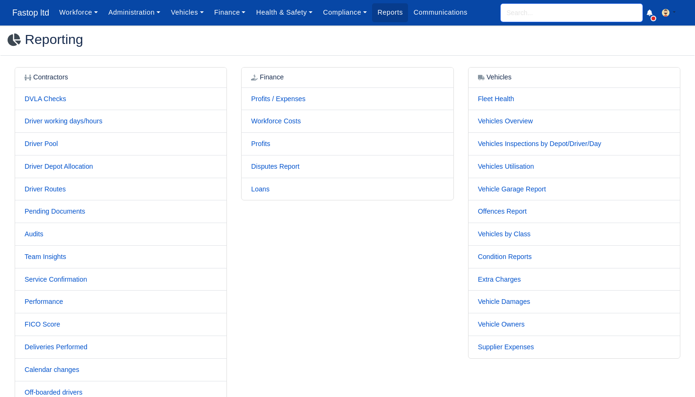
click at [532, 13] on input "search" at bounding box center [572, 13] width 142 height 18
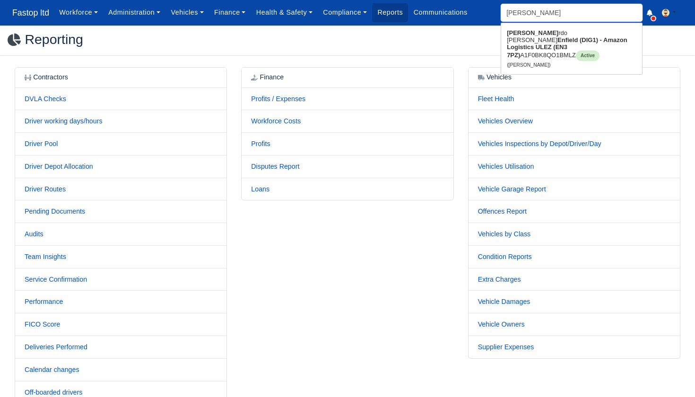
type input "riccar"
type input "[PERSON_NAME]"
type input "richer"
drag, startPoint x: 527, startPoint y: 31, endPoint x: 529, endPoint y: 43, distance: 12.0
click at [529, 43] on strong "Enfield (DIG1) - Amazon Logistics ULEZ (EN3 7PZ)" at bounding box center [568, 40] width 122 height 22
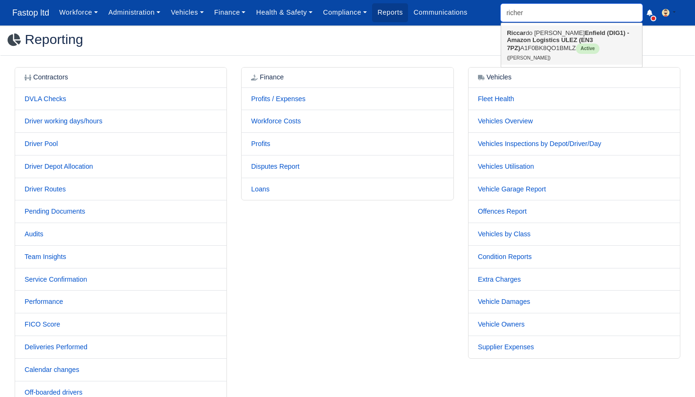
type input "[PERSON_NAME]"
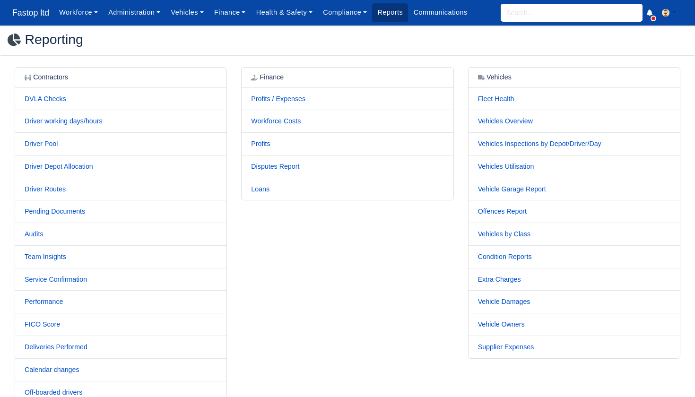
click at [392, 12] on link "Reports" at bounding box center [390, 12] width 36 height 18
click at [263, 188] on link "Loans" at bounding box center [260, 189] width 18 height 8
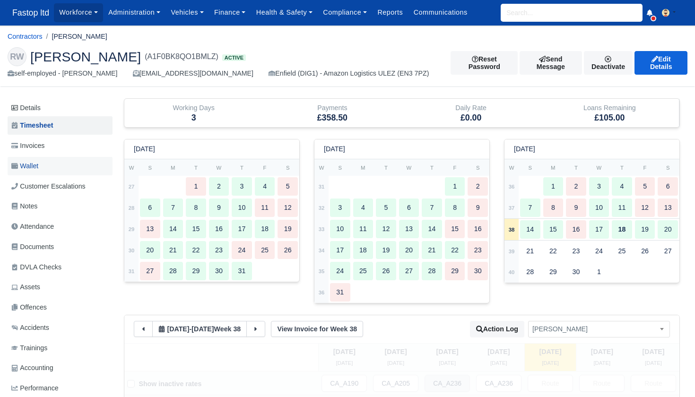
click at [50, 168] on link "Wallet" at bounding box center [60, 166] width 105 height 18
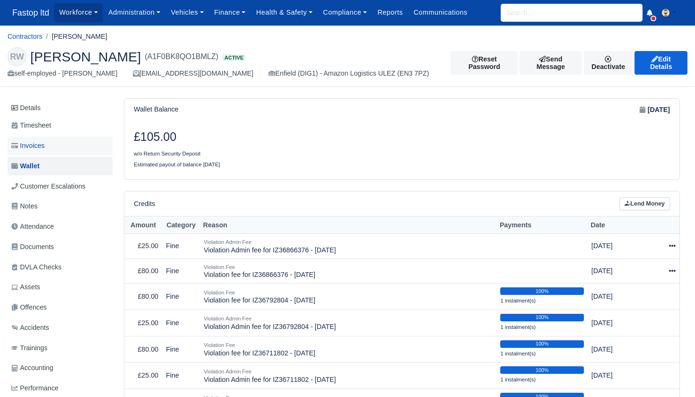
click at [38, 141] on span "Invoices" at bounding box center [27, 145] width 33 height 11
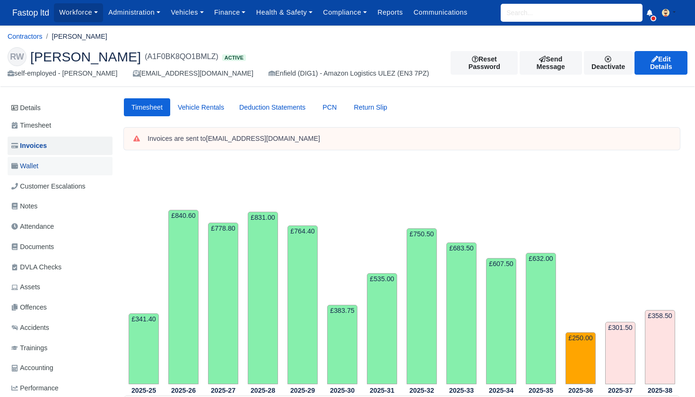
click at [42, 166] on link "Wallet" at bounding box center [60, 166] width 105 height 18
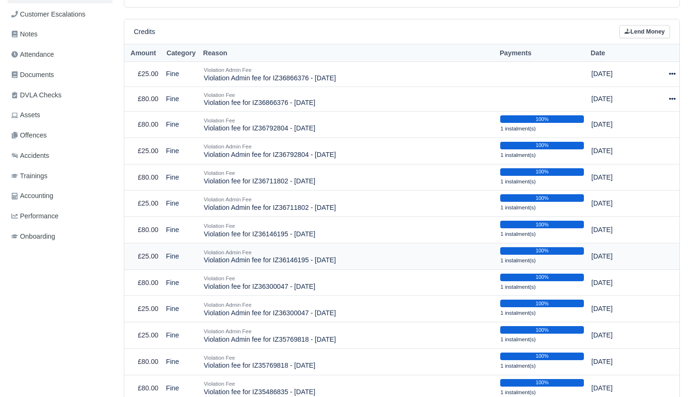
scroll to position [156, 0]
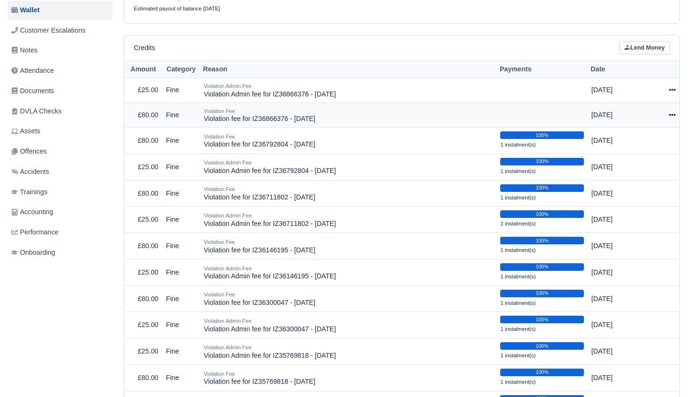
click at [671, 113] on icon at bounding box center [672, 115] width 7 height 7
click at [645, 138] on button "Make Payment" at bounding box center [630, 143] width 84 height 15
select select "2391"
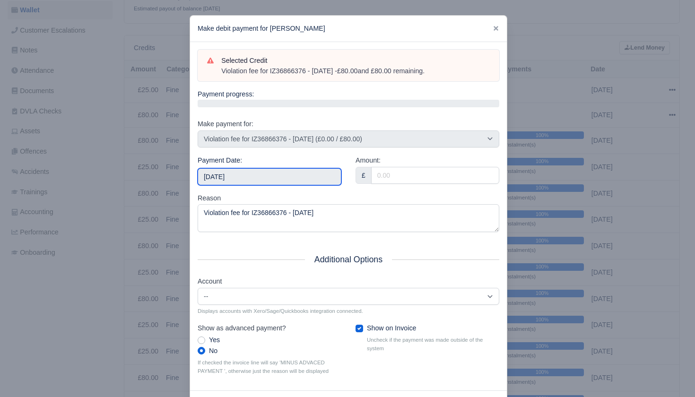
click at [274, 172] on input "[DATE]" at bounding box center [270, 176] width 144 height 17
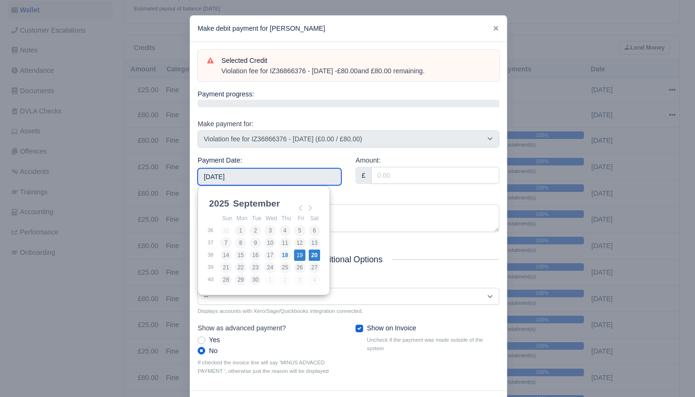
type input "[DATE]"
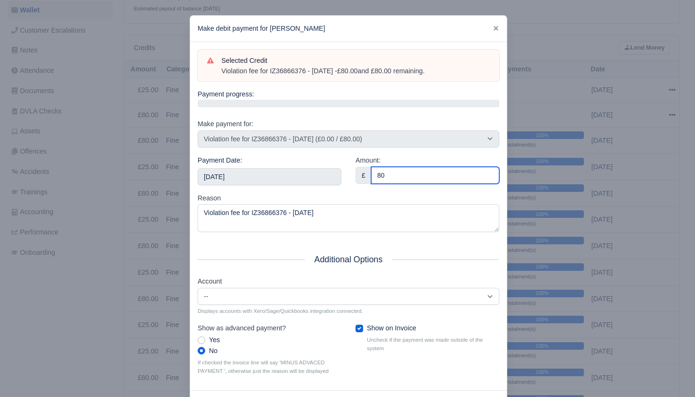
type input "80"
click at [361, 190] on div "Amount: £ 80" at bounding box center [428, 174] width 158 height 38
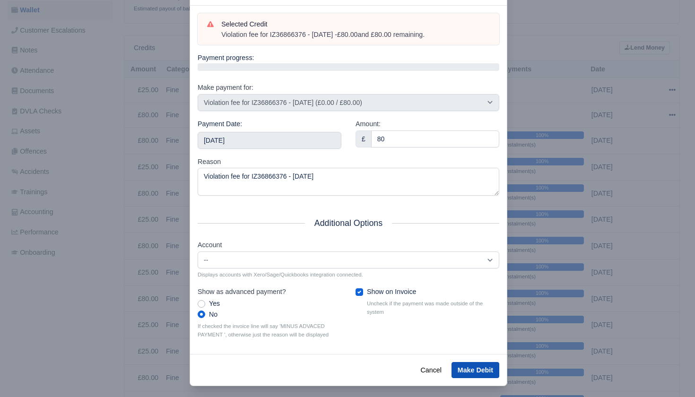
scroll to position [36, 0]
click at [480, 367] on button "Make Debit" at bounding box center [476, 371] width 48 height 16
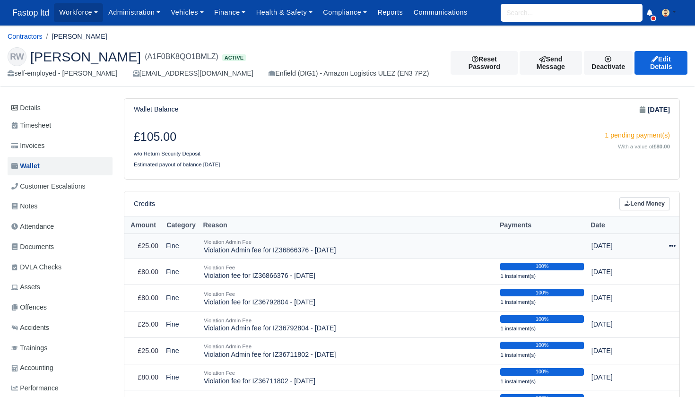
click at [671, 243] on icon at bounding box center [672, 246] width 7 height 7
click at [643, 269] on button "Make Payment" at bounding box center [630, 274] width 84 height 15
select select "2392"
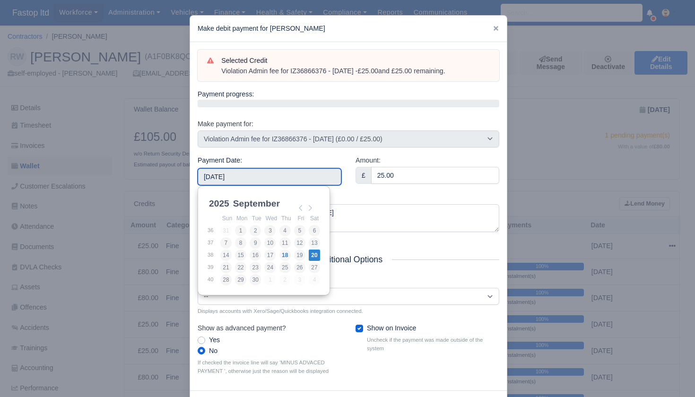
click at [276, 177] on input "2025-09-20" at bounding box center [270, 176] width 144 height 17
type input "2025-09-19"
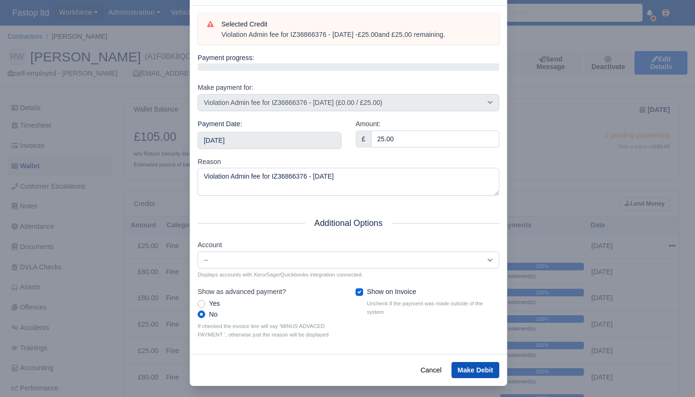
scroll to position [36, 0]
click at [469, 363] on button "Make Debit" at bounding box center [476, 371] width 48 height 16
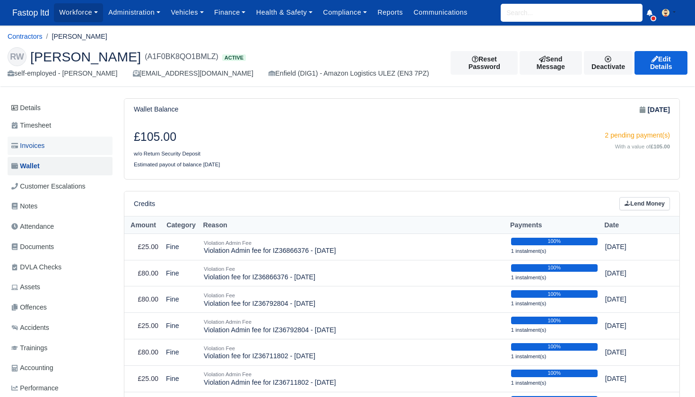
click at [31, 142] on span "Invoices" at bounding box center [27, 145] width 33 height 11
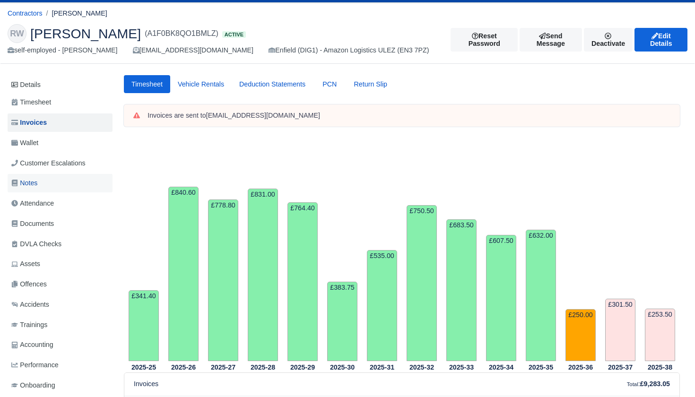
scroll to position [20, 0]
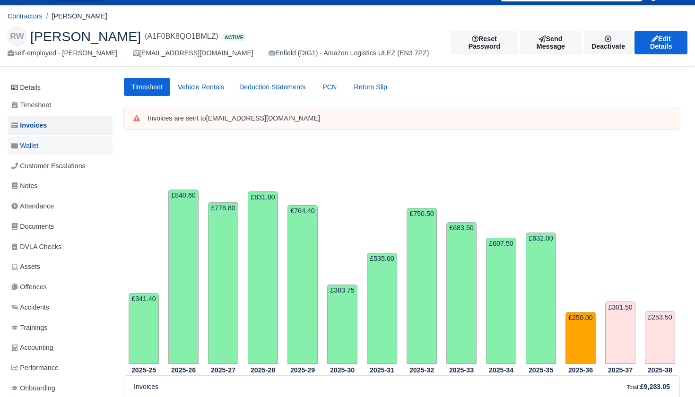
click at [26, 145] on span "Wallet" at bounding box center [24, 145] width 27 height 11
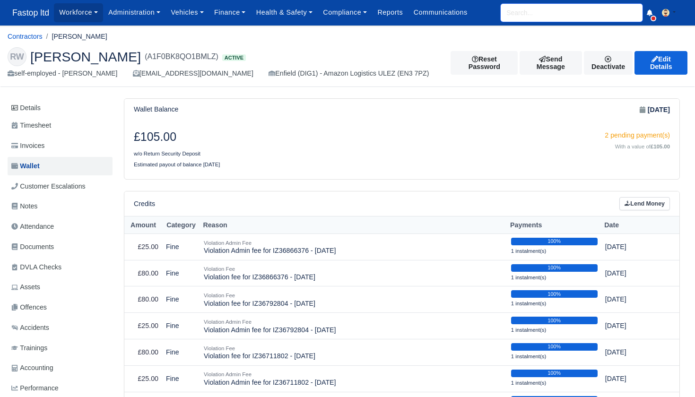
click at [534, 13] on input "search" at bounding box center [572, 13] width 142 height 18
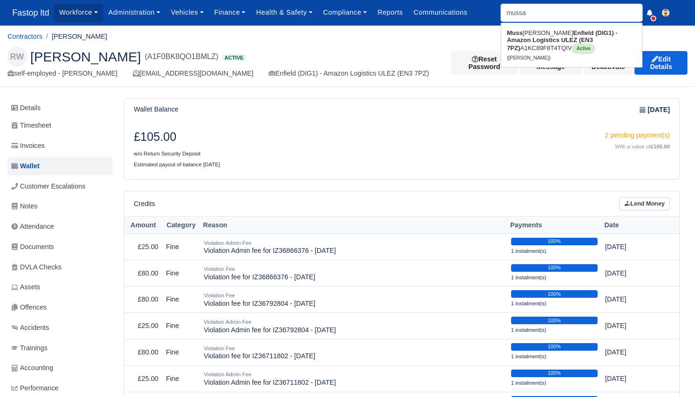
type input "[PERSON_NAME]"
type input "mussed"
drag, startPoint x: 532, startPoint y: 29, endPoint x: 551, endPoint y: 44, distance: 23.6
click at [551, 44] on strong "Enfield (DIG1) - Amazon Logistics ULEZ (EN3 7PZ)" at bounding box center [568, 40] width 122 height 22
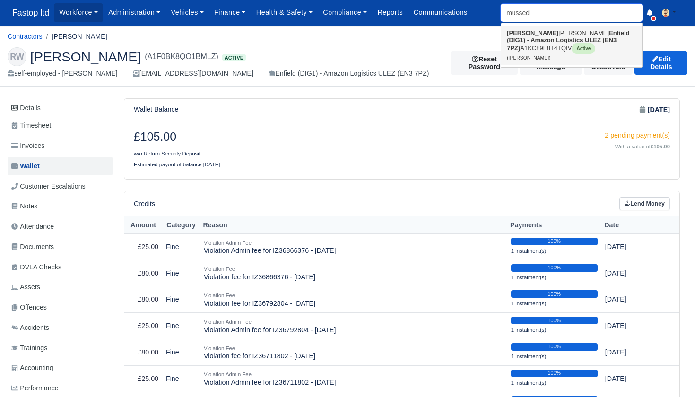
type input "[PERSON_NAME]"
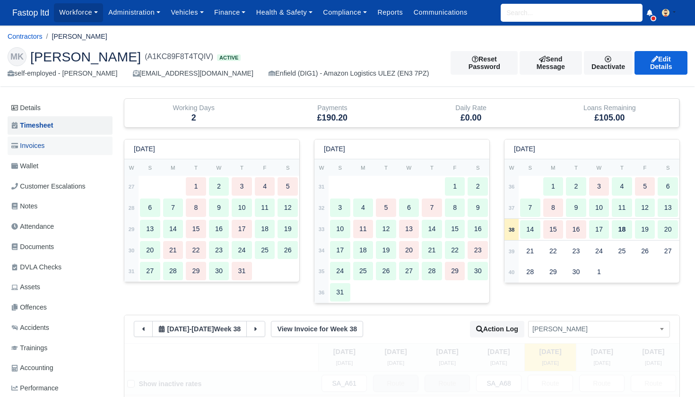
click at [42, 148] on span "Invoices" at bounding box center [27, 145] width 33 height 11
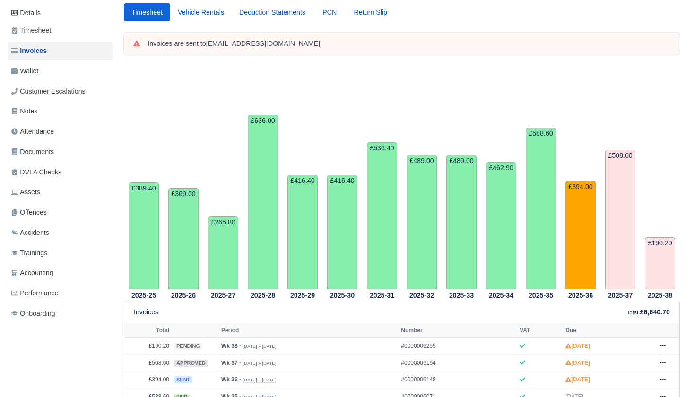
scroll to position [76, 0]
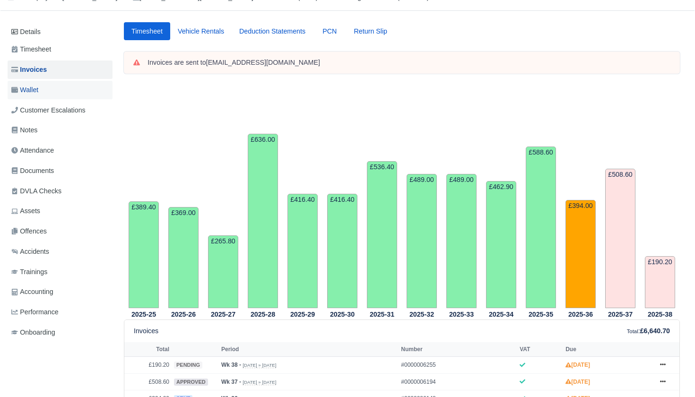
click at [45, 93] on link "Wallet" at bounding box center [60, 90] width 105 height 18
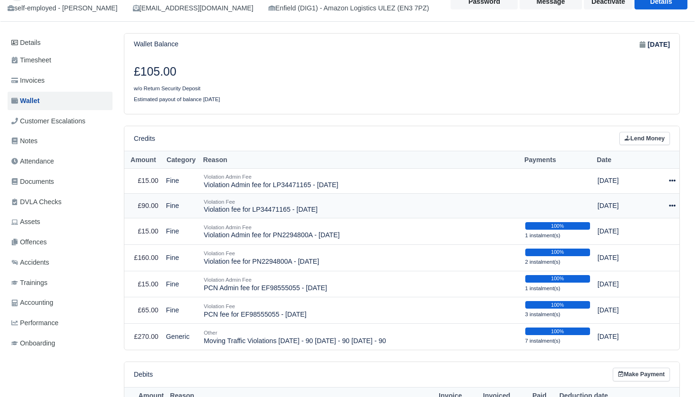
scroll to position [64, 0]
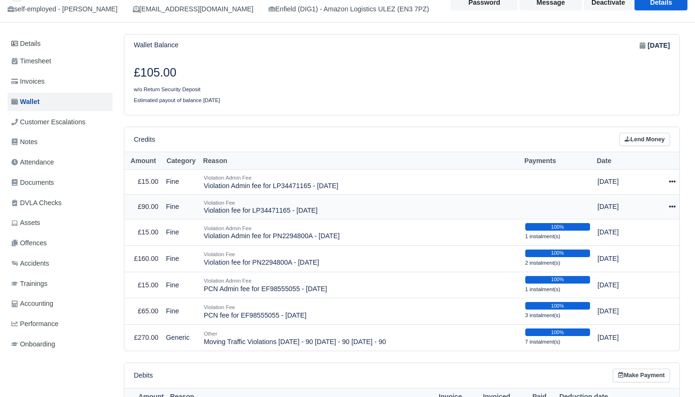
click at [671, 203] on icon at bounding box center [672, 206] width 7 height 7
click at [648, 228] on button "Make Payment" at bounding box center [628, 235] width 84 height 15
select select "2405"
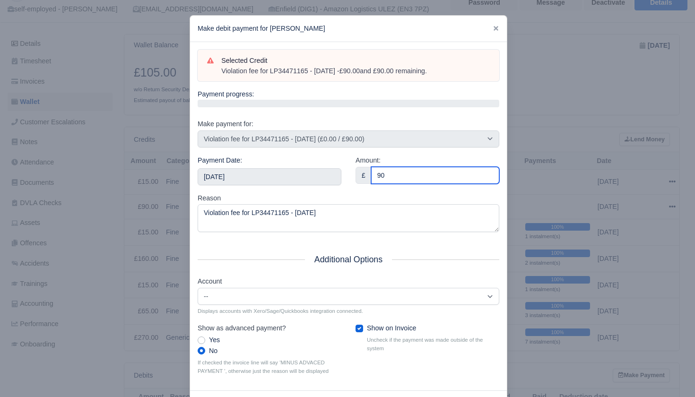
type input "90"
drag, startPoint x: 367, startPoint y: 187, endPoint x: 355, endPoint y: 188, distance: 12.3
click at [365, 188] on div "Amount: £ 90" at bounding box center [428, 174] width 158 height 38
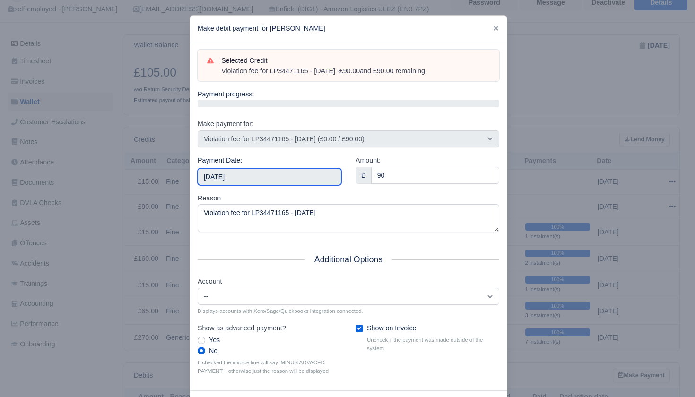
click at [295, 174] on input "2025-09-20" at bounding box center [270, 176] width 144 height 17
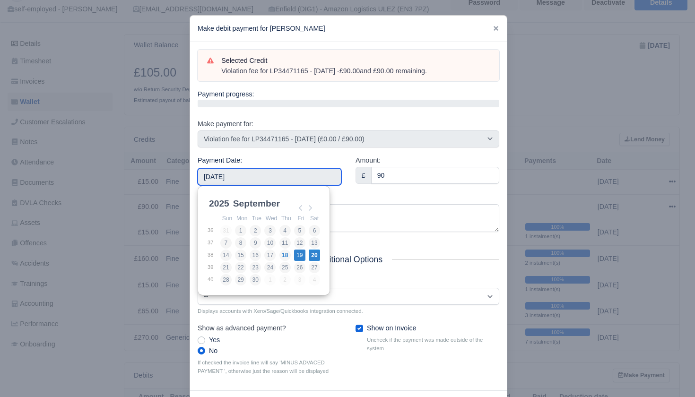
type input "2025-09-19"
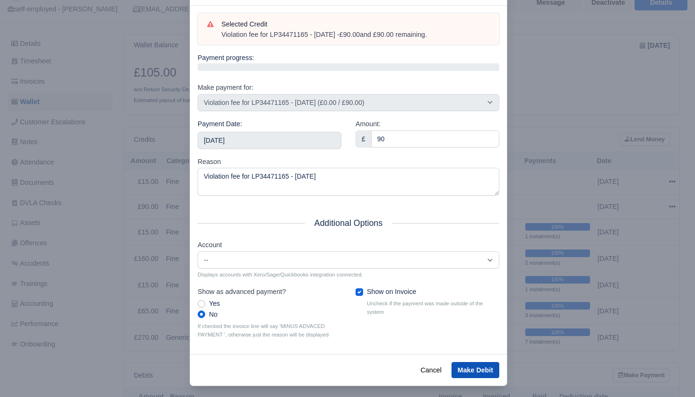
scroll to position [36, 0]
click at [470, 363] on button "Make Debit" at bounding box center [476, 371] width 48 height 16
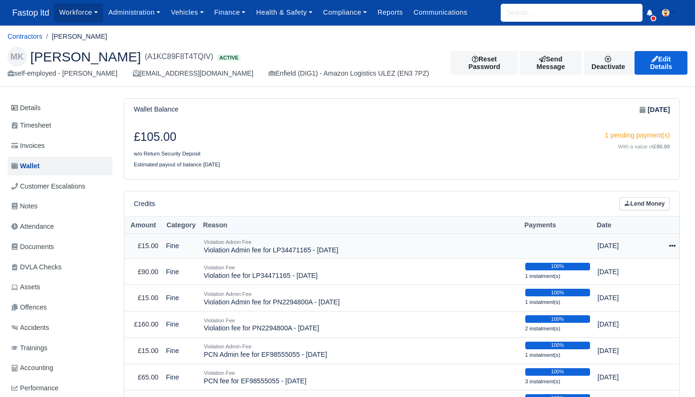
click at [673, 243] on icon at bounding box center [672, 246] width 7 height 7
click at [654, 267] on button "Make Payment" at bounding box center [628, 274] width 84 height 15
select select "2406"
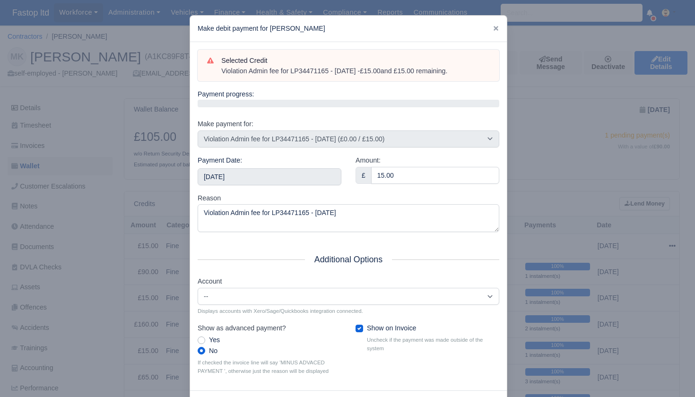
click at [265, 165] on div "Payment Date: [DATE]" at bounding box center [270, 170] width 144 height 30
drag, startPoint x: 265, startPoint y: 170, endPoint x: 271, endPoint y: 192, distance: 22.5
click at [265, 170] on input "[DATE]" at bounding box center [270, 176] width 144 height 17
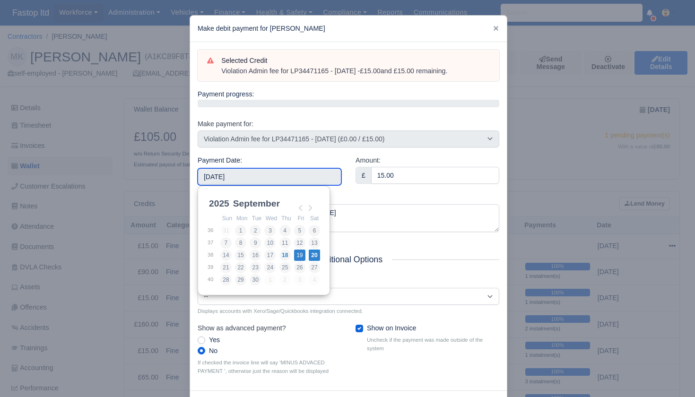
type input "2025-09-19"
drag, startPoint x: 297, startPoint y: 258, endPoint x: 312, endPoint y: 256, distance: 15.3
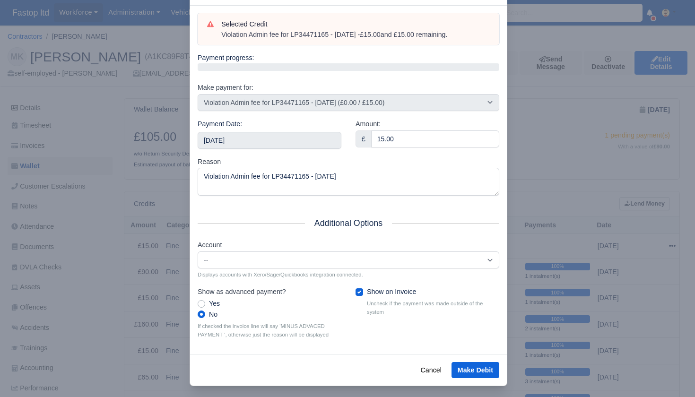
scroll to position [36, 0]
click at [475, 364] on button "Make Debit" at bounding box center [476, 371] width 48 height 16
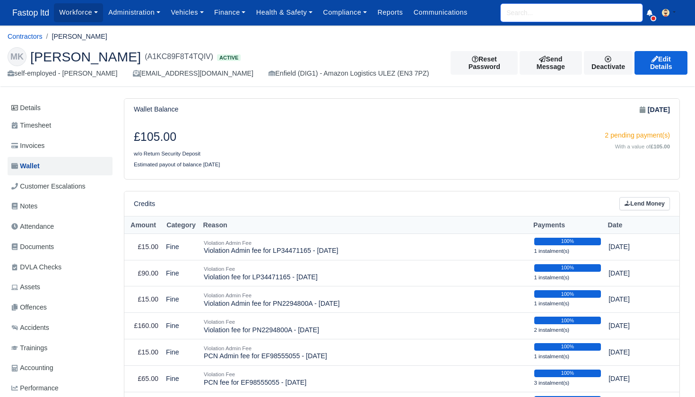
click at [515, 6] on input "search" at bounding box center [572, 13] width 142 height 18
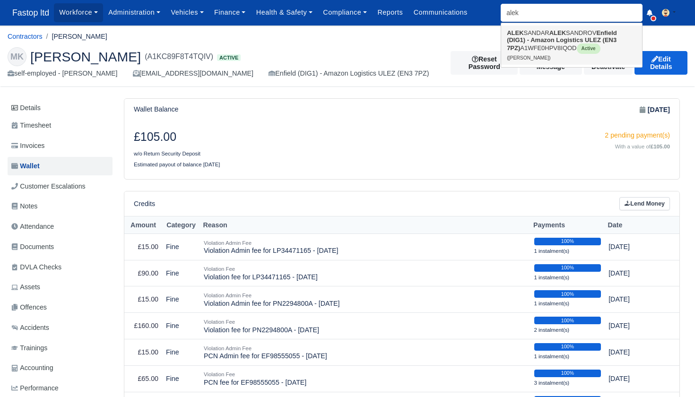
click at [513, 29] on strong "ALEK" at bounding box center [515, 32] width 17 height 7
type input "[PERSON_NAME]"
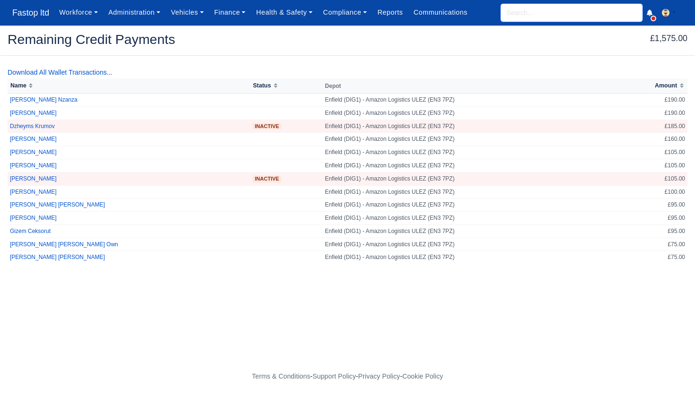
scroll to position [0, 0]
click at [539, 13] on input "search" at bounding box center [572, 13] width 142 height 18
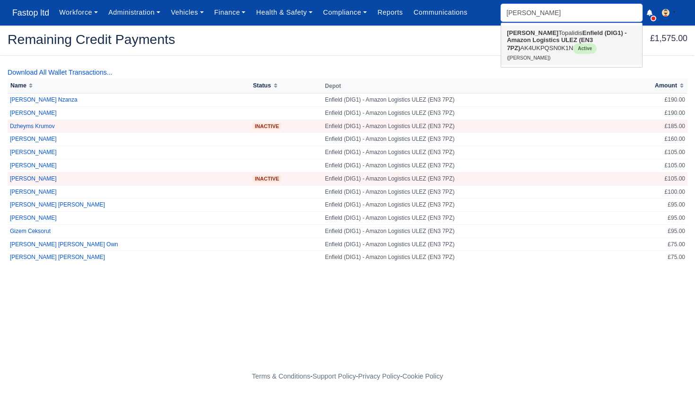
type input "Andreas"
drag, startPoint x: 541, startPoint y: 29, endPoint x: 289, endPoint y: 158, distance: 282.1
click at [544, 38] on strong "Enfield (DIG1) - Amazon Logistics ULEZ (EN3 7PZ)" at bounding box center [567, 40] width 120 height 22
type input "Andreas Topalidis"
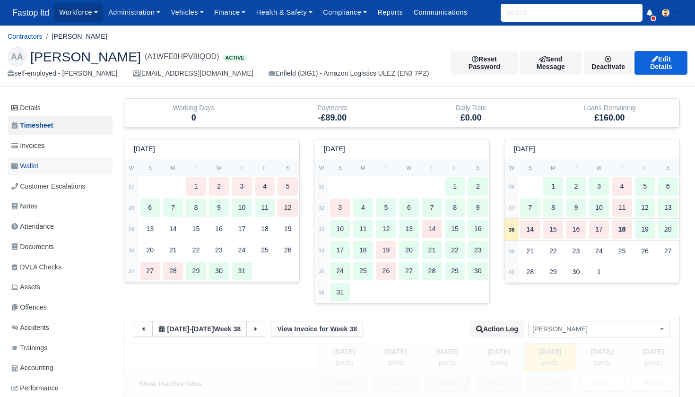
click at [38, 163] on span "Wallet" at bounding box center [24, 166] width 27 height 11
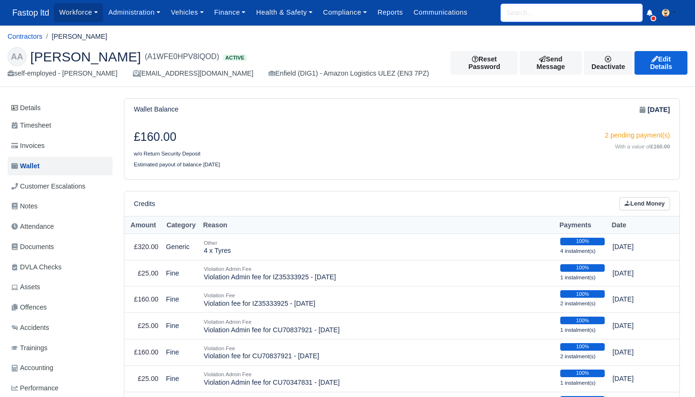
click at [520, 18] on input "search" at bounding box center [572, 13] width 142 height 18
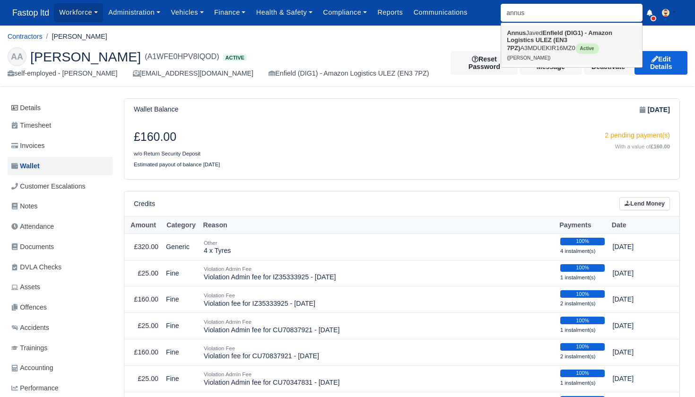
click at [521, 36] on strong "Annus" at bounding box center [516, 32] width 19 height 7
type input "[PERSON_NAME]"
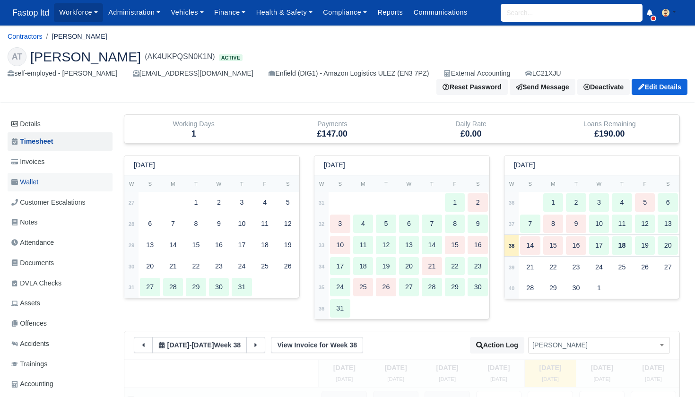
click at [32, 181] on span "Wallet" at bounding box center [24, 182] width 27 height 11
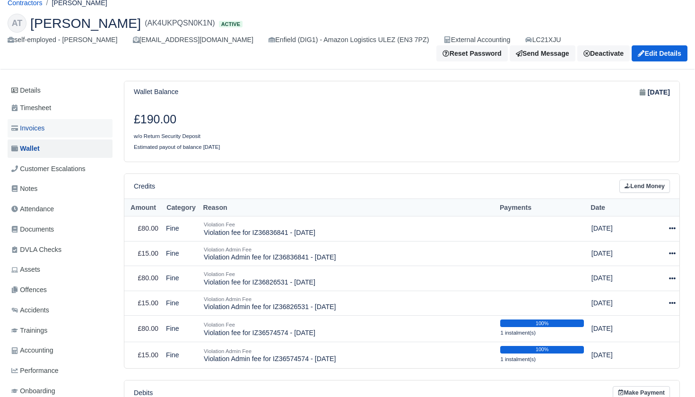
scroll to position [31, 0]
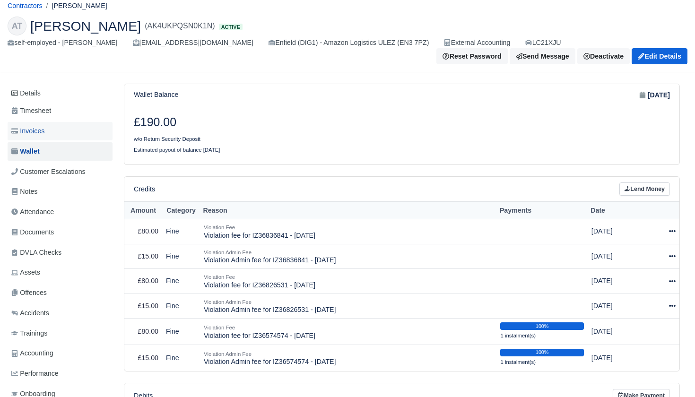
click at [37, 128] on span "Invoices" at bounding box center [27, 131] width 33 height 11
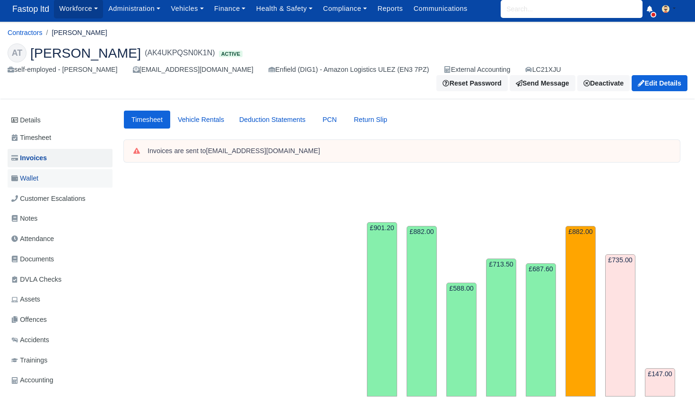
scroll to position [4, 0]
click at [34, 174] on span "Wallet" at bounding box center [24, 178] width 27 height 11
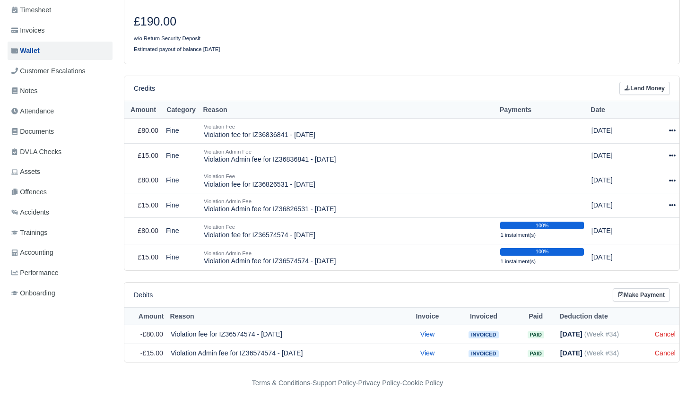
scroll to position [131, 0]
click at [672, 202] on icon at bounding box center [672, 205] width 7 height 7
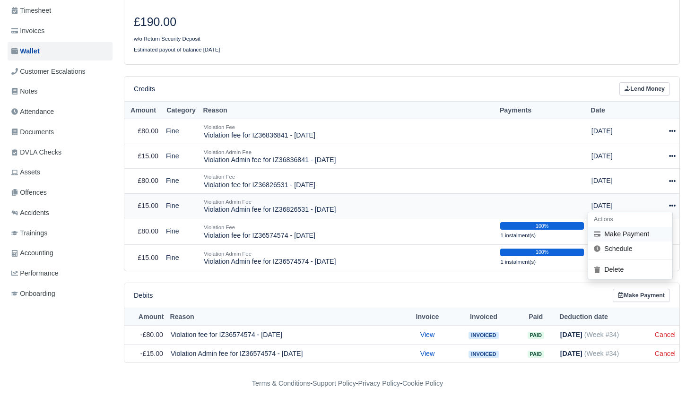
click at [645, 227] on button "Make Payment" at bounding box center [630, 234] width 84 height 15
select select "2400"
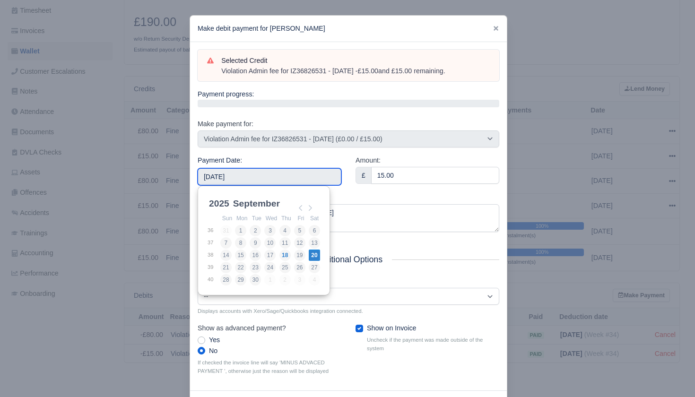
click at [314, 179] on input "[DATE]" at bounding box center [270, 176] width 144 height 17
type input "2025-09-05"
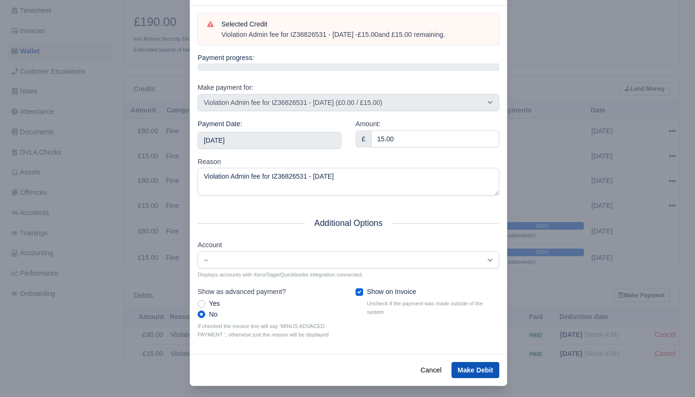
scroll to position [36, 0]
click at [470, 367] on button "Make Debit" at bounding box center [476, 371] width 48 height 16
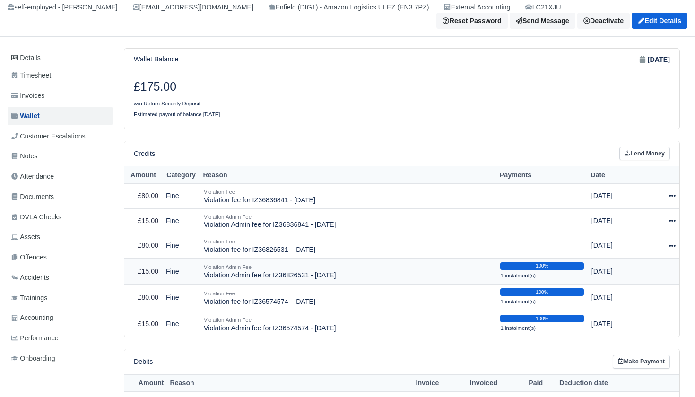
scroll to position [67, 0]
click at [670, 242] on icon at bounding box center [672, 245] width 7 height 7
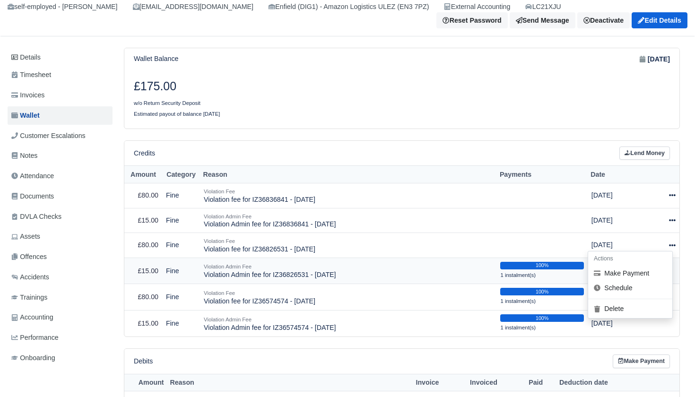
click at [639, 266] on button "Make Payment" at bounding box center [630, 273] width 84 height 15
select select "2399"
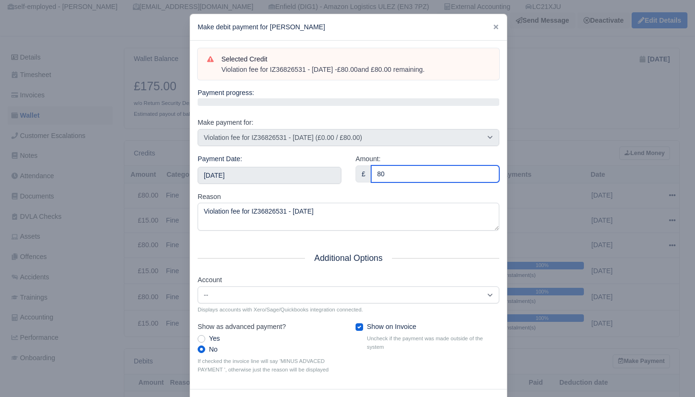
type input "80"
click at [311, 192] on div "Reason Violation fee for IZ36826531 - 03/09/2025" at bounding box center [349, 212] width 302 height 40
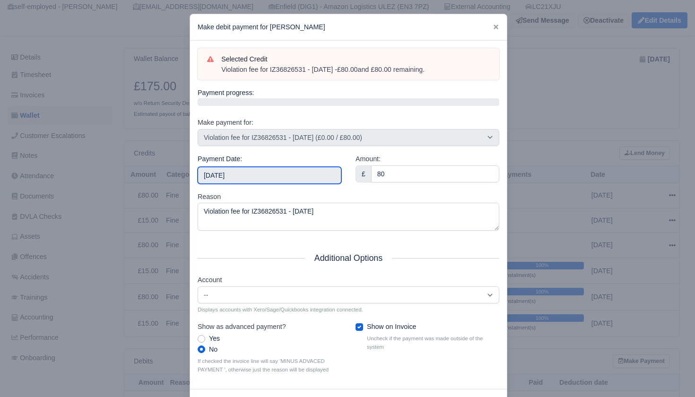
drag, startPoint x: 295, startPoint y: 174, endPoint x: 290, endPoint y: 184, distance: 11.2
click at [295, 174] on input "[DATE]" at bounding box center [270, 175] width 144 height 17
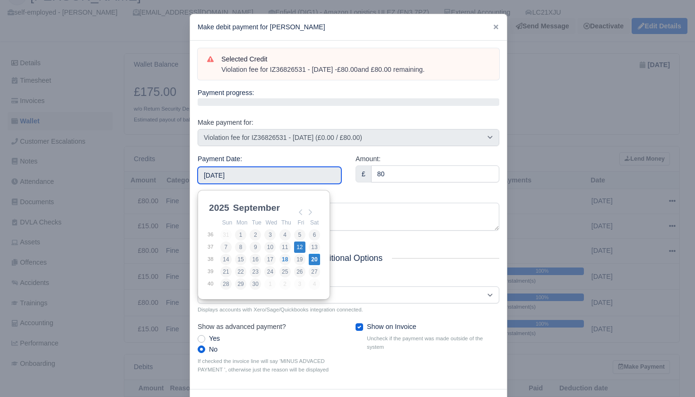
scroll to position [61, 0]
type input "2025-09-05"
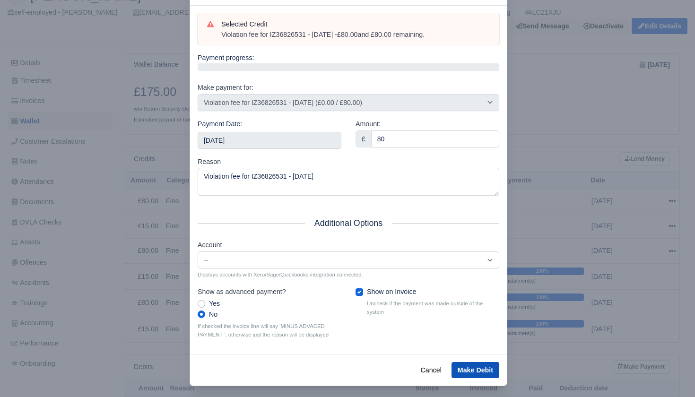
scroll to position [36, 0]
click at [479, 367] on button "Make Debit" at bounding box center [476, 371] width 48 height 16
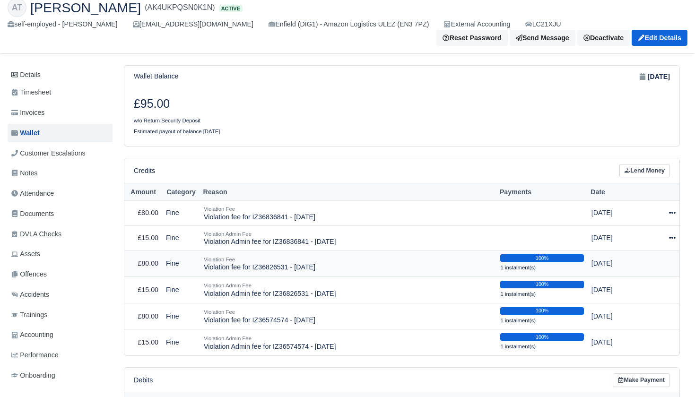
scroll to position [52, 0]
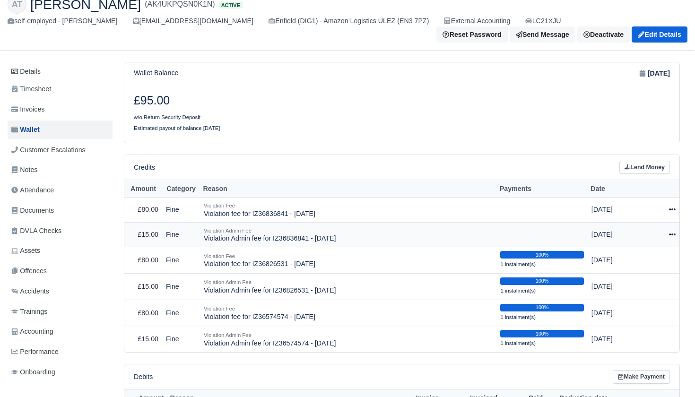
click at [673, 232] on icon at bounding box center [672, 234] width 7 height 7
click at [644, 260] on button "Make Payment" at bounding box center [630, 263] width 84 height 15
select select "2398"
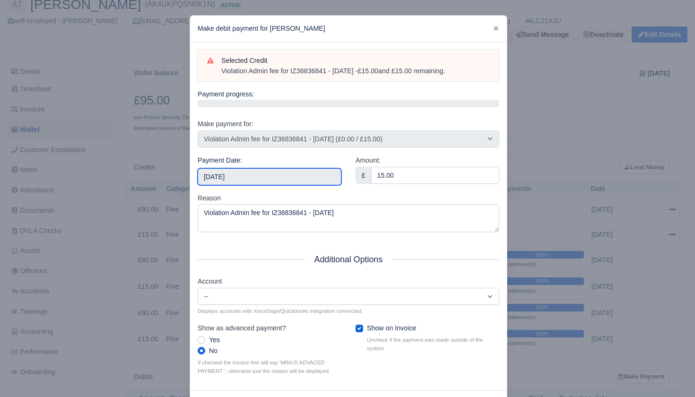
click at [279, 178] on input "[DATE]" at bounding box center [270, 176] width 144 height 17
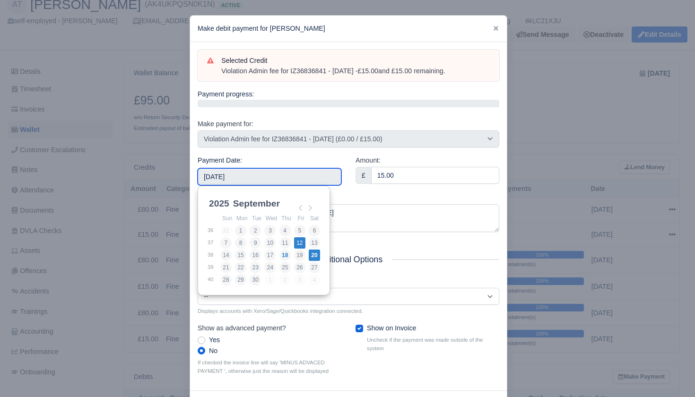
type input "[DATE]"
drag, startPoint x: 297, startPoint y: 246, endPoint x: 302, endPoint y: 246, distance: 5.2
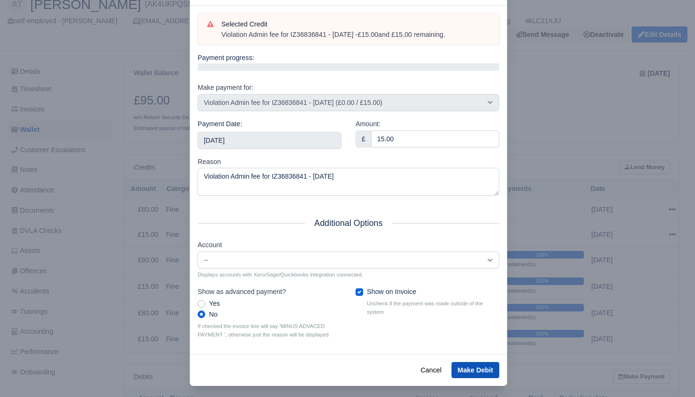
scroll to position [36, 0]
click at [470, 363] on button "Make Debit" at bounding box center [476, 371] width 48 height 16
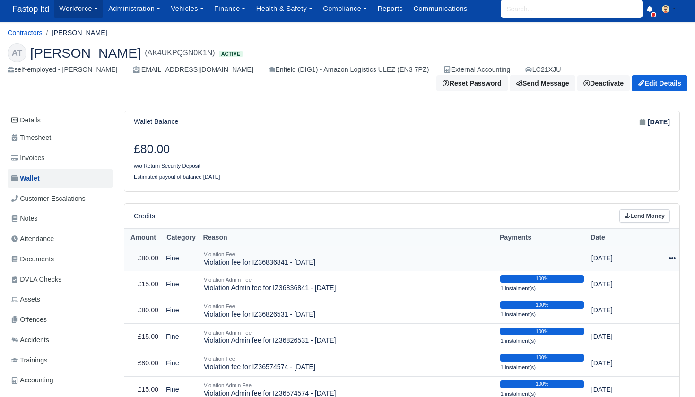
click at [676, 254] on td "Actions Make Payment Schedule [GEOGRAPHIC_DATA]" at bounding box center [664, 258] width 30 height 25
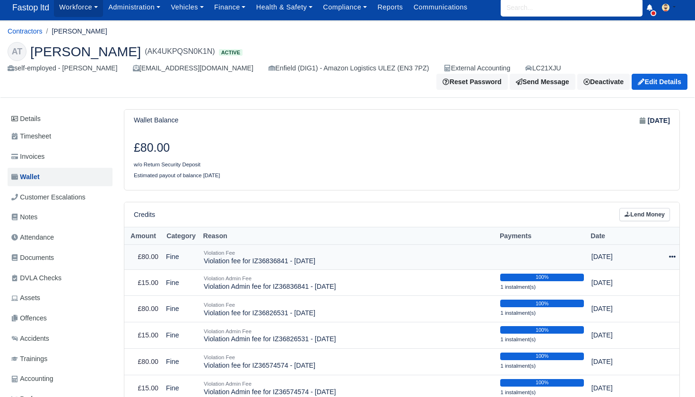
click at [674, 256] on icon at bounding box center [672, 257] width 7 height 2
click at [641, 281] on button "Make Payment" at bounding box center [630, 285] width 84 height 15
select select "2397"
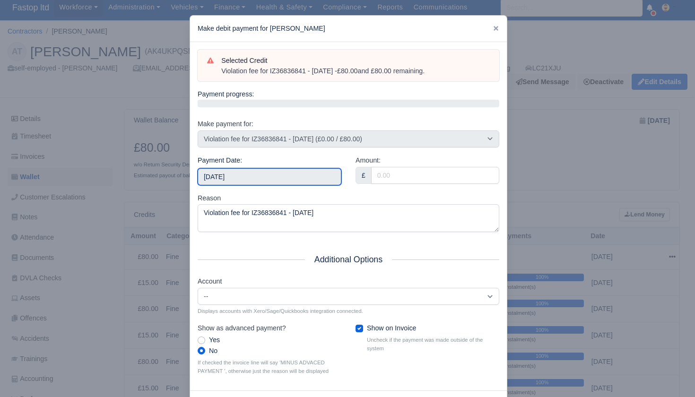
click at [267, 175] on input "2025-09-20" at bounding box center [270, 176] width 144 height 17
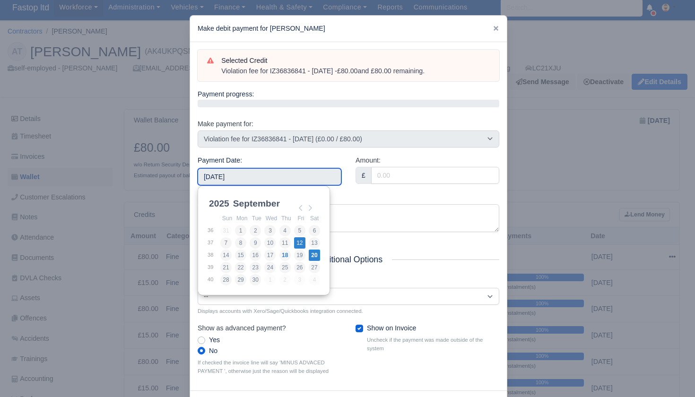
type input "2025-09-12"
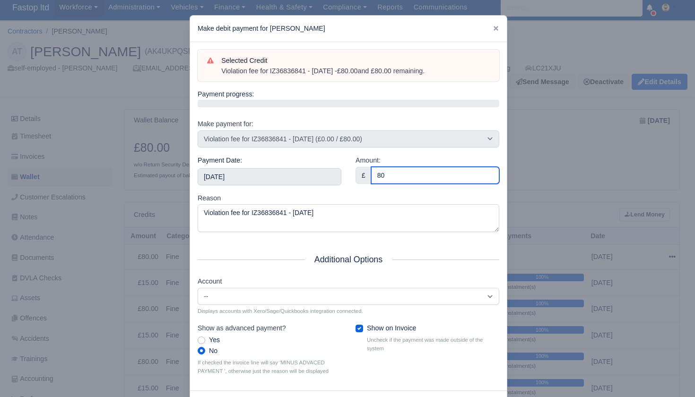
type input "80"
drag, startPoint x: 334, startPoint y: 195, endPoint x: 338, endPoint y: 199, distance: 5.4
click at [334, 195] on div "Reason Violation fee for IZ36836841 - 04/09/2025" at bounding box center [349, 213] width 302 height 40
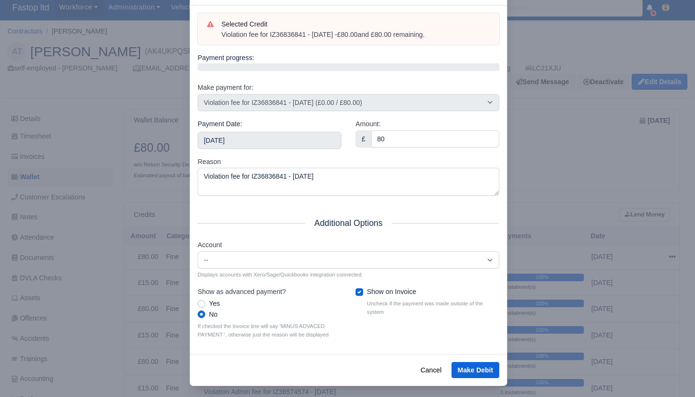
scroll to position [36, 0]
click at [473, 363] on button "Make Debit" at bounding box center [476, 371] width 48 height 16
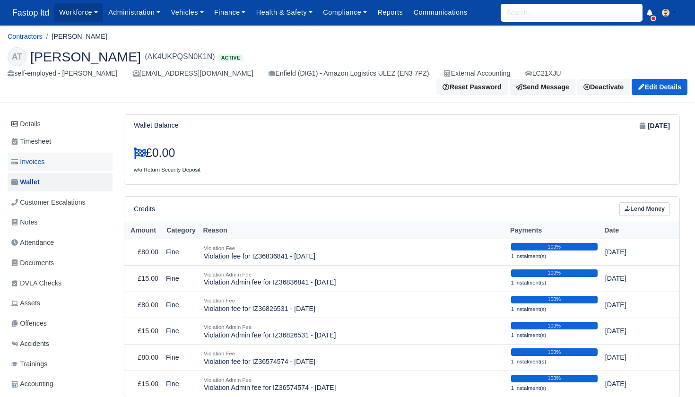
click at [31, 158] on span "Invoices" at bounding box center [27, 162] width 33 height 11
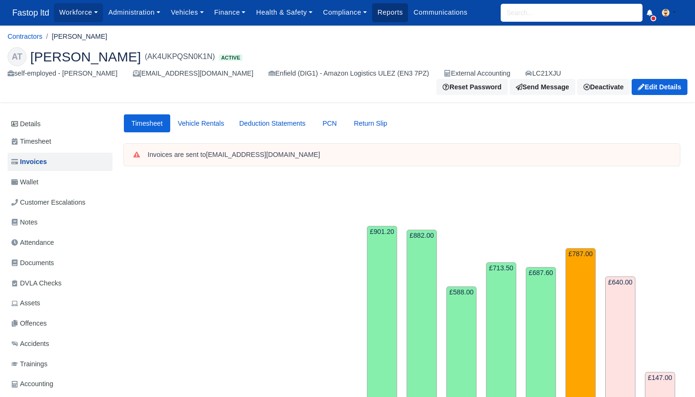
click at [389, 9] on link "Reports" at bounding box center [390, 12] width 36 height 18
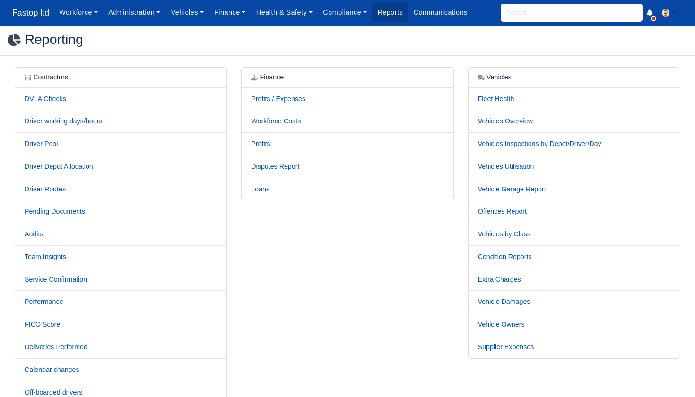
click at [262, 185] on link "Loans" at bounding box center [260, 189] width 18 height 8
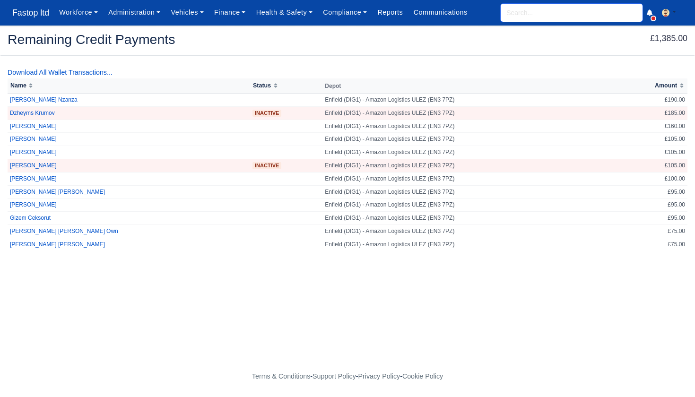
click at [513, 14] on input "search" at bounding box center [572, 13] width 142 height 18
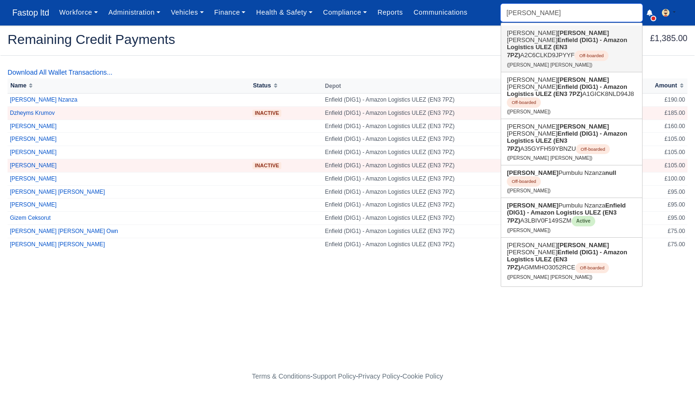
type input "[PERSON_NAME]"
type input "[PERSON_NAME] Nzanza"
click at [536, 202] on strong "Enfield (DIG1) - Amazon Logistics ULEZ (EN3 7PZ)" at bounding box center [566, 213] width 119 height 22
type input "[PERSON_NAME] Nzanza"
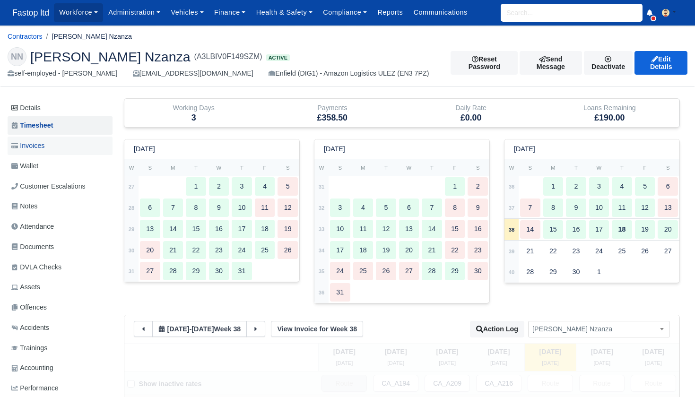
click at [36, 145] on span "Invoices" at bounding box center [27, 145] width 33 height 11
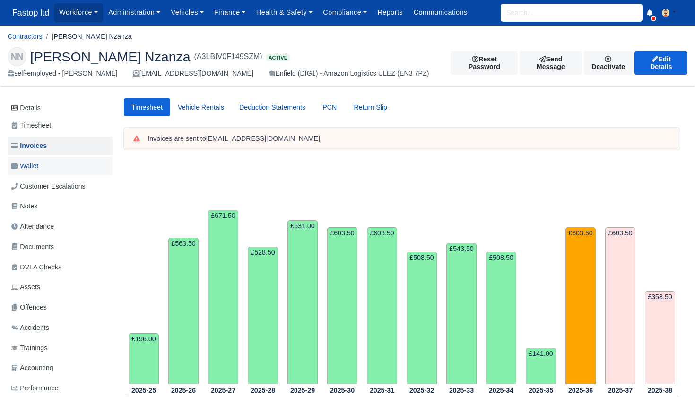
click at [38, 167] on span "Wallet" at bounding box center [24, 166] width 27 height 11
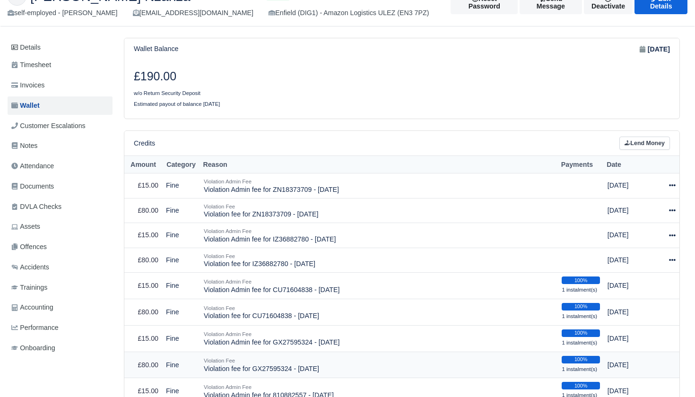
scroll to position [56, 0]
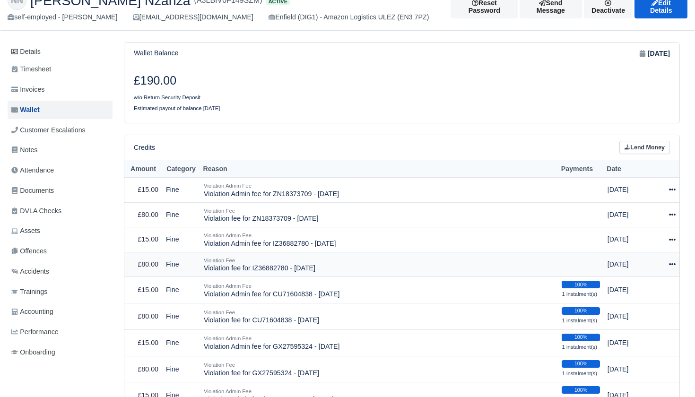
click at [672, 263] on icon at bounding box center [672, 264] width 7 height 2
click at [513, 118] on div "£190.00 w/o Return Security Deposit Estimated payout of balance [DATE]" at bounding box center [401, 93] width 555 height 58
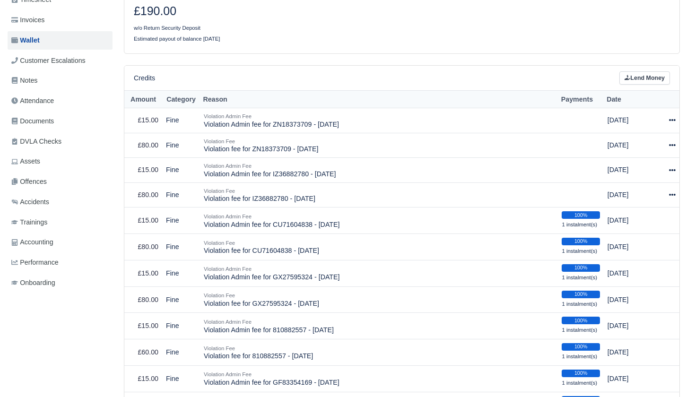
scroll to position [83, 0]
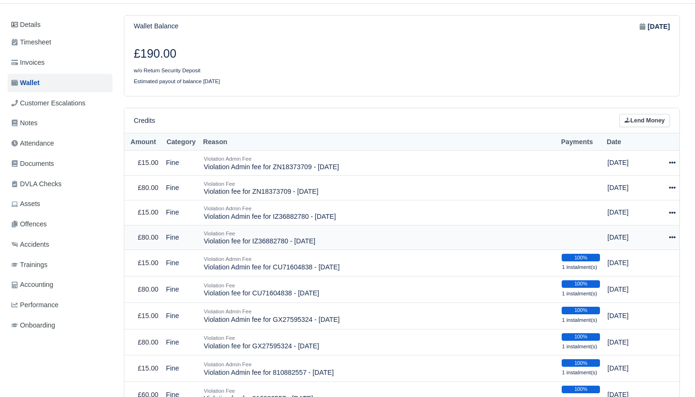
click at [673, 234] on icon at bounding box center [672, 237] width 7 height 7
drag, startPoint x: 644, startPoint y: 261, endPoint x: 633, endPoint y: 262, distance: 10.4
click at [644, 261] on button "Make Payment" at bounding box center [633, 266] width 84 height 15
select select "2393"
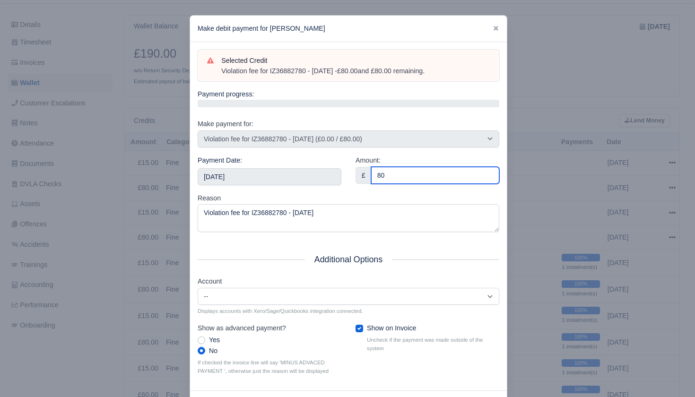
type input "80"
drag, startPoint x: 335, startPoint y: 188, endPoint x: 326, endPoint y: 187, distance: 9.0
click at [332, 189] on div "Payment Date: 2025-09-20" at bounding box center [270, 174] width 158 height 38
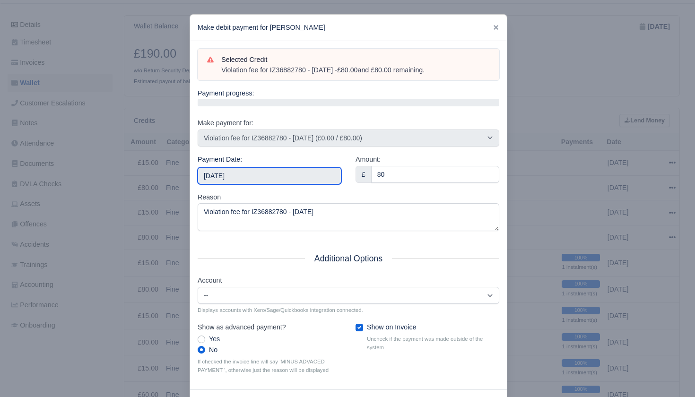
click at [308, 173] on input "2025-09-20" at bounding box center [270, 175] width 144 height 17
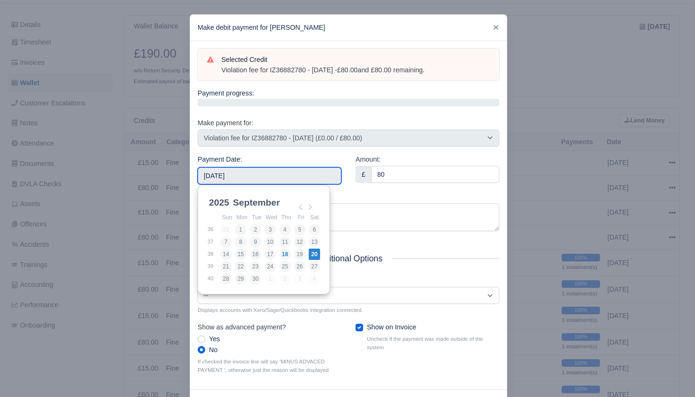
scroll to position [0, 0]
type input "2025-09-05"
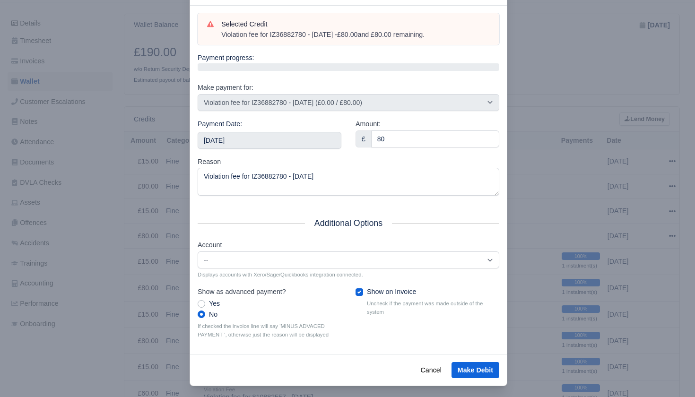
scroll to position [36, 0]
click at [470, 363] on button "Make Debit" at bounding box center [476, 371] width 48 height 16
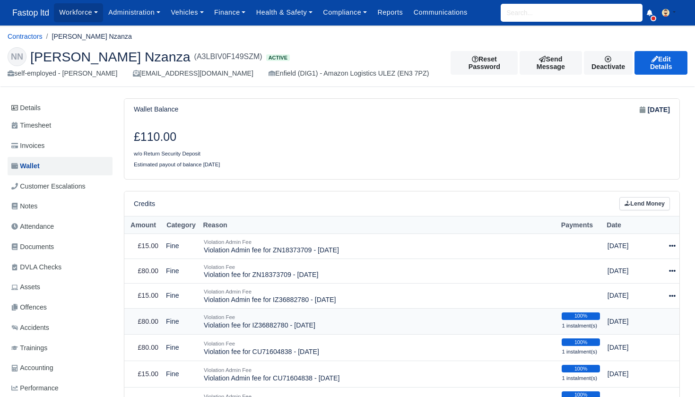
scroll to position [25, 0]
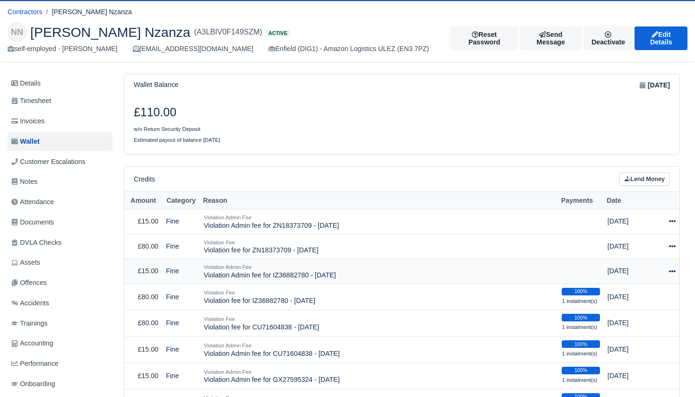
click at [673, 268] on icon at bounding box center [672, 271] width 7 height 7
drag, startPoint x: 632, startPoint y: 299, endPoint x: 619, endPoint y: 299, distance: 13.2
click at [632, 299] on button "Make Payment" at bounding box center [633, 299] width 84 height 15
select select "2394"
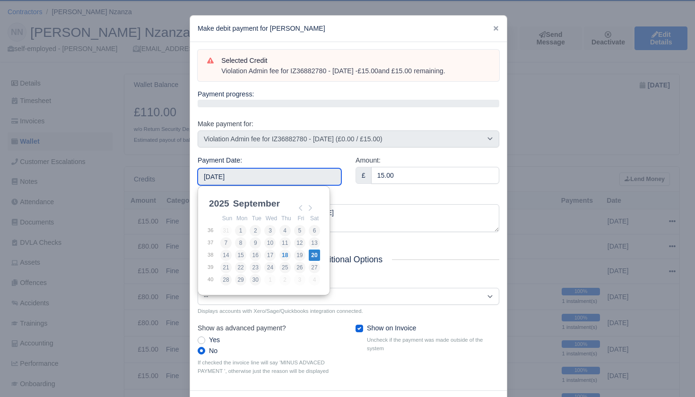
drag, startPoint x: 324, startPoint y: 170, endPoint x: 321, endPoint y: 186, distance: 16.9
click at [324, 170] on input "[DATE]" at bounding box center [270, 176] width 144 height 17
type input "[DATE]"
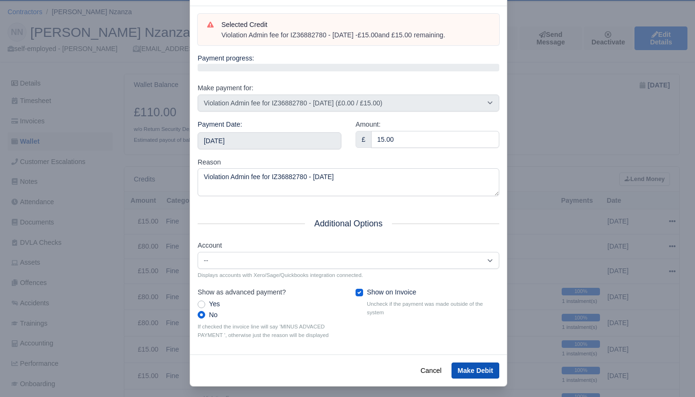
scroll to position [25, 0]
click at [477, 363] on button "Make Debit" at bounding box center [476, 371] width 48 height 16
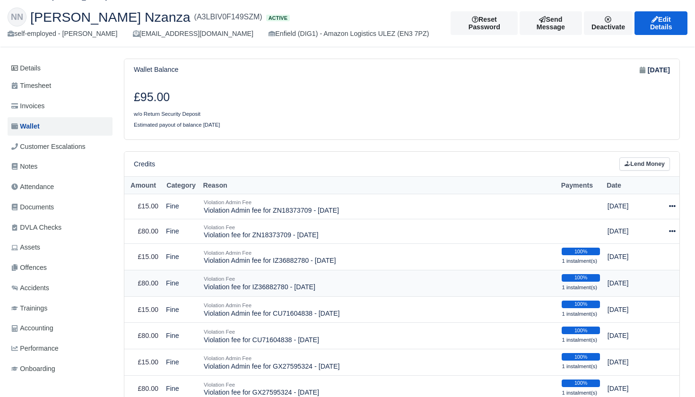
scroll to position [40, 0]
click at [673, 227] on icon at bounding box center [672, 230] width 7 height 7
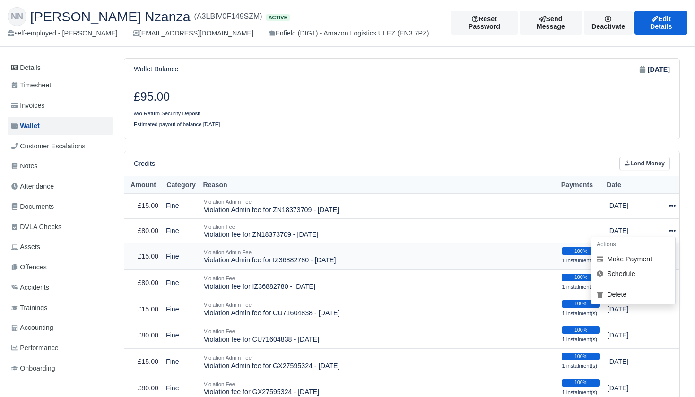
click at [642, 252] on button "Make Payment" at bounding box center [633, 259] width 84 height 15
select select "2411"
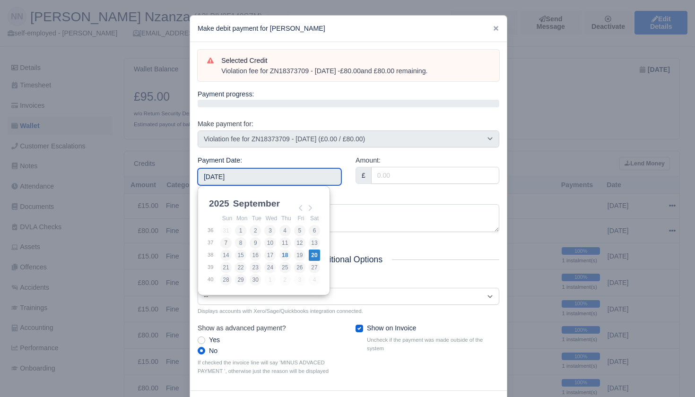
click at [286, 181] on input "2025-09-20" at bounding box center [270, 176] width 144 height 17
type input "2025-09-12"
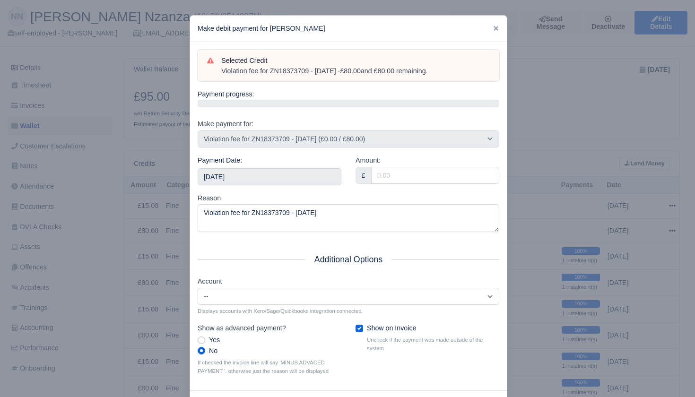
click at [400, 164] on div "Amount: £" at bounding box center [428, 169] width 144 height 29
type input "80"
click at [357, 189] on div "Amount: £ 80" at bounding box center [428, 174] width 158 height 38
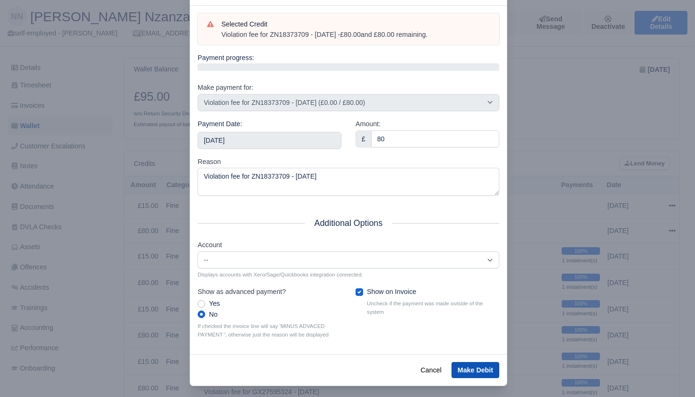
scroll to position [36, 0]
click at [468, 364] on button "Make Debit" at bounding box center [476, 371] width 48 height 16
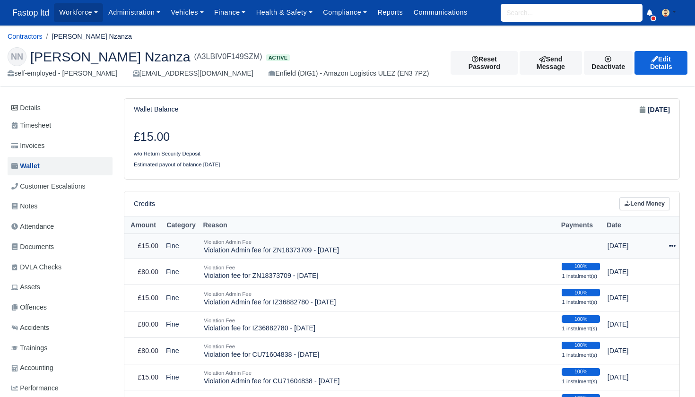
click at [672, 243] on icon at bounding box center [672, 246] width 7 height 7
click at [637, 269] on button "Make Payment" at bounding box center [633, 274] width 84 height 15
select select "2412"
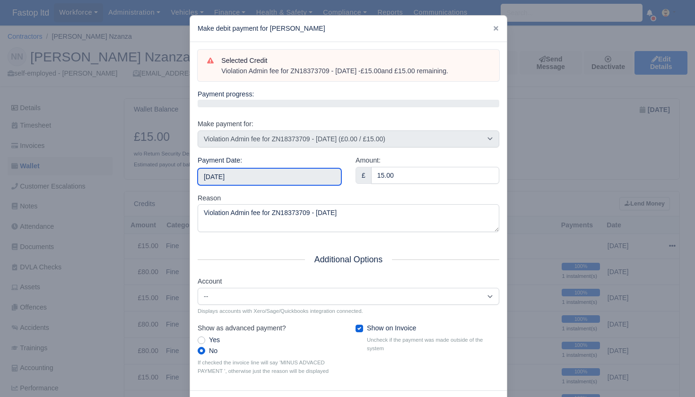
click at [306, 172] on input "2025-09-20" at bounding box center [270, 176] width 144 height 17
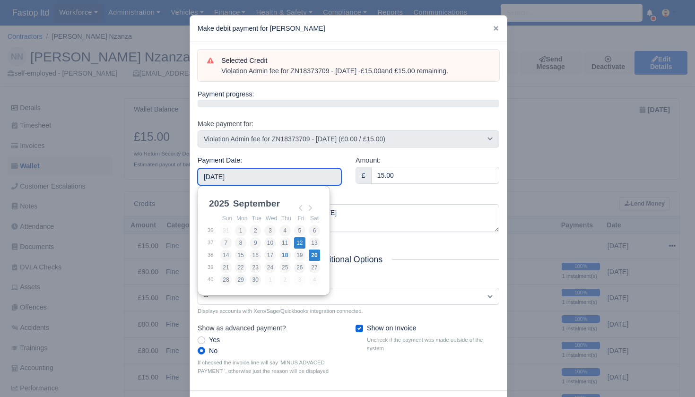
type input "2025-09-12"
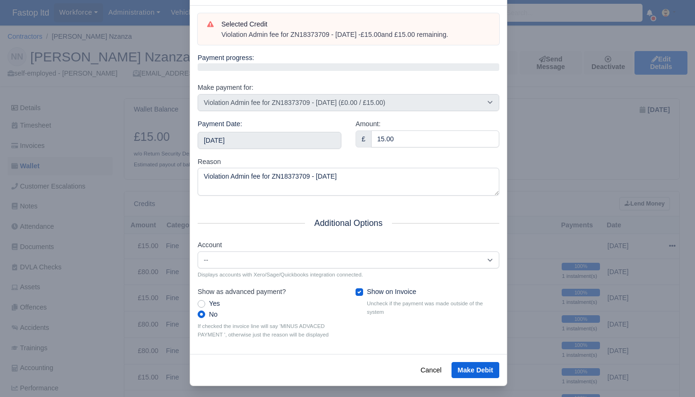
scroll to position [36, 0]
click at [475, 366] on button "Make Debit" at bounding box center [476, 371] width 48 height 16
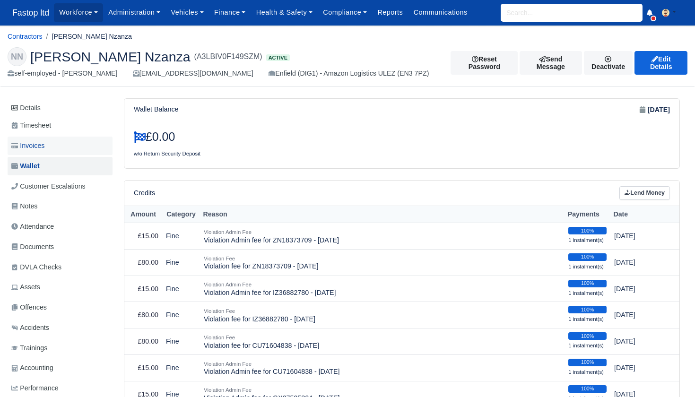
click at [37, 143] on span "Invoices" at bounding box center [27, 145] width 33 height 11
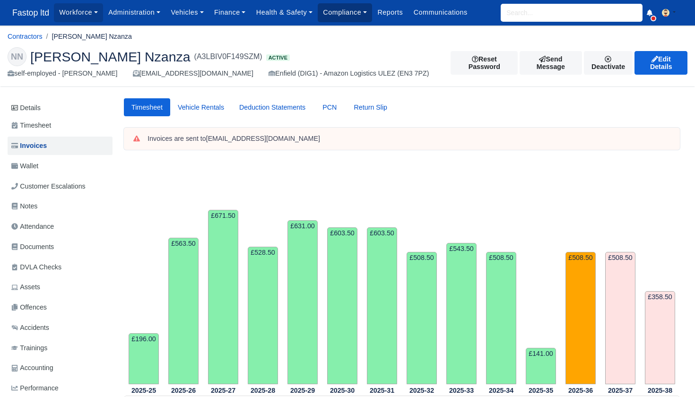
click at [346, 12] on link "Compliance" at bounding box center [345, 12] width 54 height 18
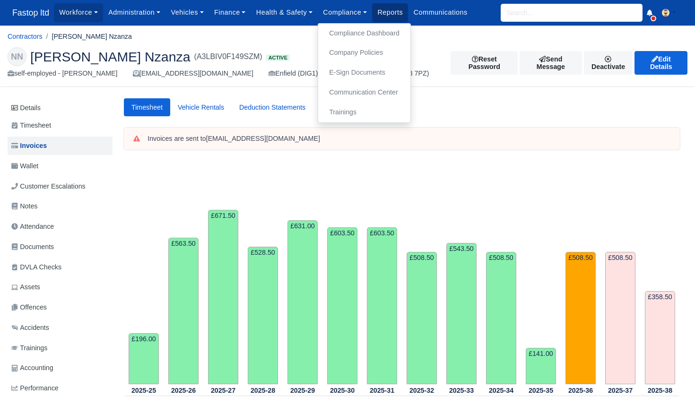
click at [399, 10] on link "Reports" at bounding box center [390, 12] width 36 height 18
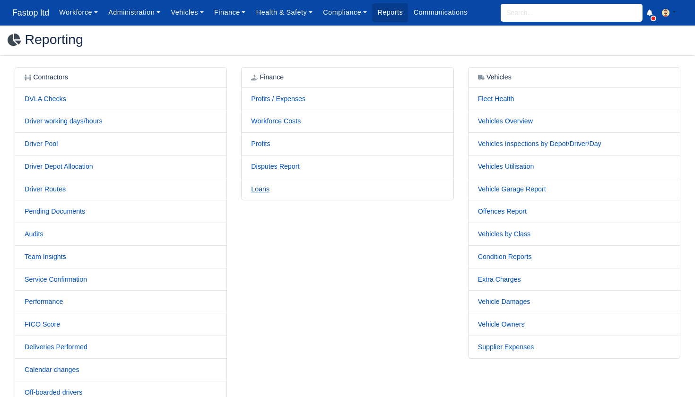
click at [264, 185] on link "Loans" at bounding box center [260, 189] width 18 height 8
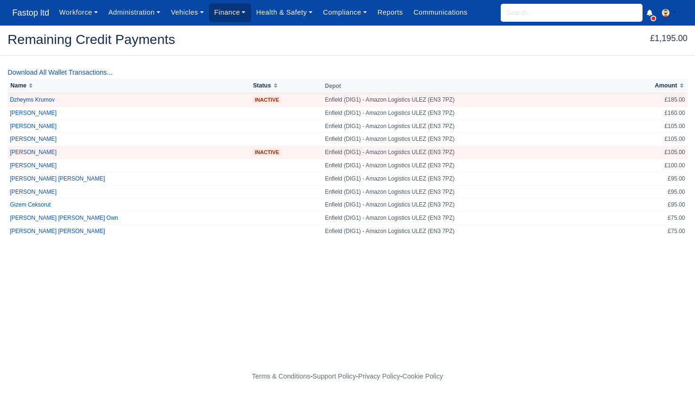
click at [224, 12] on link "Finance" at bounding box center [230, 12] width 42 height 18
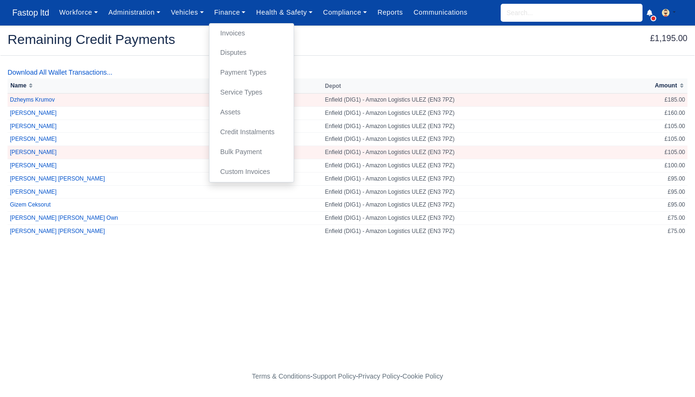
click at [245, 31] on link "Invoices" at bounding box center [251, 34] width 77 height 20
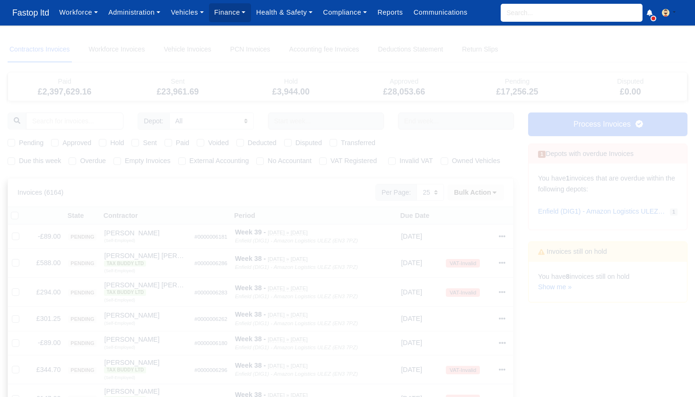
select select "25"
click at [19, 159] on label "Due this week" at bounding box center [40, 161] width 42 height 11
click at [9, 159] on input "Due this week" at bounding box center [12, 160] width 8 height 8
checkbox input "true"
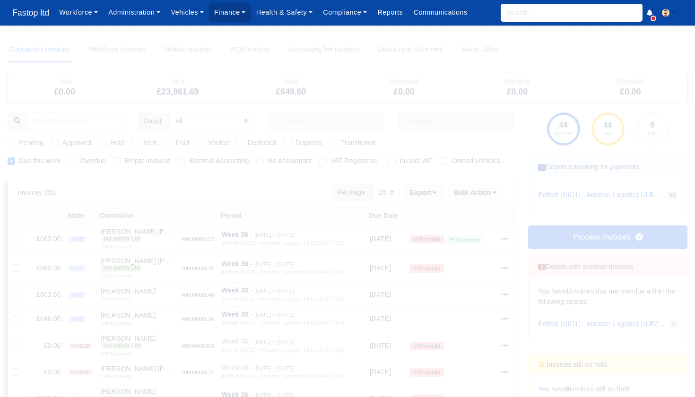
click at [19, 141] on label "Pending" at bounding box center [31, 143] width 25 height 11
click at [14, 141] on input "Pending" at bounding box center [12, 142] width 8 height 8
checkbox input "true"
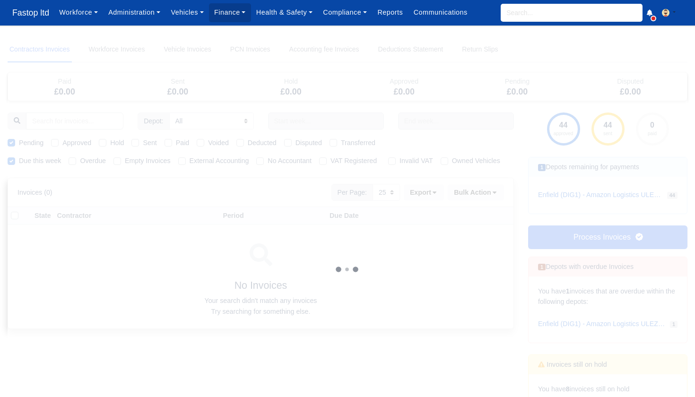
click at [62, 139] on label "Approved" at bounding box center [76, 143] width 29 height 11
click at [52, 139] on input "Approved" at bounding box center [55, 142] width 8 height 8
checkbox input "true"
click at [143, 142] on label "Sent" at bounding box center [150, 143] width 14 height 11
click at [137, 142] on input "Sent" at bounding box center [135, 142] width 8 height 8
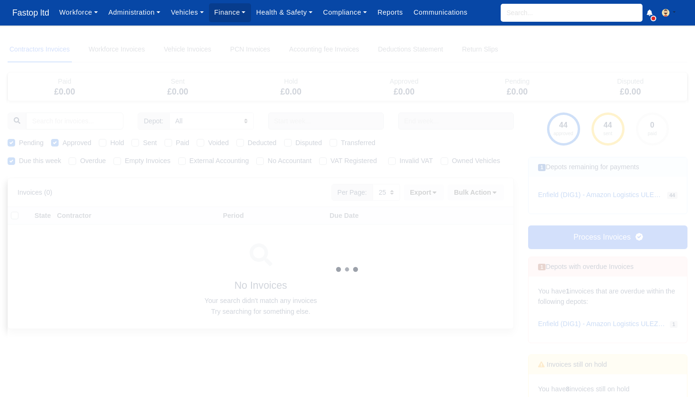
checkbox input "true"
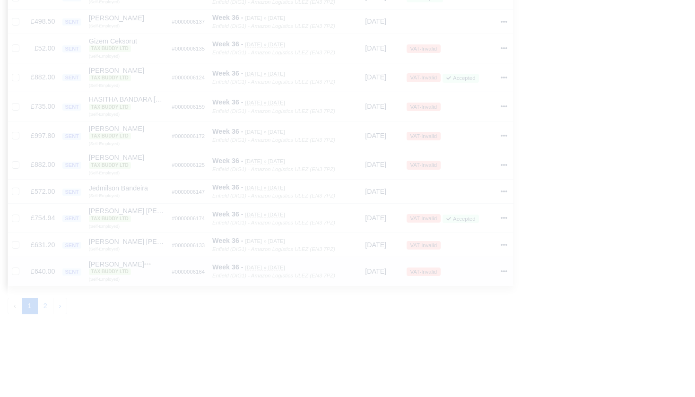
scroll to position [617, 0]
click at [42, 297] on button "2" at bounding box center [45, 302] width 16 height 17
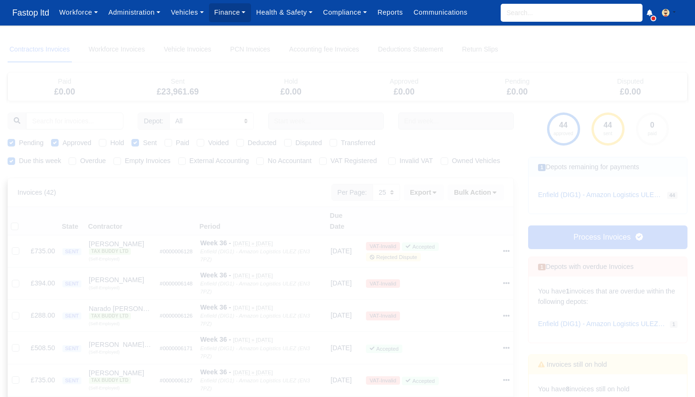
click at [190, 159] on label "External Accounting" at bounding box center [220, 161] width 60 height 11
click at [182, 159] on input "External Accounting" at bounding box center [182, 160] width 8 height 8
checkbox input "true"
click at [431, 196] on icon at bounding box center [434, 192] width 7 height 7
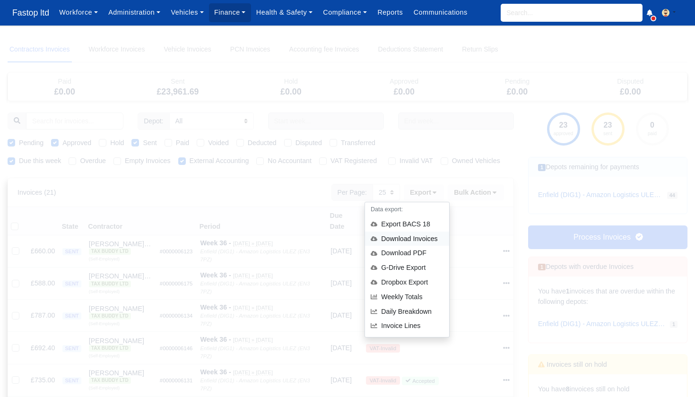
click at [405, 246] on div "Download Invoices" at bounding box center [407, 239] width 84 height 15
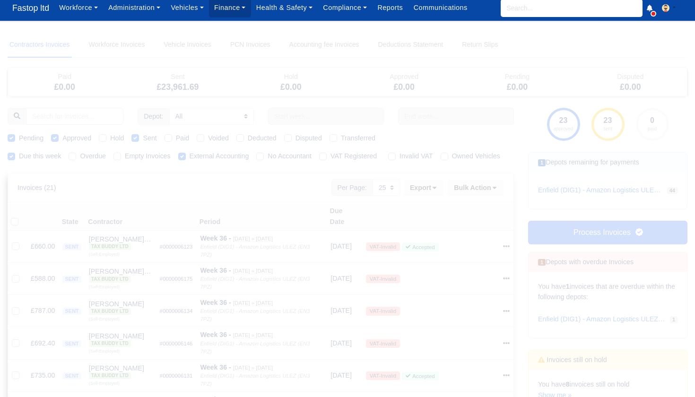
scroll to position [5, 0]
click at [190, 156] on label "External Accounting" at bounding box center [220, 156] width 60 height 11
click at [183, 156] on input "External Accounting" at bounding box center [182, 155] width 8 height 8
checkbox input "false"
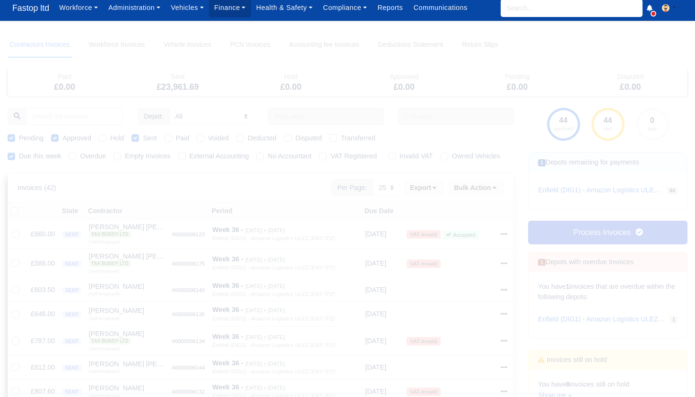
click at [597, 234] on link "Process Invoices" at bounding box center [607, 233] width 159 height 24
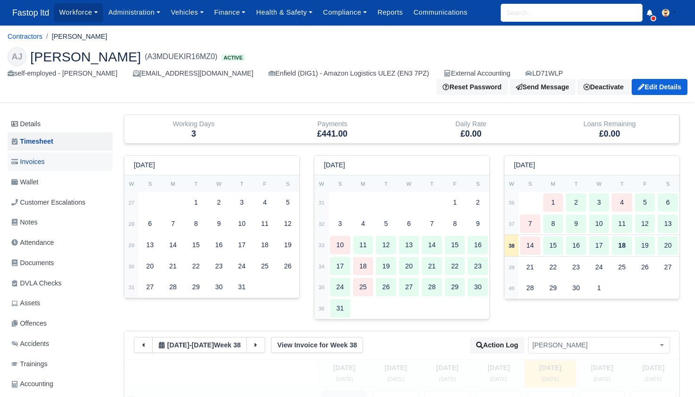
click at [41, 157] on span "Invoices" at bounding box center [27, 162] width 33 height 11
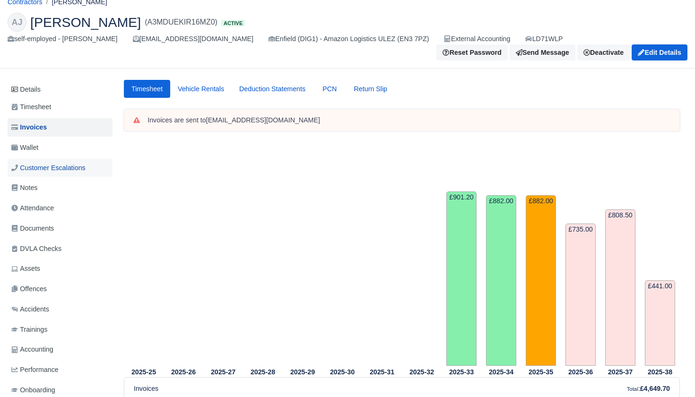
scroll to position [31, 0]
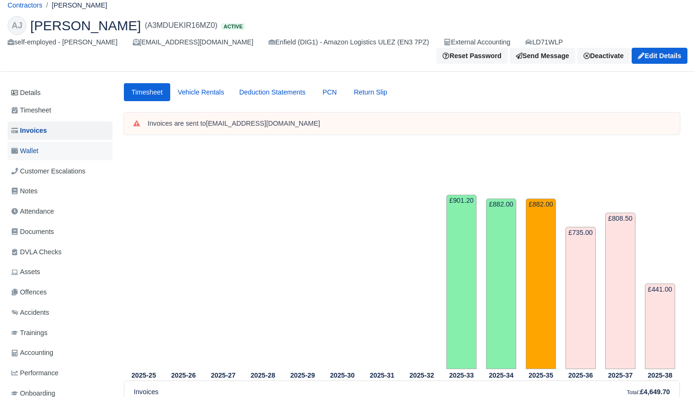
click at [41, 145] on link "Wallet" at bounding box center [60, 151] width 105 height 18
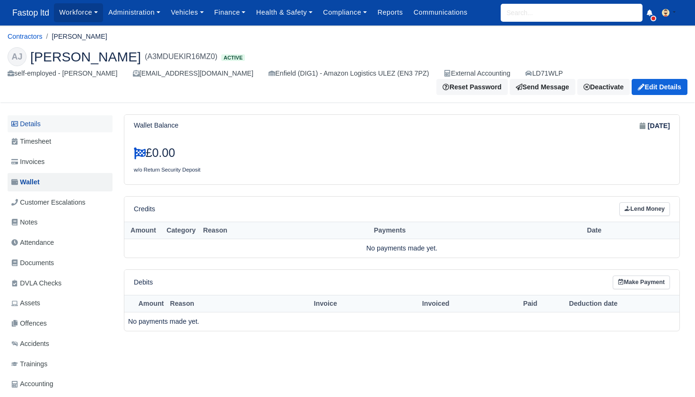
click at [39, 122] on link "Details" at bounding box center [60, 123] width 105 height 17
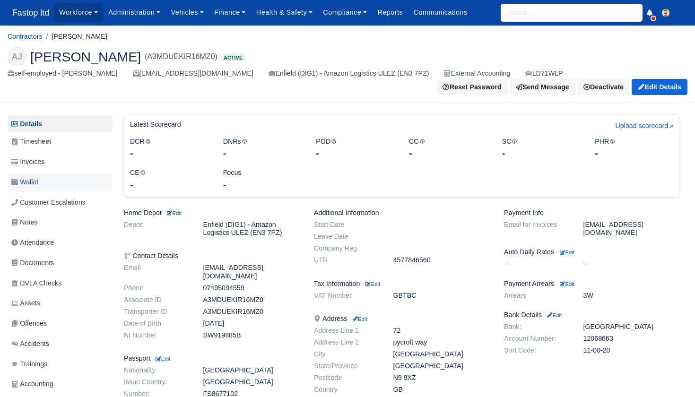
click at [38, 177] on span "Wallet" at bounding box center [24, 182] width 27 height 11
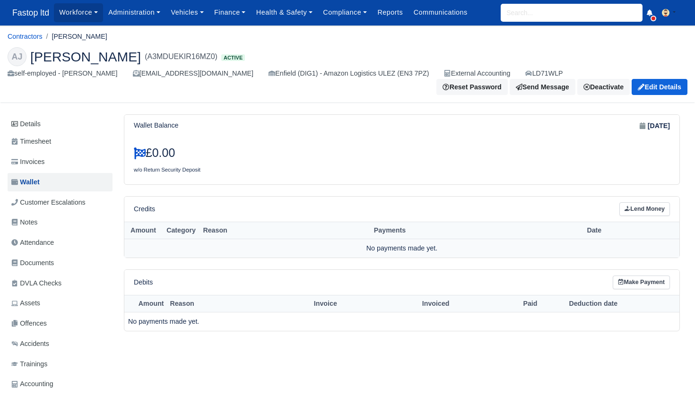
scroll to position [5, 0]
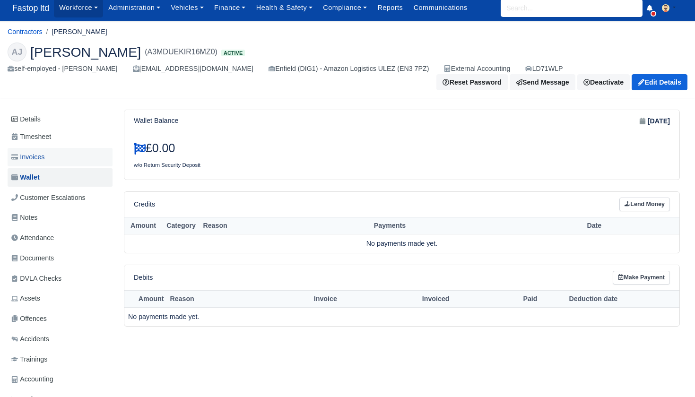
click at [54, 148] on link "Invoices" at bounding box center [60, 157] width 105 height 18
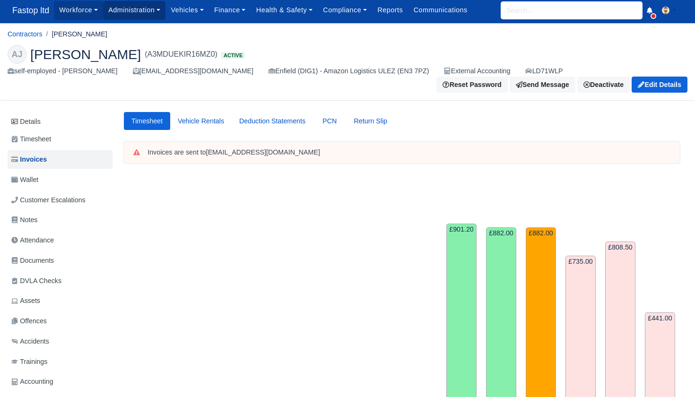
click at [148, 14] on link "Administration" at bounding box center [134, 10] width 62 height 18
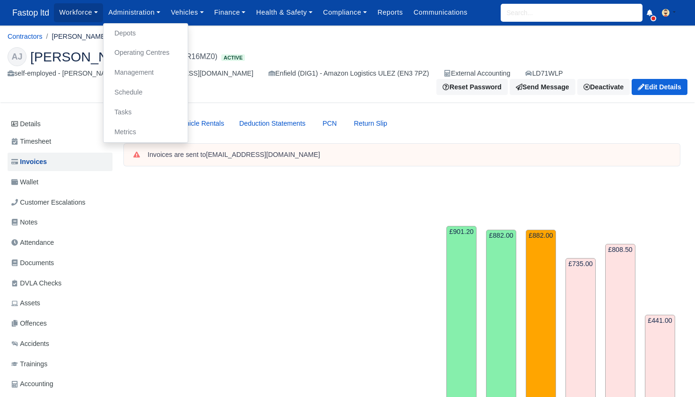
click at [140, 72] on link "Management" at bounding box center [145, 73] width 77 height 20
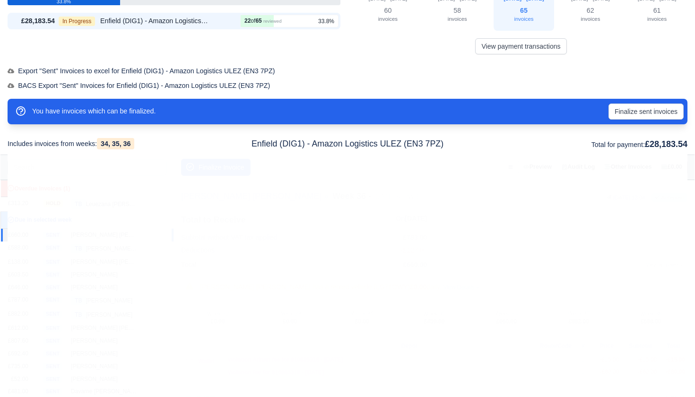
scroll to position [60, 0]
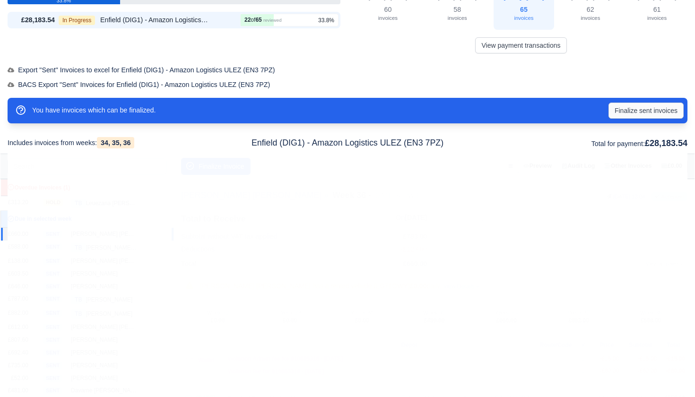
click at [627, 110] on button "Finalize sent invoices" at bounding box center [646, 111] width 75 height 16
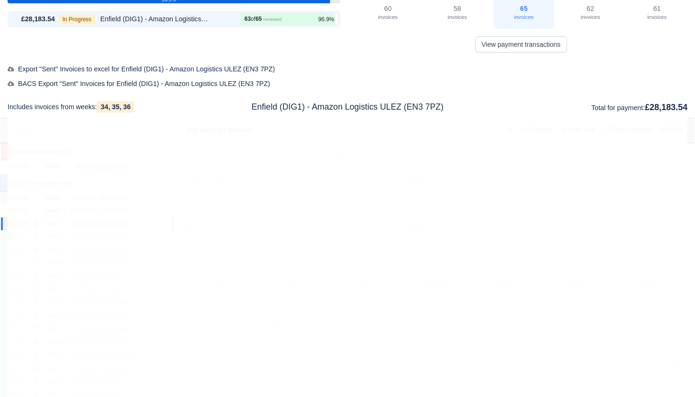
scroll to position [62, 0]
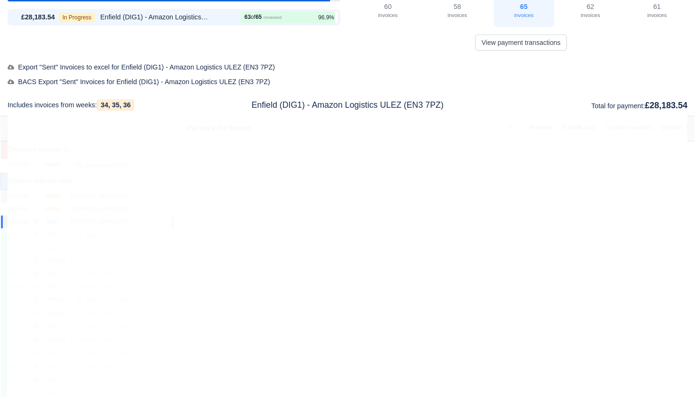
click at [99, 197] on div "Denzil Nana Sarpong" at bounding box center [104, 196] width 66 height 8
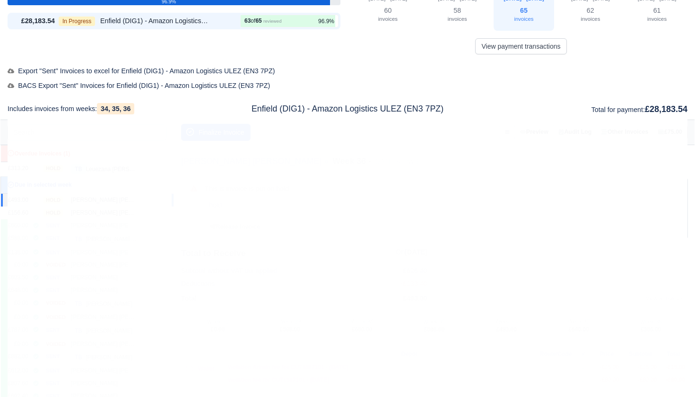
scroll to position [61, 0]
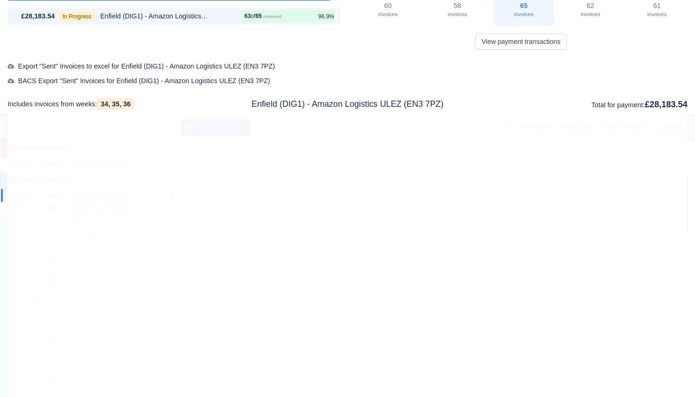
click at [226, 126] on button "Finalize Invoice" at bounding box center [216, 127] width 70 height 17
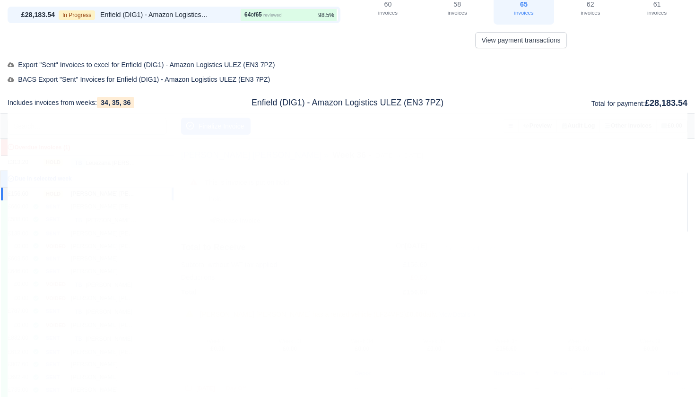
click at [62, 192] on span "hold" at bounding box center [53, 194] width 19 height 7
click at [207, 122] on button "Finalize Invoice" at bounding box center [216, 125] width 70 height 17
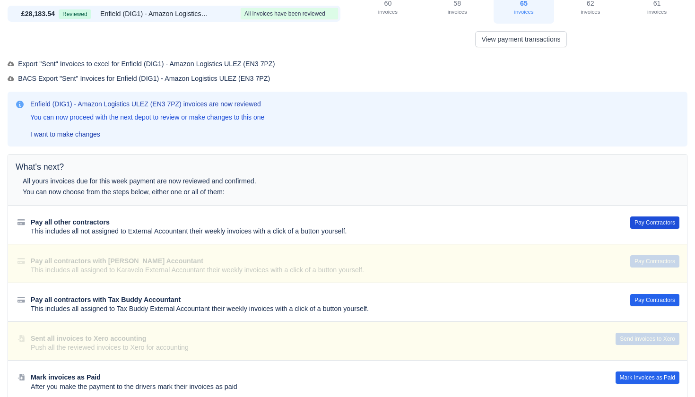
click at [650, 220] on button "Pay Contractors" at bounding box center [654, 223] width 49 height 12
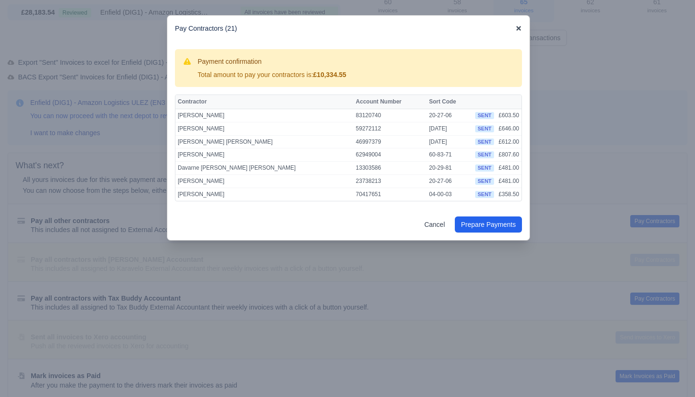
scroll to position [67, 0]
click at [519, 30] on icon at bounding box center [518, 28] width 7 height 7
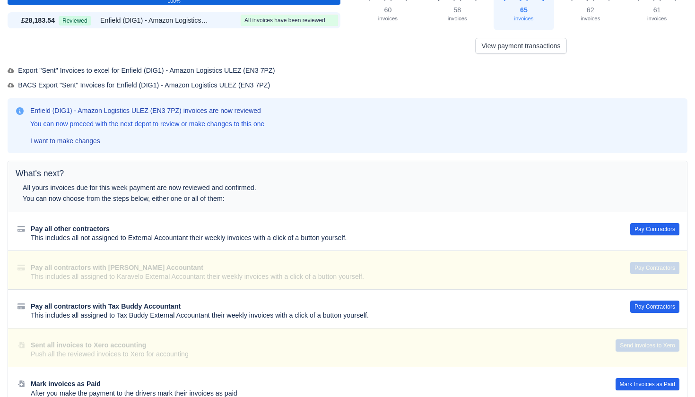
scroll to position [58, 0]
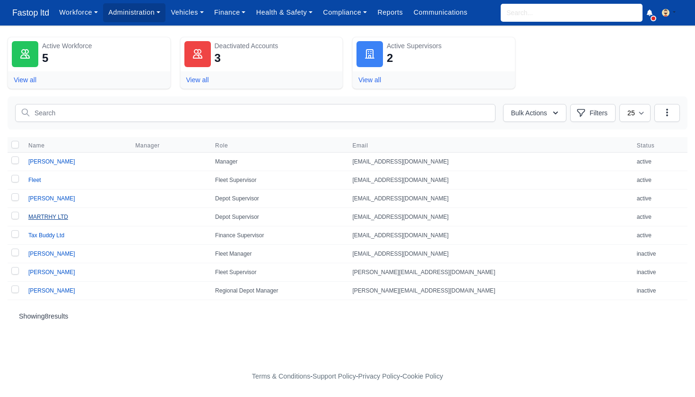
scroll to position [0, 0]
click at [53, 216] on link "MARTRHY LTD" at bounding box center [48, 217] width 40 height 7
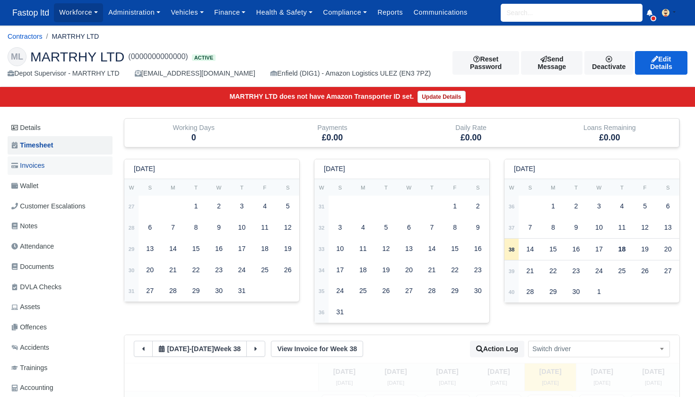
scroll to position [0, 0]
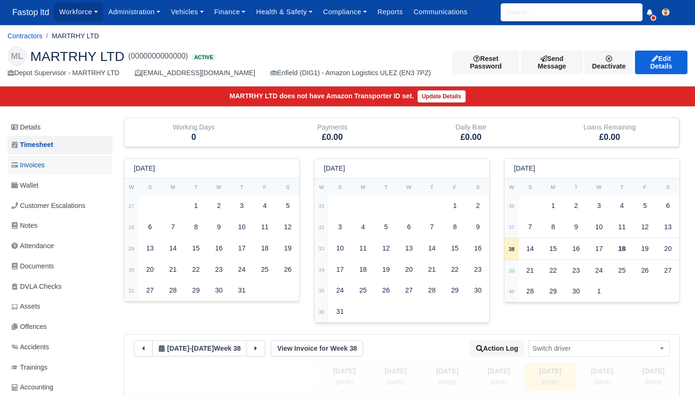
click at [36, 167] on span "Invoices" at bounding box center [27, 165] width 33 height 11
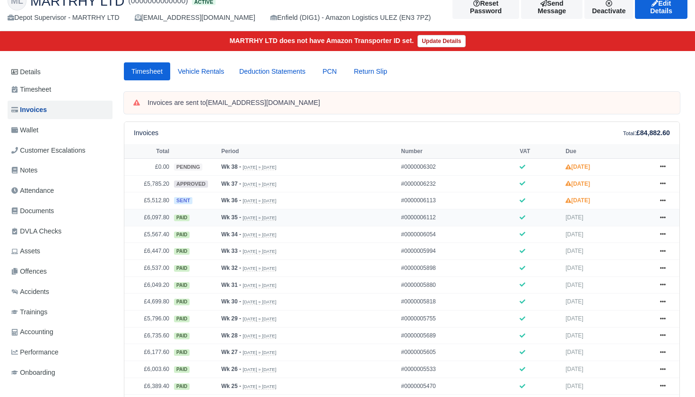
scroll to position [56, 0]
